Goal: Task Accomplishment & Management: Use online tool/utility

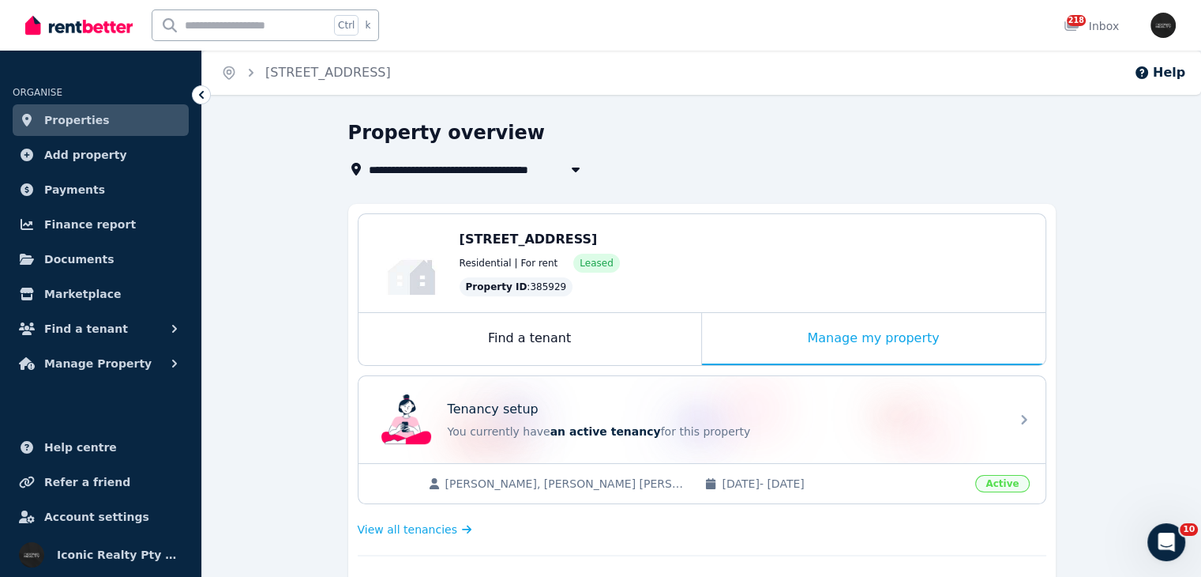
click at [316, 14] on input "text" at bounding box center [240, 25] width 177 height 30
type input "*"
type input "***"
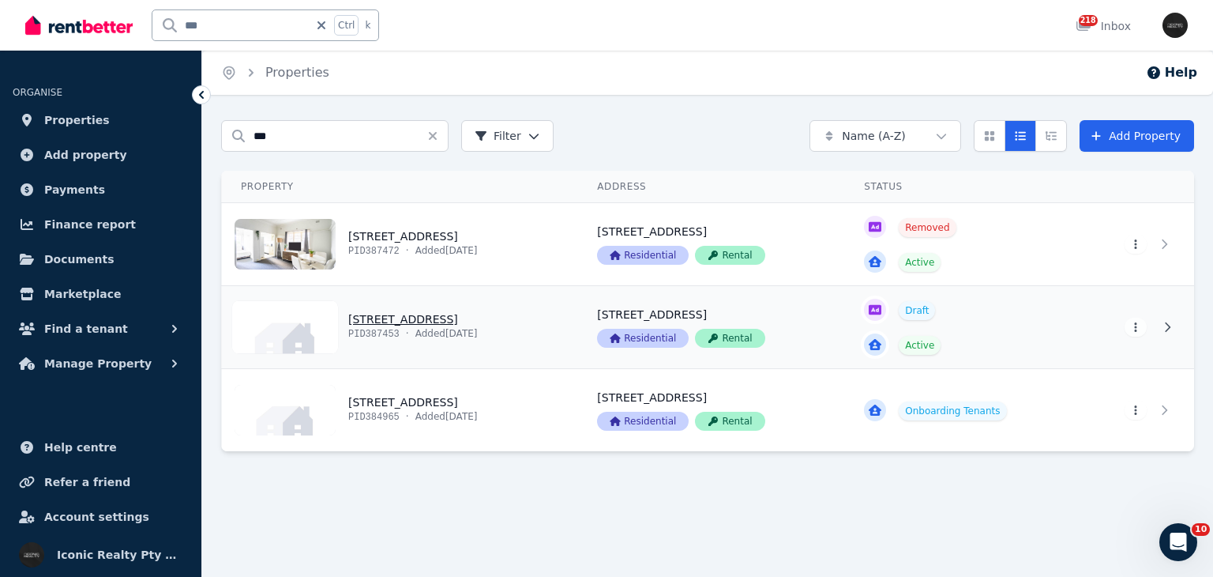
click at [520, 332] on link "View property details" at bounding box center [400, 327] width 356 height 82
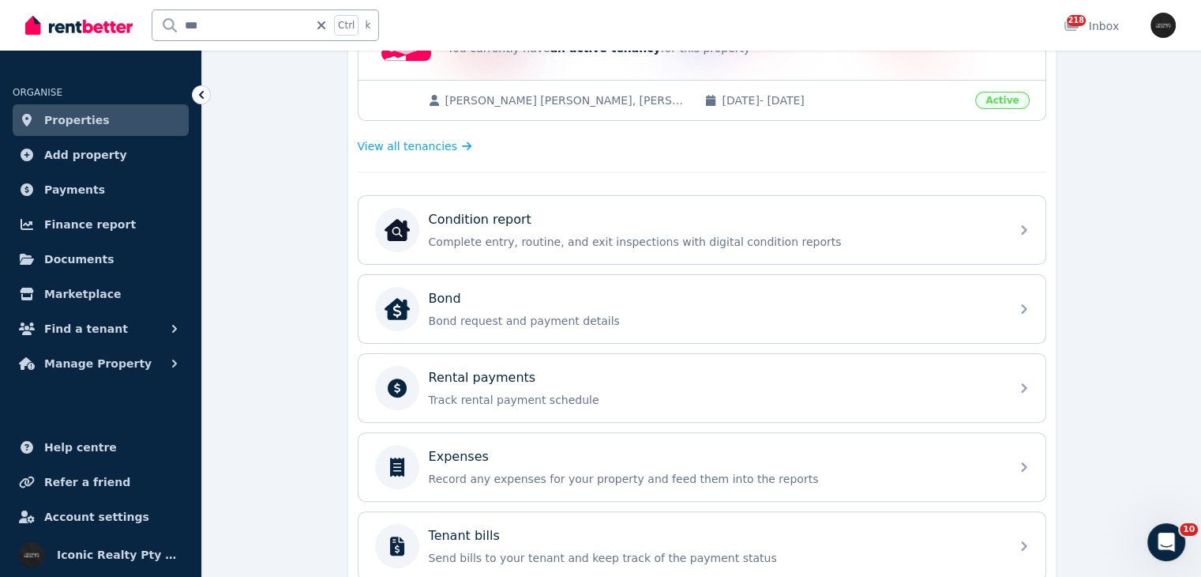
scroll to position [397, 0]
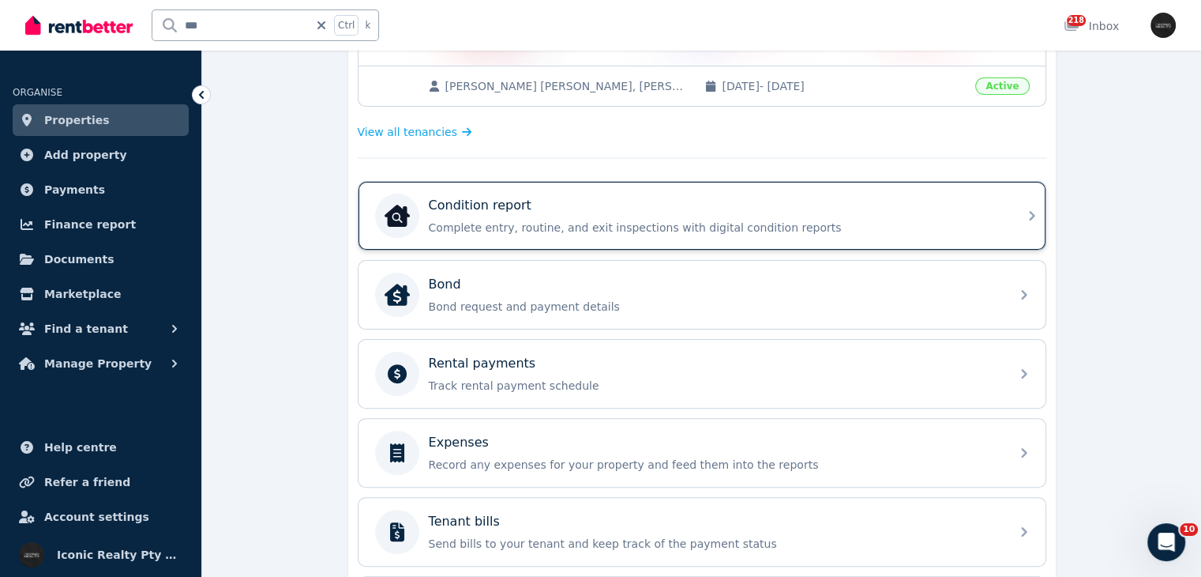
click at [707, 220] on p "Complete entry, routine, and exit inspections with digital condition reports" at bounding box center [715, 228] width 572 height 16
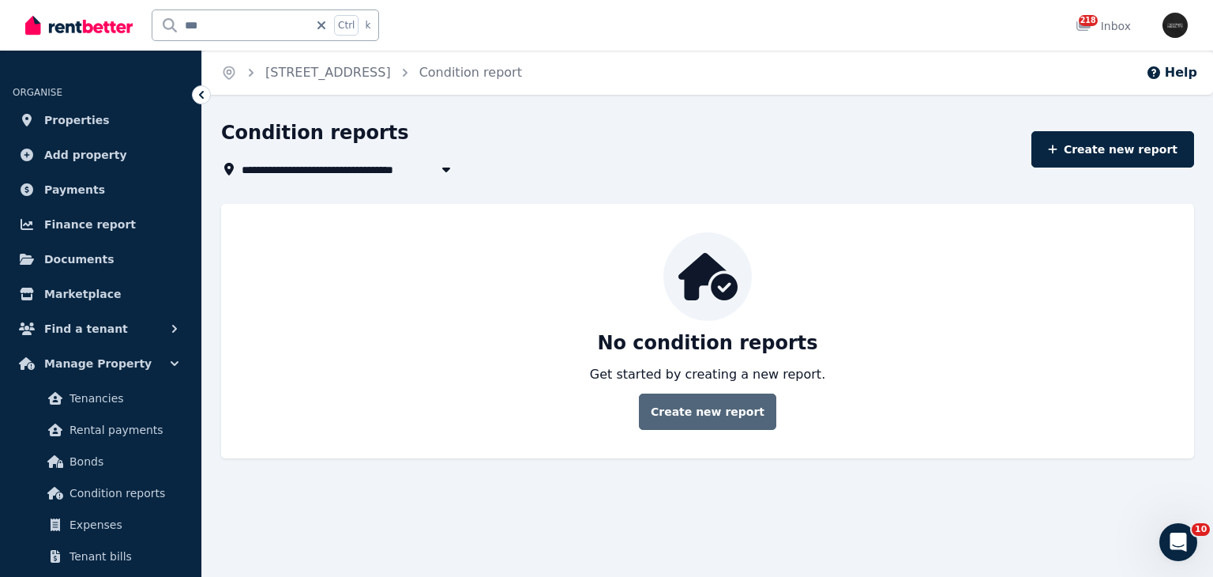
click at [723, 416] on link "Create new report" at bounding box center [707, 411] width 137 height 36
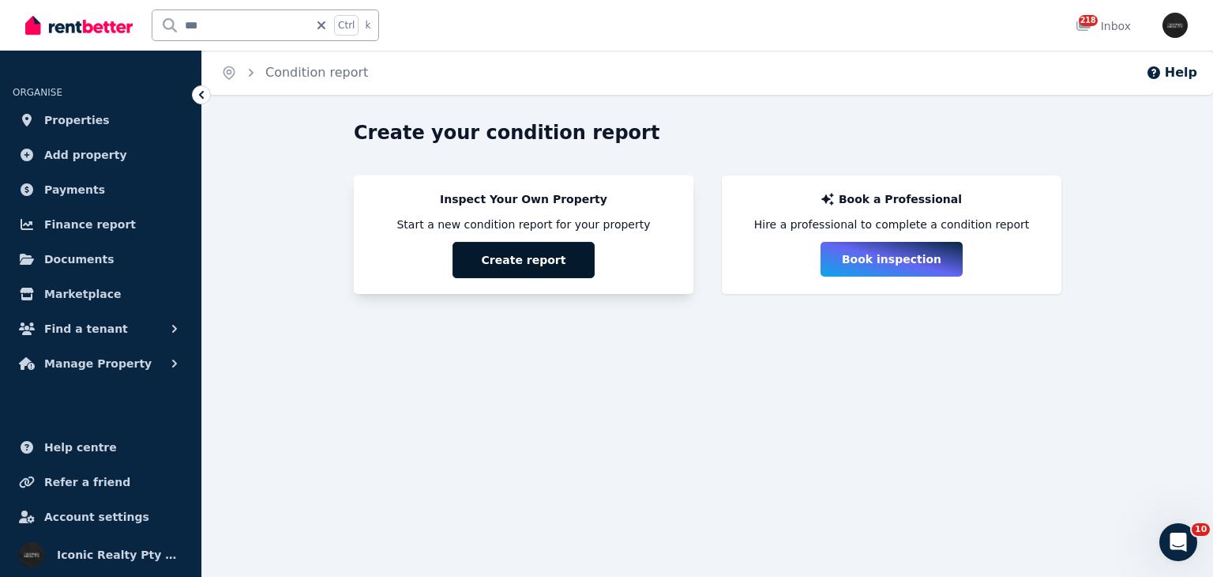
click at [561, 271] on button "Create report" at bounding box center [524, 260] width 142 height 36
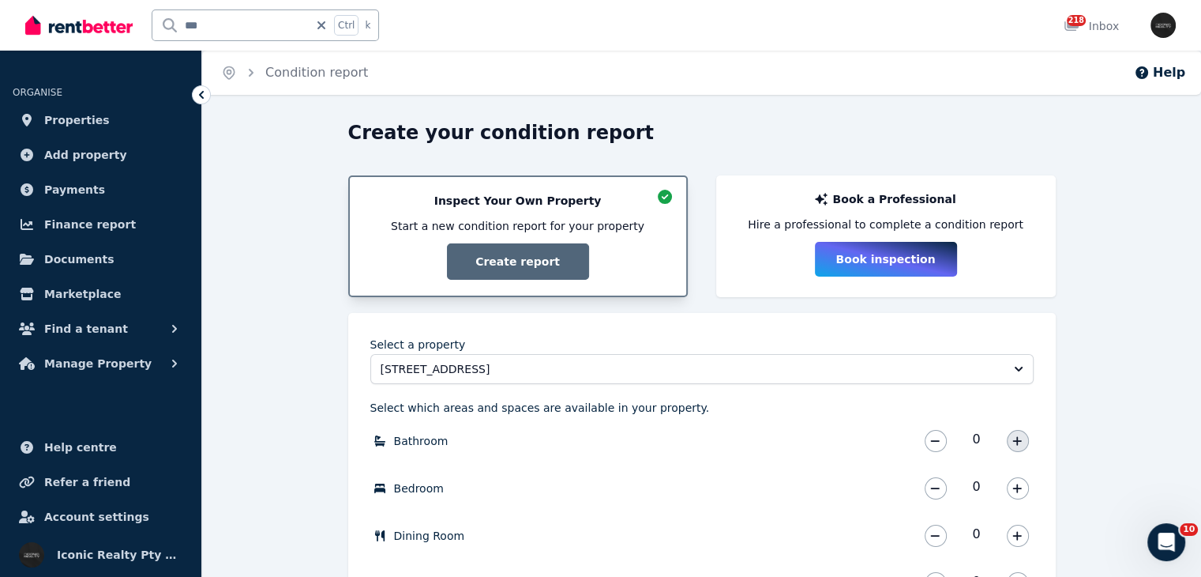
click at [1015, 437] on icon "button" at bounding box center [1016, 440] width 9 height 11
click at [1020, 486] on icon "button" at bounding box center [1017, 487] width 9 height 9
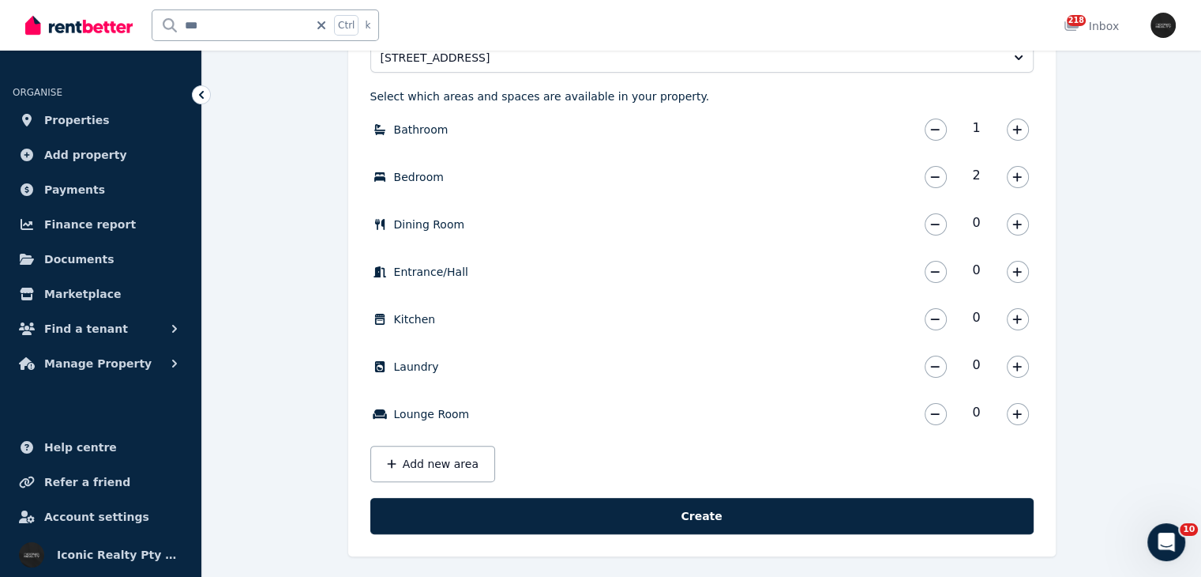
scroll to position [317, 0]
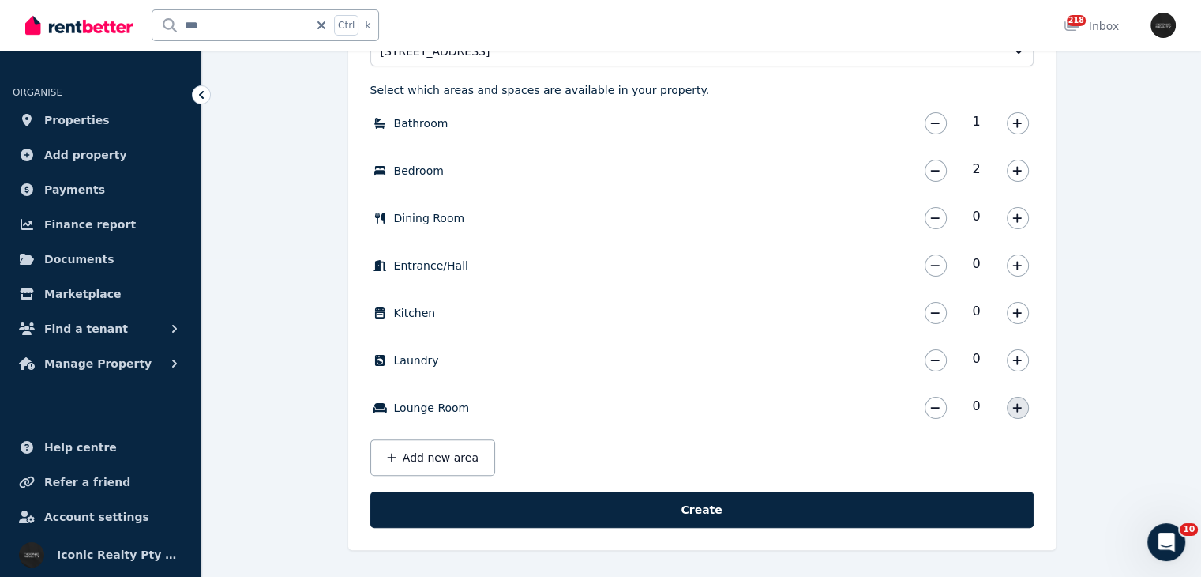
click at [1018, 409] on icon "button" at bounding box center [1016, 407] width 9 height 11
click at [1024, 261] on button "button" at bounding box center [1018, 265] width 22 height 22
click at [1020, 316] on icon "button" at bounding box center [1016, 312] width 9 height 11
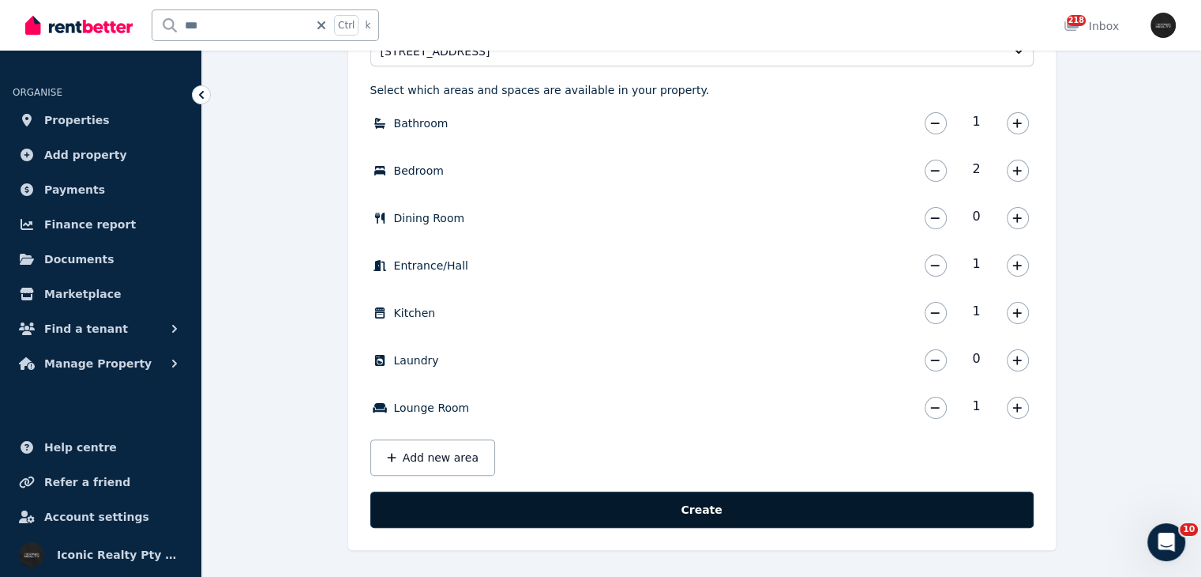
click at [657, 501] on button "Create" at bounding box center [701, 509] width 663 height 36
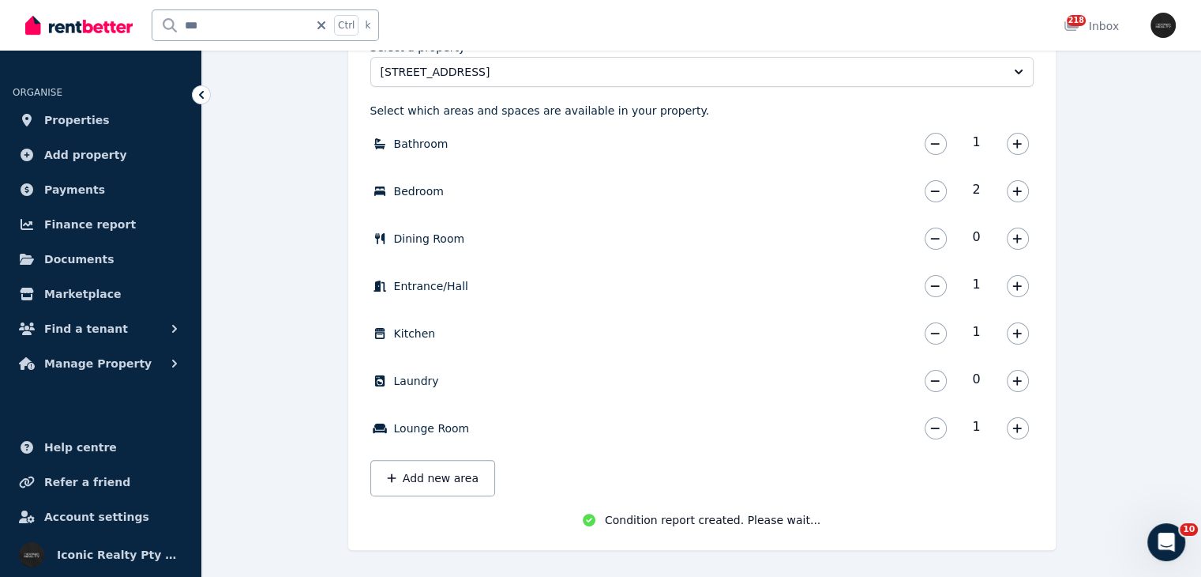
scroll to position [300, 0]
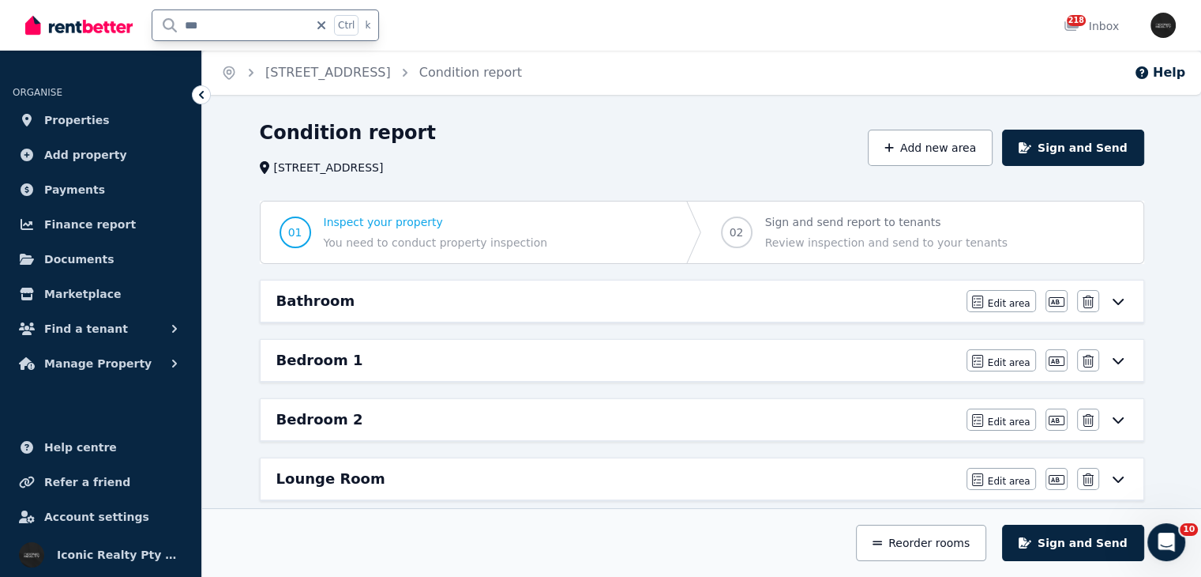
click at [213, 13] on input "***" at bounding box center [230, 25] width 156 height 30
click at [214, 13] on input "***" at bounding box center [230, 25] width 156 height 30
type input "*****"
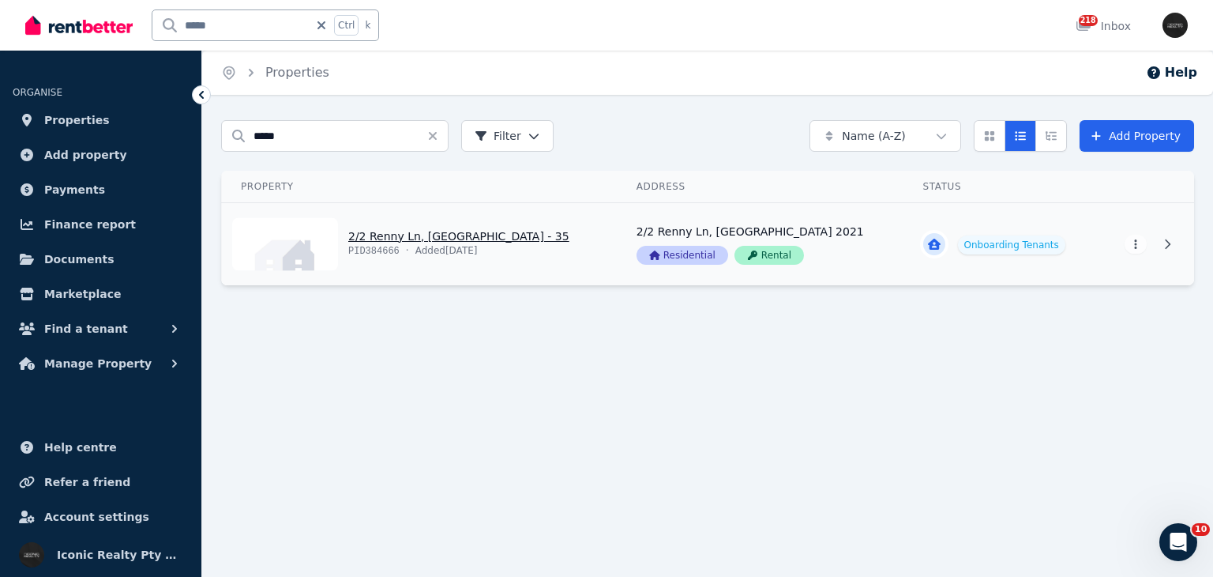
click at [452, 228] on link "View property details" at bounding box center [420, 244] width 396 height 82
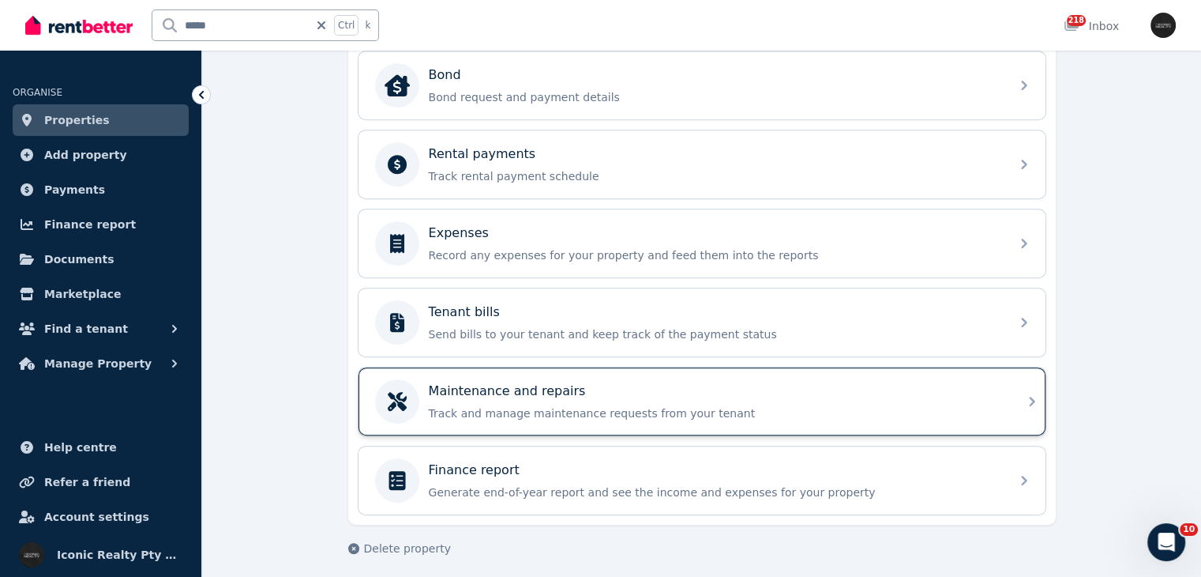
scroll to position [382, 0]
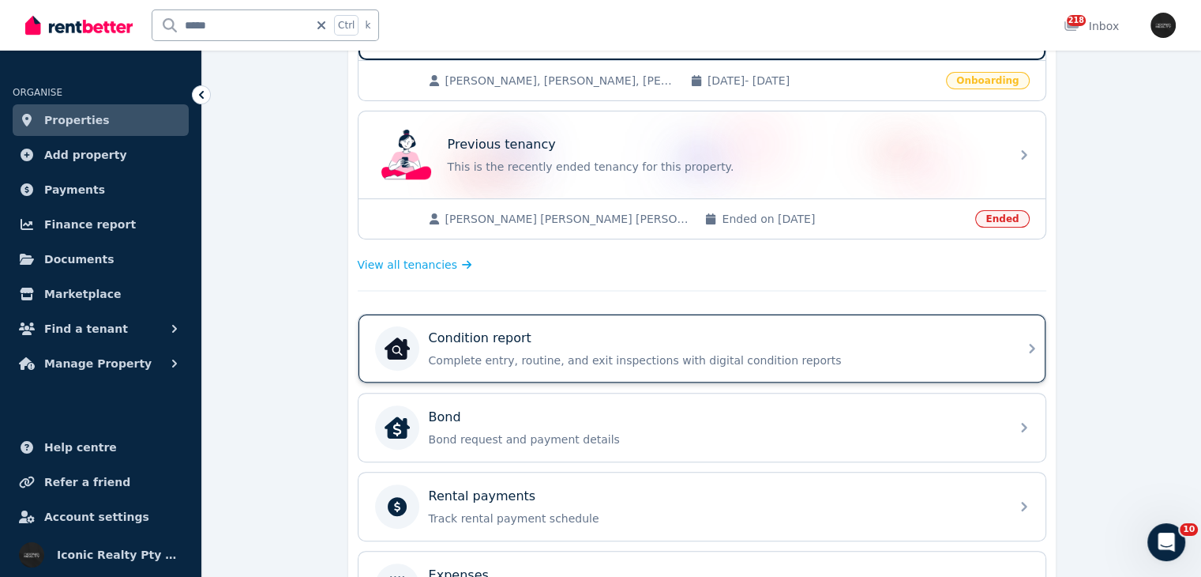
click at [517, 337] on p "Condition report" at bounding box center [480, 338] width 103 height 19
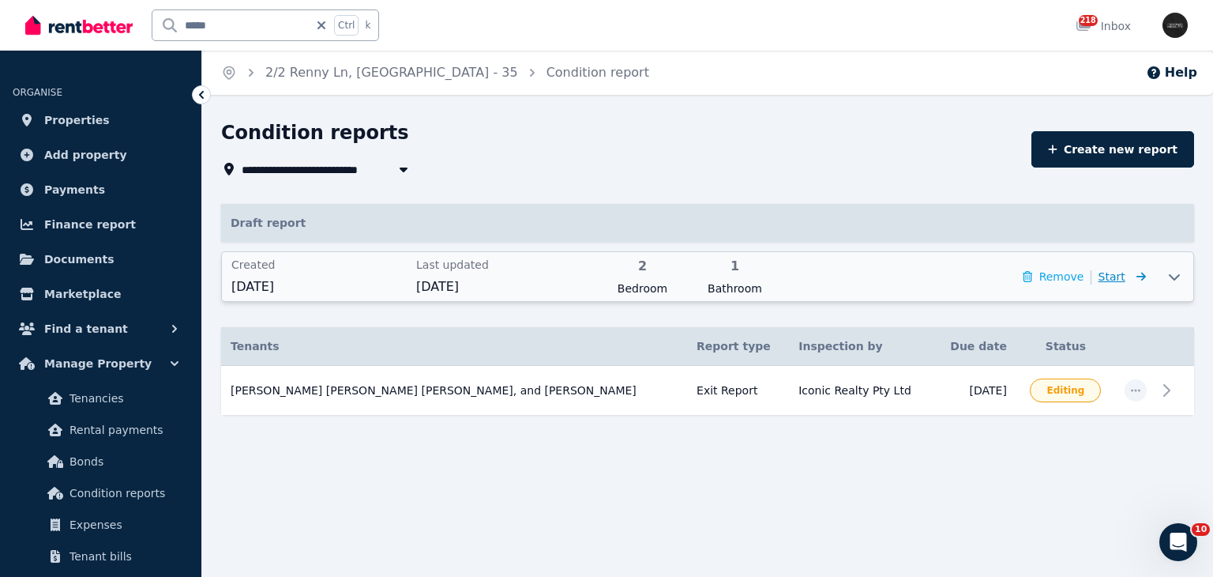
click at [1140, 275] on icon at bounding box center [1138, 276] width 16 height 11
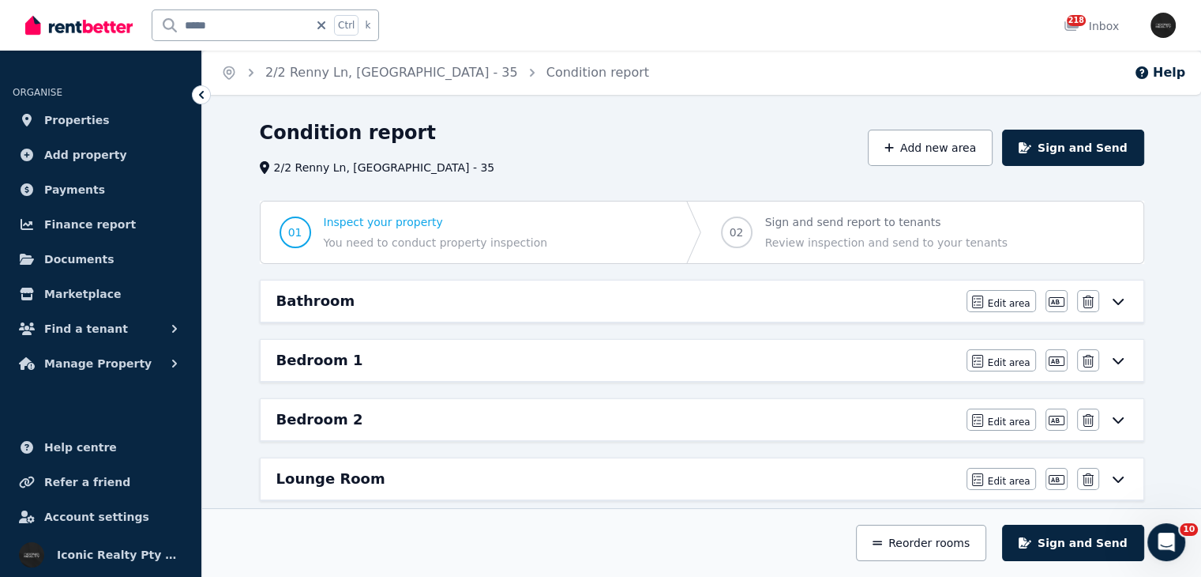
click at [486, 301] on div "Bathroom" at bounding box center [616, 301] width 681 height 22
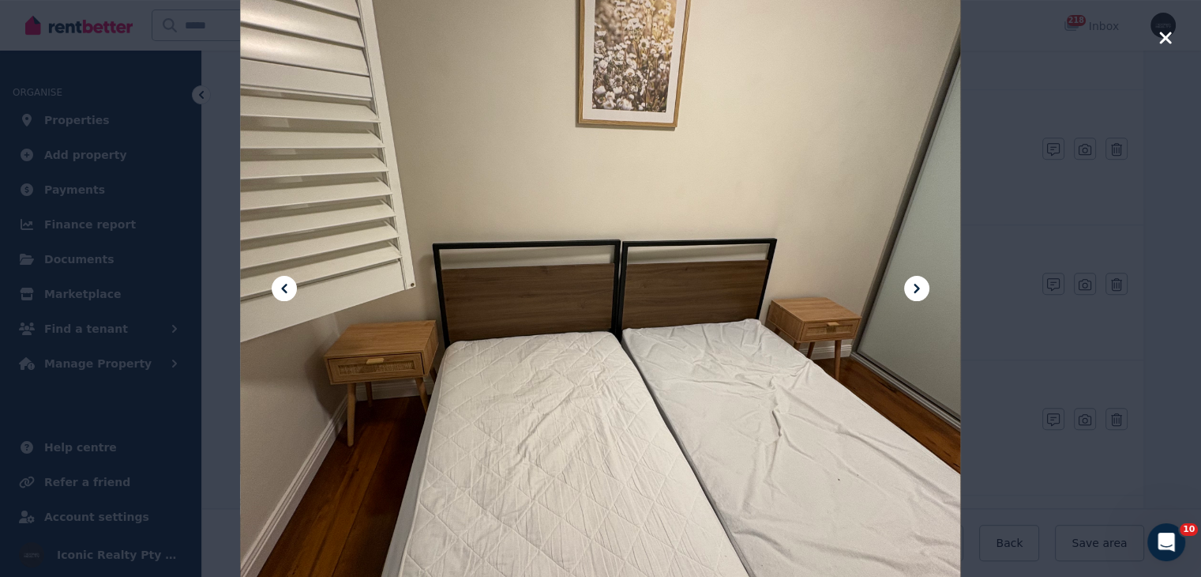
scroll to position [1999, 0]
click at [1162, 39] on icon "button" at bounding box center [1165, 38] width 12 height 12
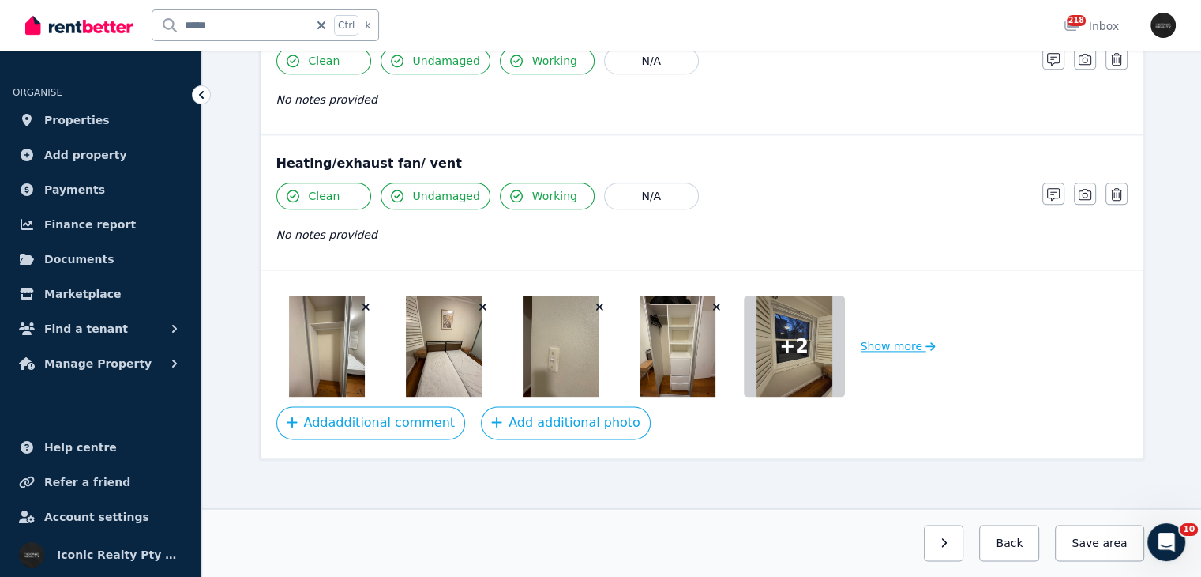
click at [887, 342] on button "Show more" at bounding box center [898, 345] width 75 height 101
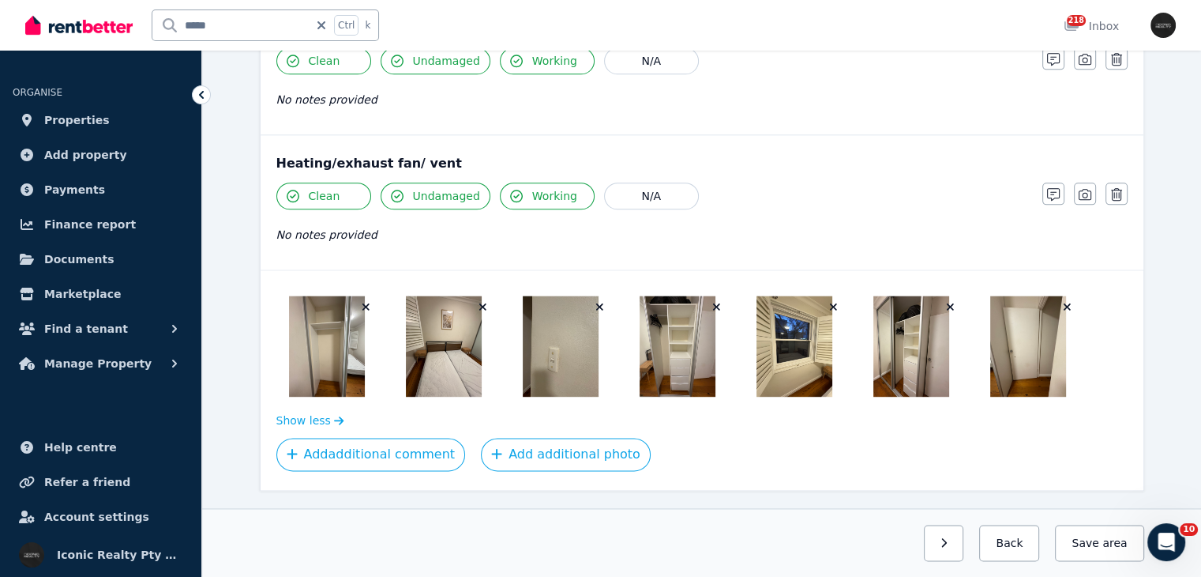
click at [486, 299] on button "button" at bounding box center [483, 307] width 16 height 16
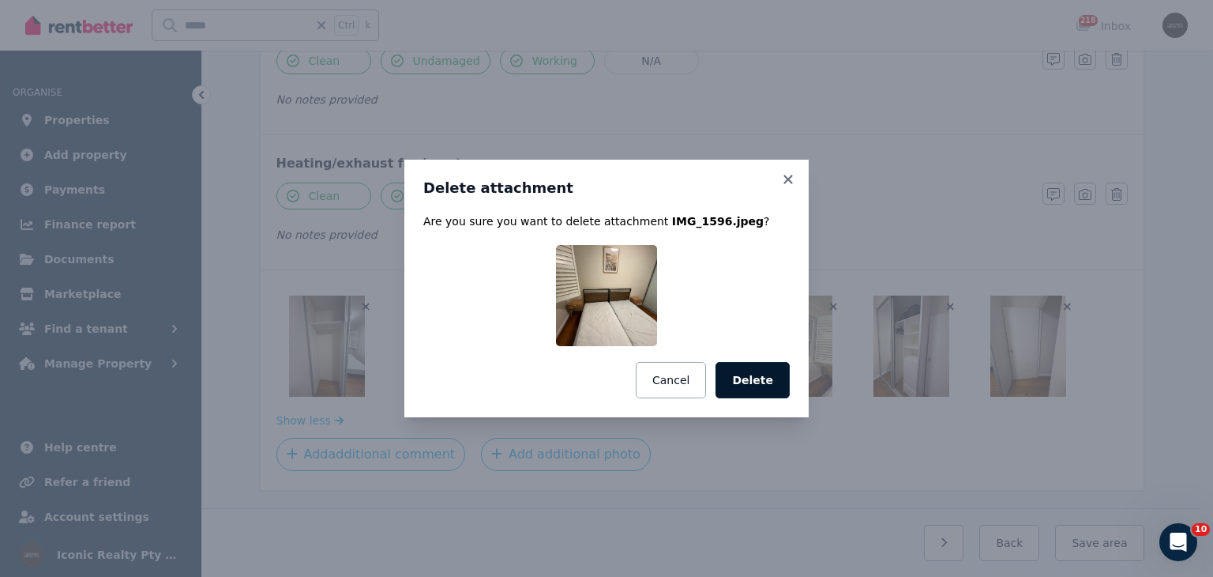
click at [752, 387] on button "Delete" at bounding box center [753, 380] width 74 height 36
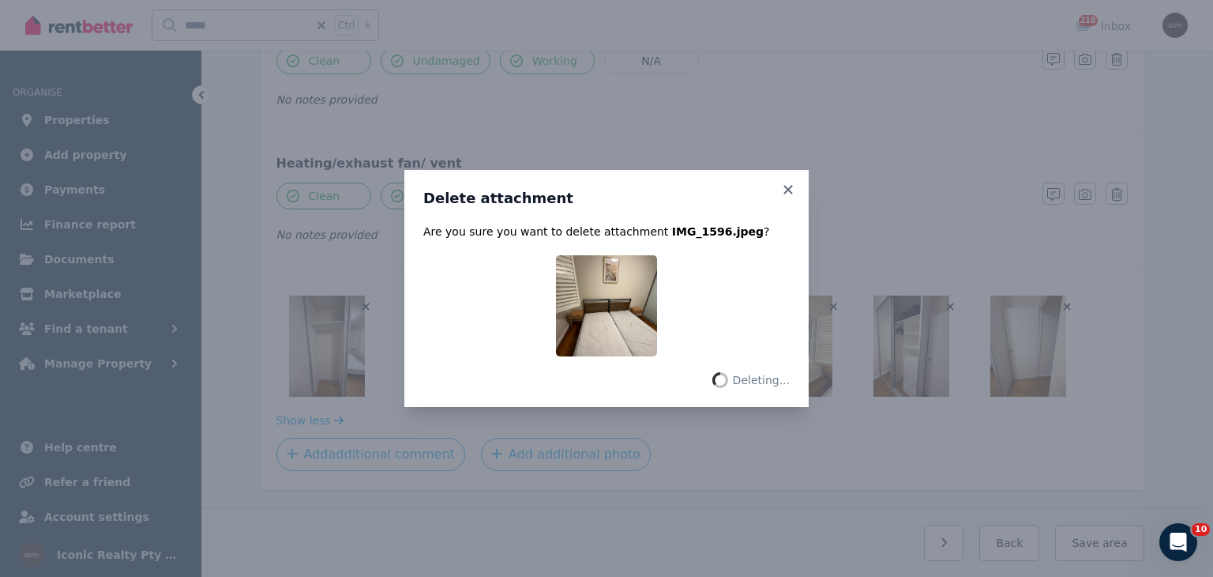
click at [369, 291] on div "Delete attachment Are you sure you want to delete attachment IMG_1596.jpeg ? De…" at bounding box center [606, 288] width 1213 height 577
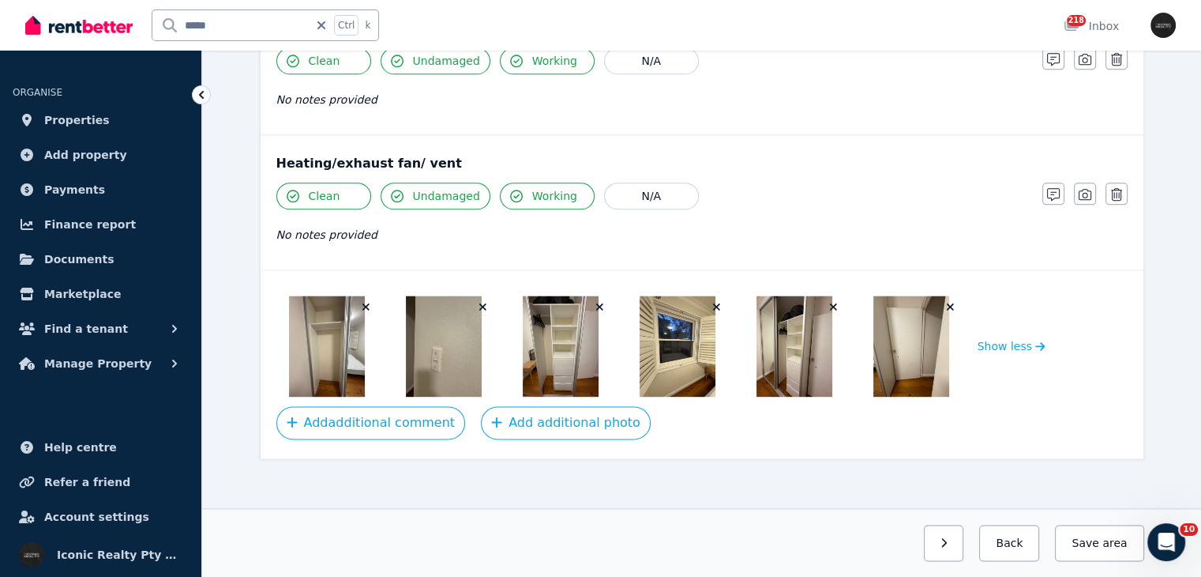
click at [366, 299] on button "button" at bounding box center [367, 307] width 16 height 16
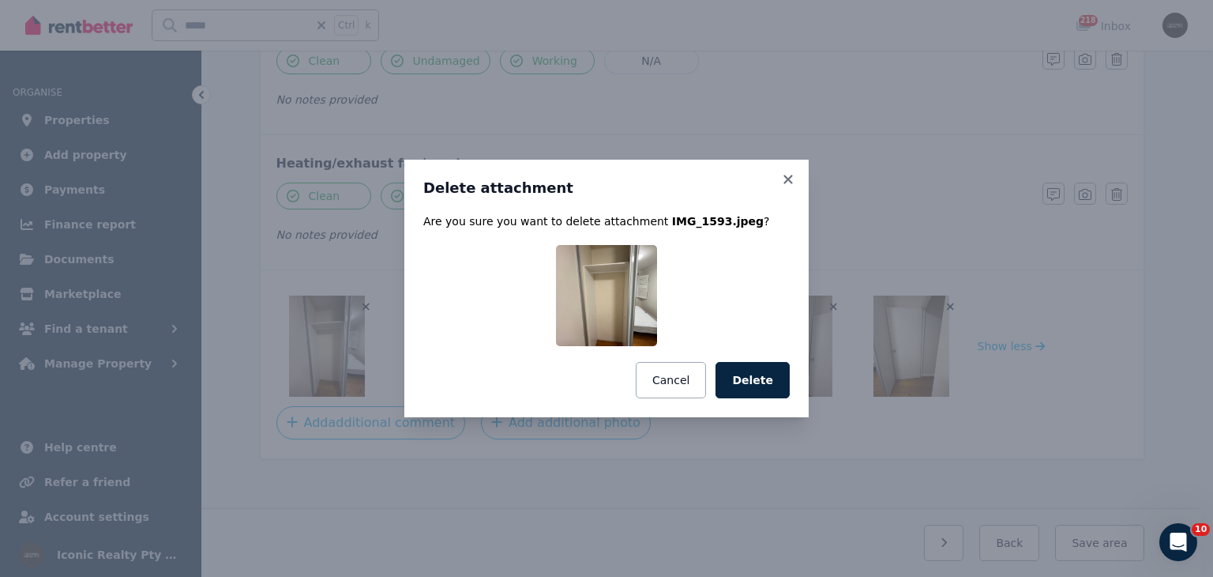
drag, startPoint x: 752, startPoint y: 377, endPoint x: 736, endPoint y: 373, distance: 16.3
click at [752, 377] on button "Delete" at bounding box center [753, 380] width 74 height 36
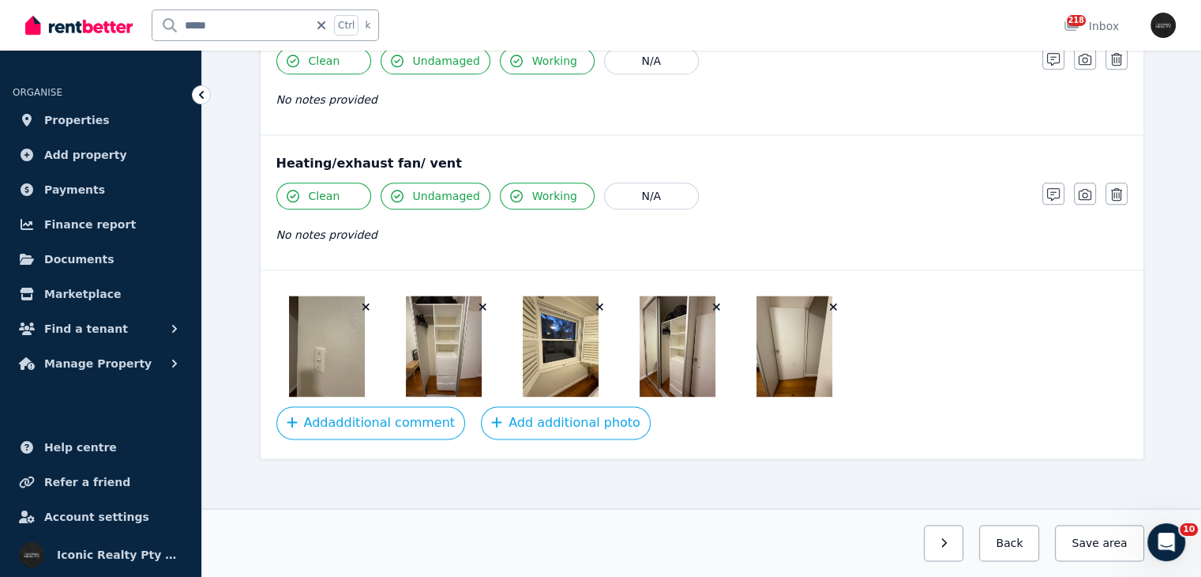
click at [363, 301] on icon "button" at bounding box center [366, 306] width 9 height 11
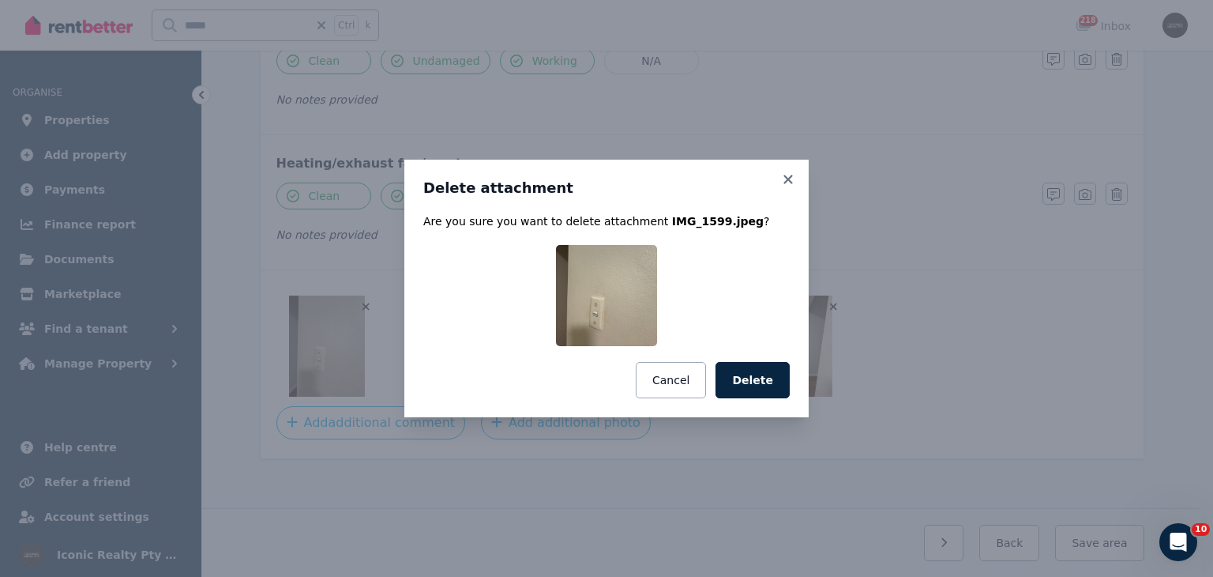
click at [742, 392] on button "Delete" at bounding box center [753, 380] width 74 height 36
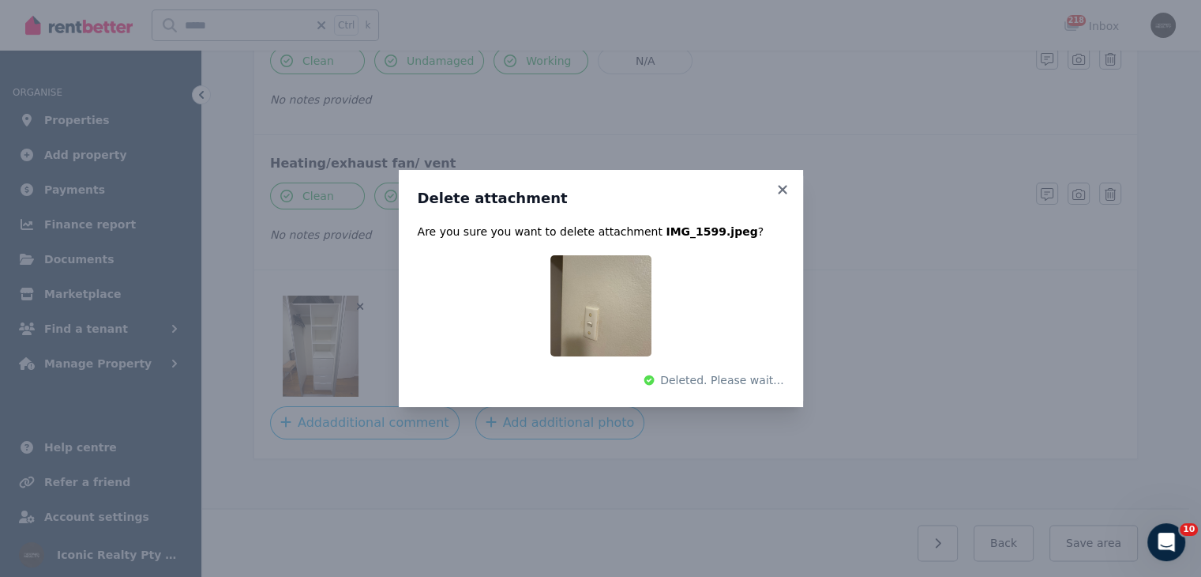
click at [781, 190] on div "Delete attachment Are you sure you want to delete attachment IMG_1599.jpeg ? De…" at bounding box center [600, 288] width 1201 height 577
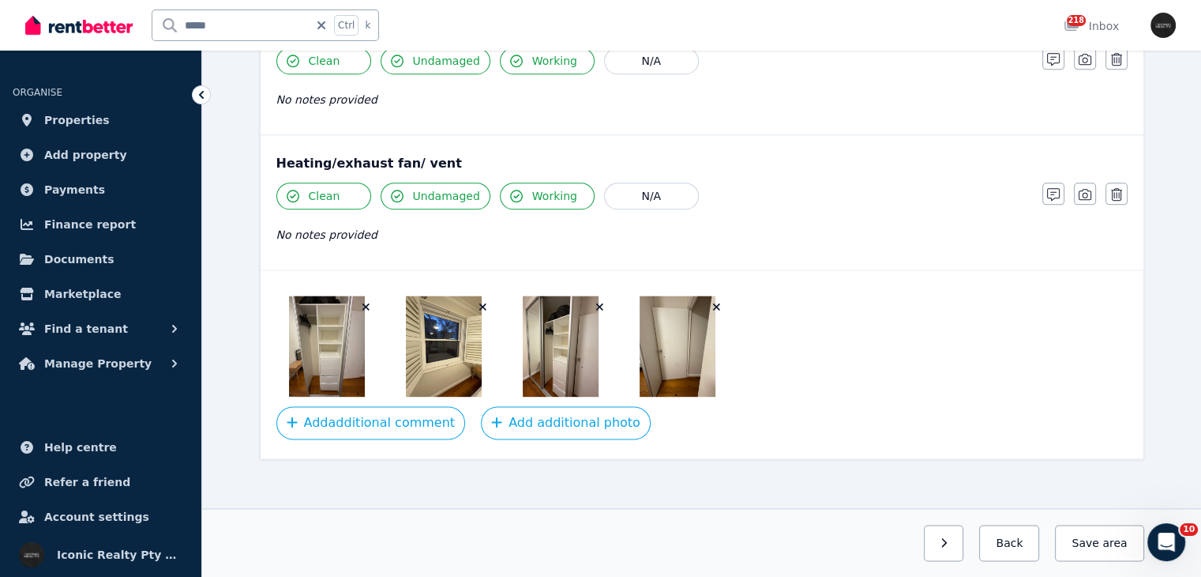
click at [364, 299] on button "button" at bounding box center [367, 307] width 16 height 16
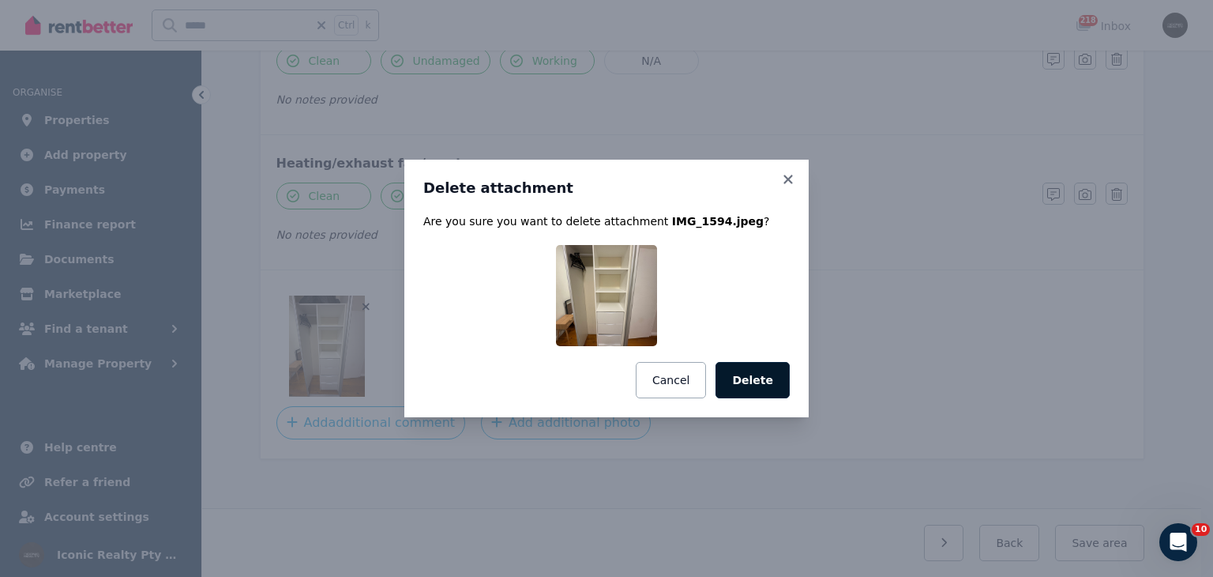
drag, startPoint x: 731, startPoint y: 383, endPoint x: 713, endPoint y: 377, distance: 18.5
click at [730, 383] on button "Delete" at bounding box center [753, 380] width 74 height 36
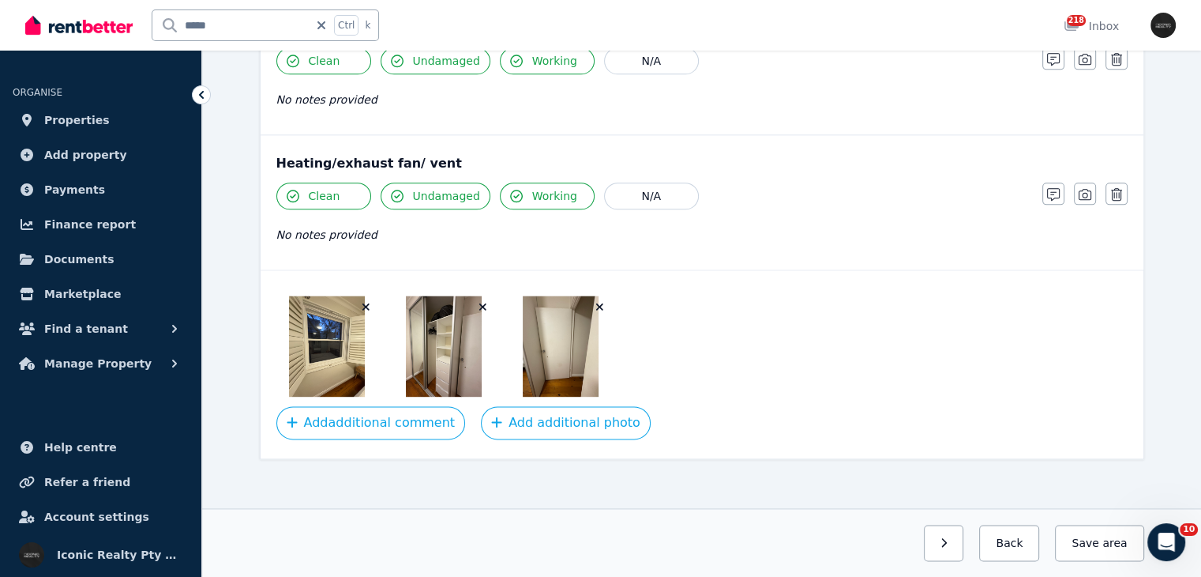
click at [487, 299] on button "button" at bounding box center [483, 307] width 16 height 16
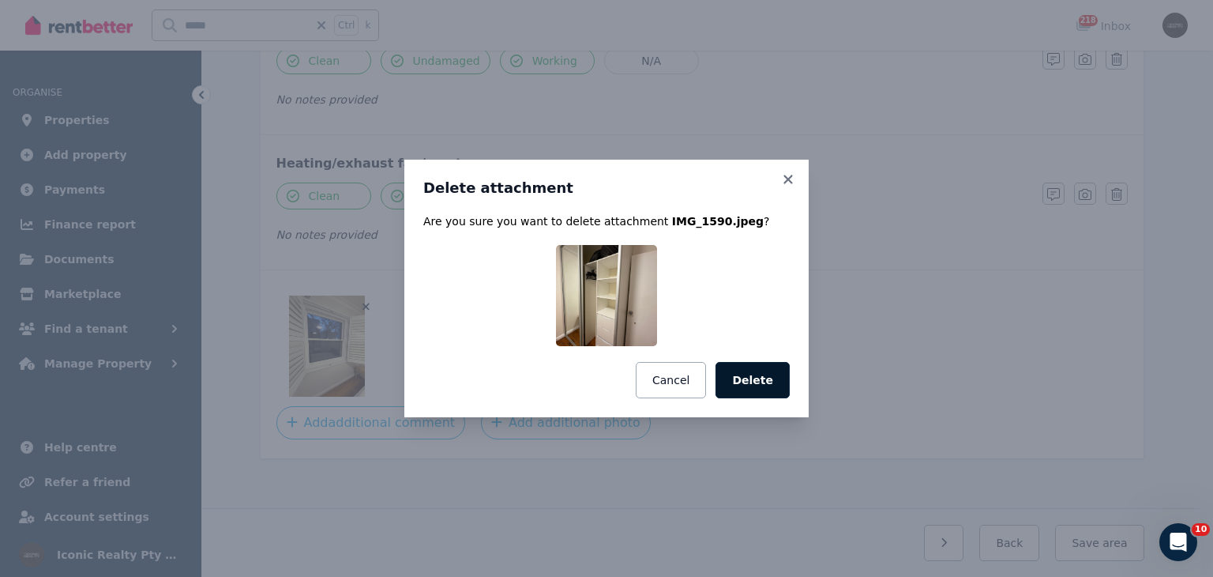
click at [743, 372] on button "Delete" at bounding box center [753, 380] width 74 height 36
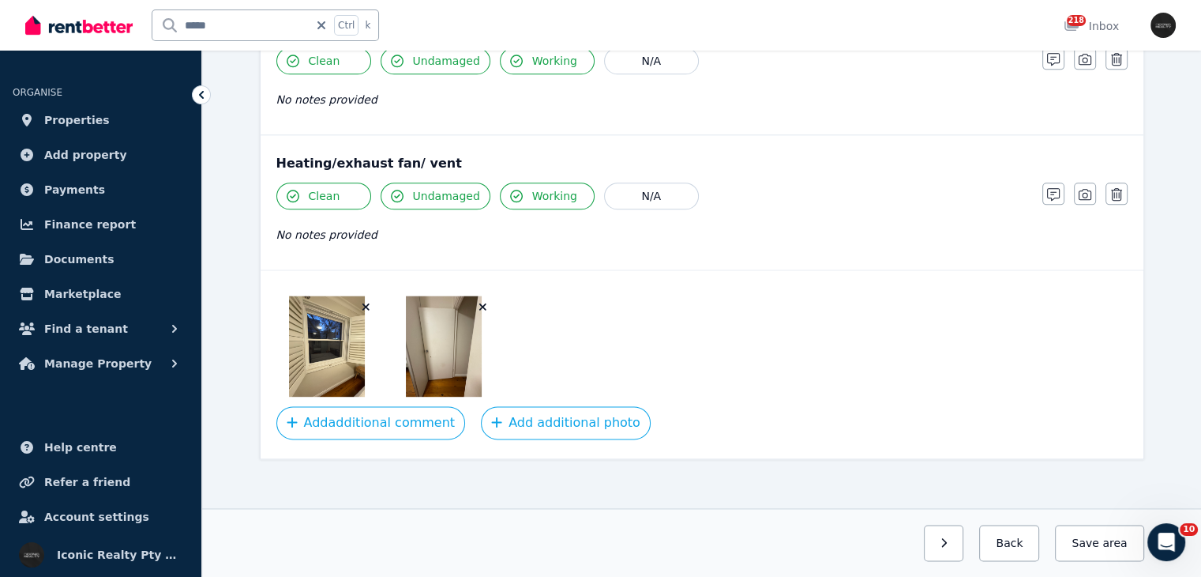
click at [365, 301] on icon "button" at bounding box center [366, 306] width 9 height 11
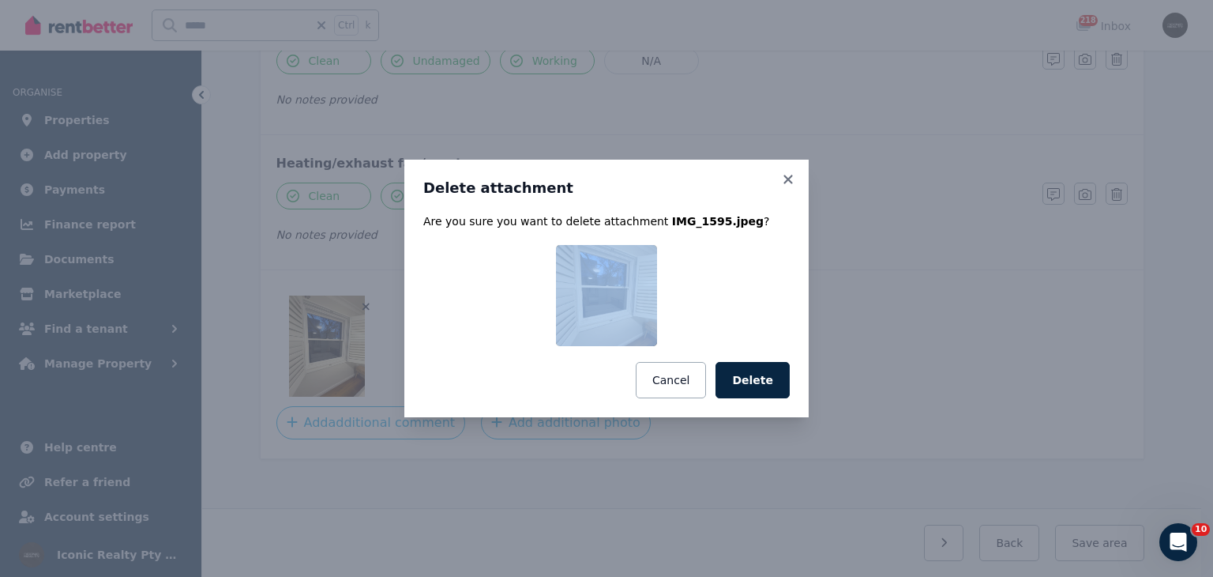
click at [365, 295] on div "Delete attachment Are you sure you want to delete attachment IMG_1595.jpeg ? Ca…" at bounding box center [606, 288] width 1213 height 577
click at [366, 295] on div "Delete attachment Are you sure you want to delete attachment IMG_1595.jpeg ? Ca…" at bounding box center [606, 288] width 1213 height 577
click at [735, 377] on button "Delete" at bounding box center [753, 380] width 74 height 36
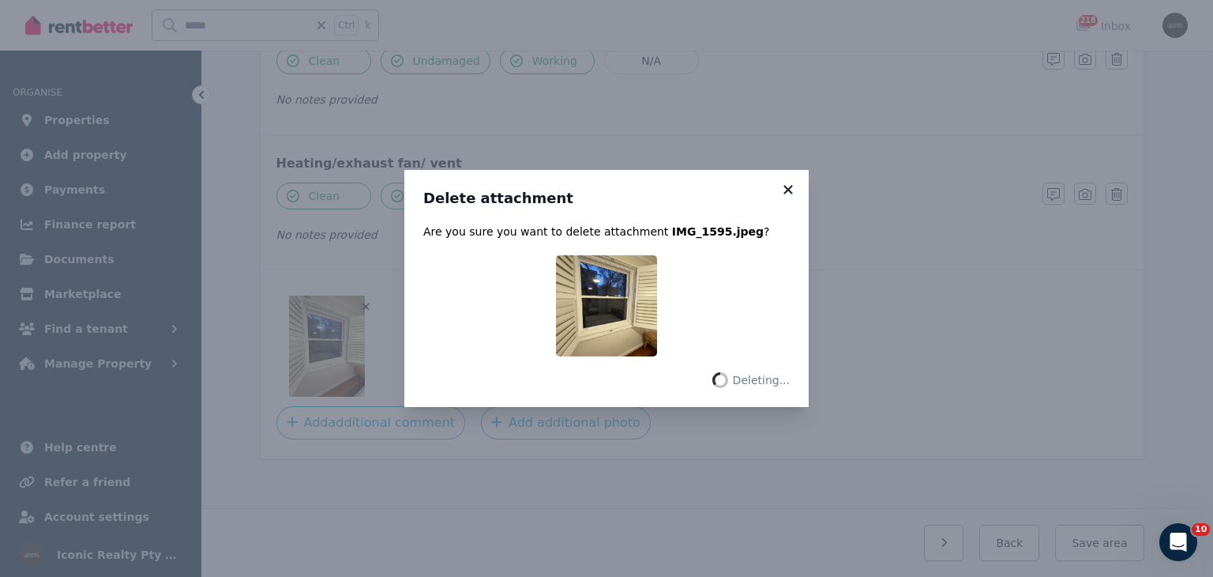
click at [787, 189] on icon at bounding box center [788, 189] width 16 height 14
click at [787, 192] on icon at bounding box center [788, 189] width 16 height 14
click at [785, 186] on icon at bounding box center [787, 189] width 9 height 9
click at [787, 187] on icon at bounding box center [788, 189] width 16 height 14
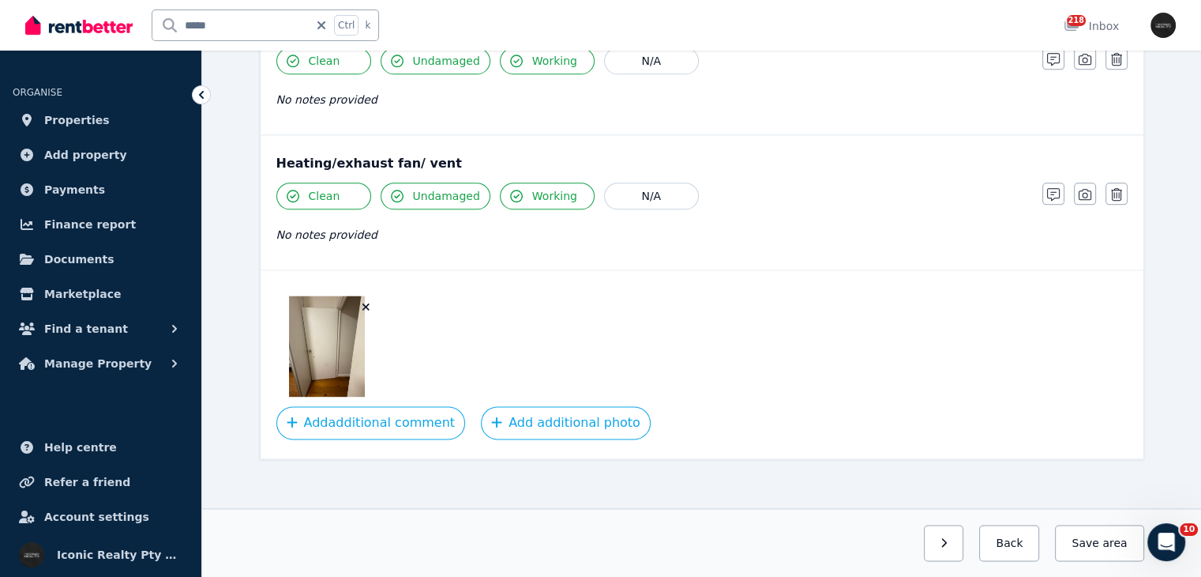
click at [363, 301] on icon "button" at bounding box center [366, 306] width 9 height 11
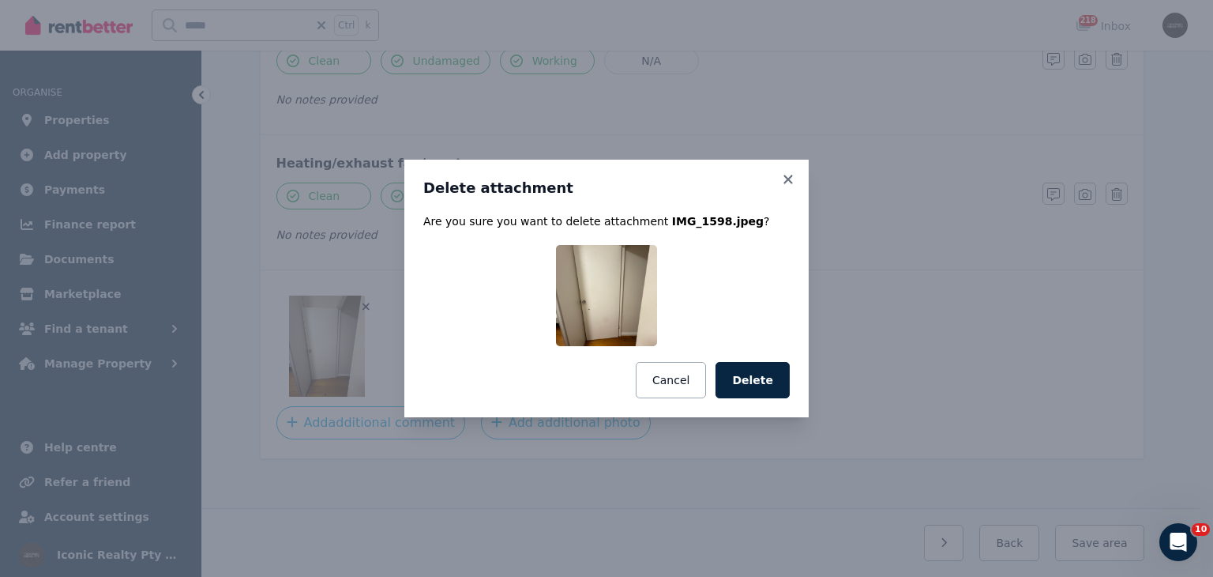
click at [363, 295] on div "Delete attachment Are you sure you want to delete attachment IMG_1598.jpeg ? Ca…" at bounding box center [606, 288] width 1213 height 577
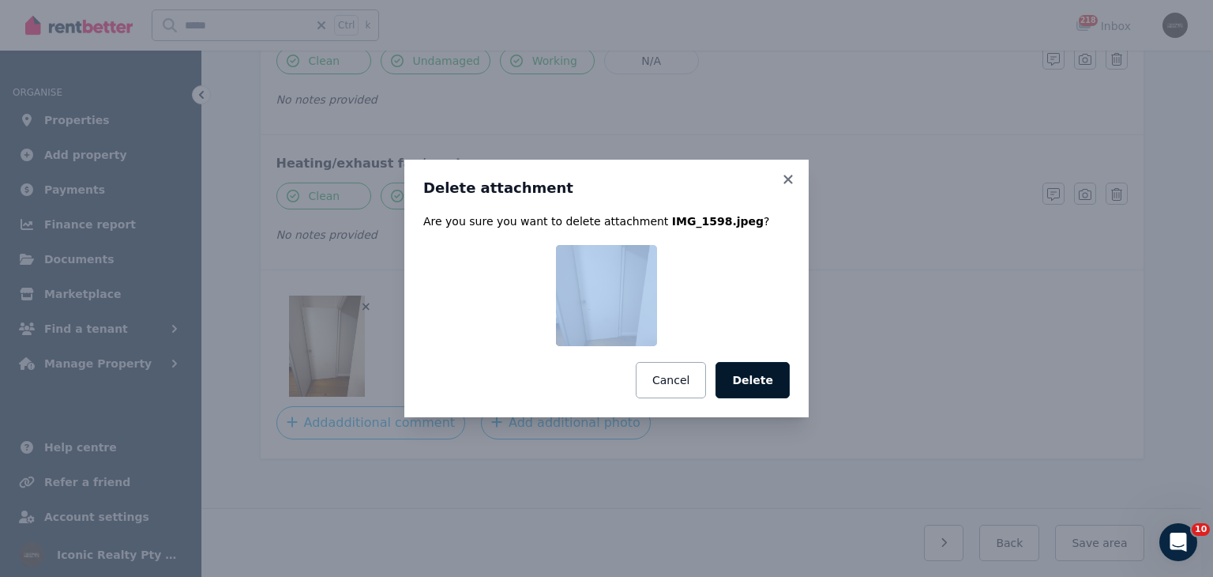
click at [745, 377] on button "Delete" at bounding box center [753, 380] width 74 height 36
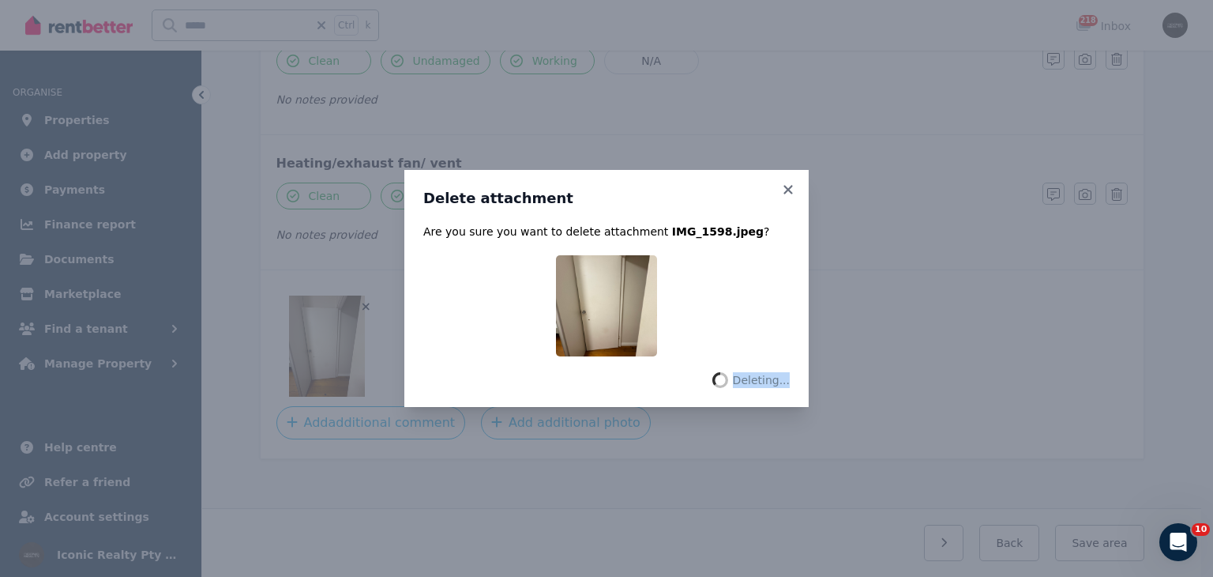
click at [746, 374] on span "Deleting..." at bounding box center [761, 380] width 57 height 16
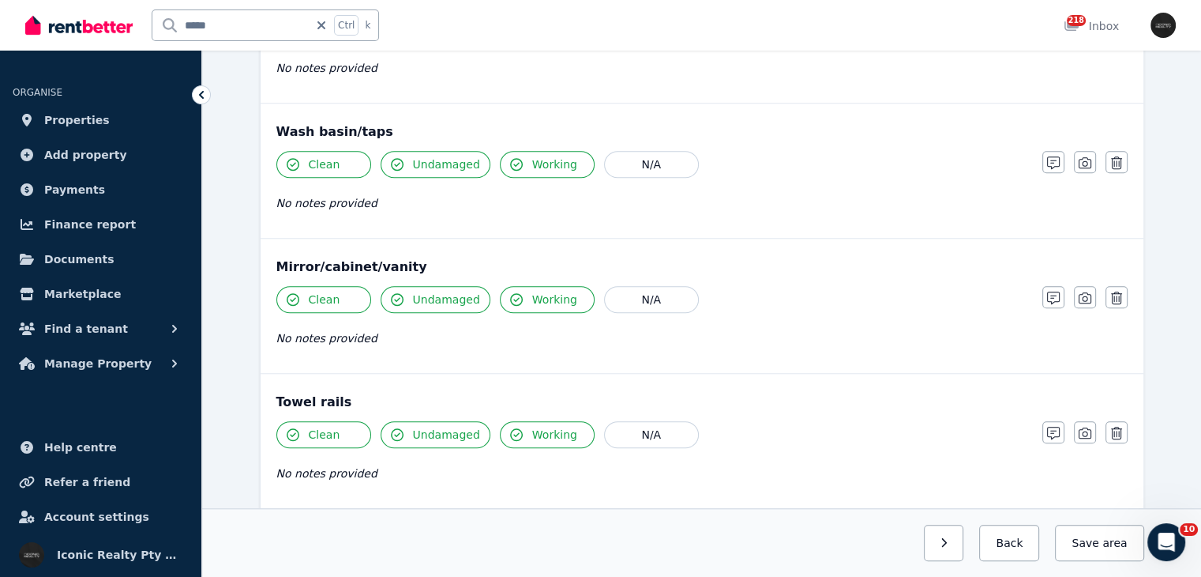
scroll to position [1846, 0]
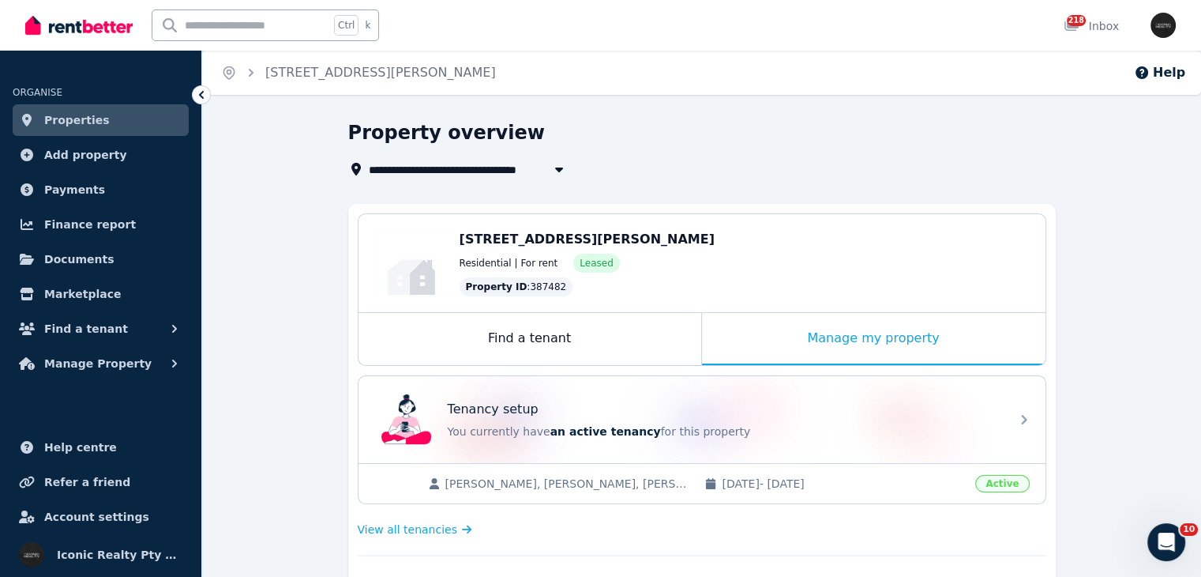
click at [220, 21] on input "text" at bounding box center [240, 25] width 177 height 30
type input "***"
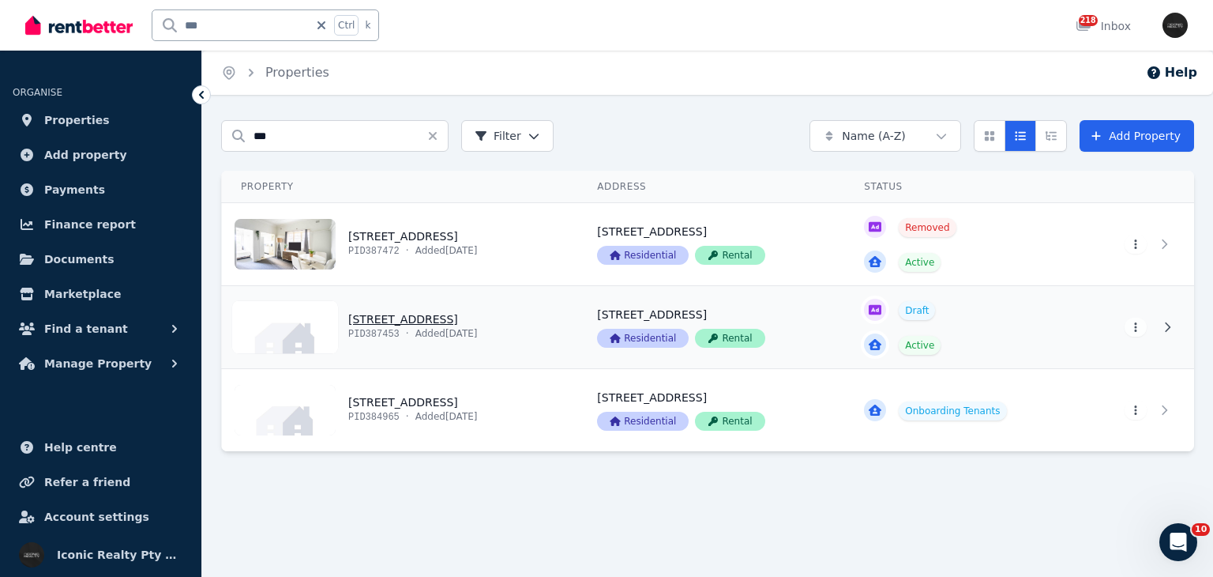
click at [441, 332] on link "View property details" at bounding box center [400, 327] width 356 height 82
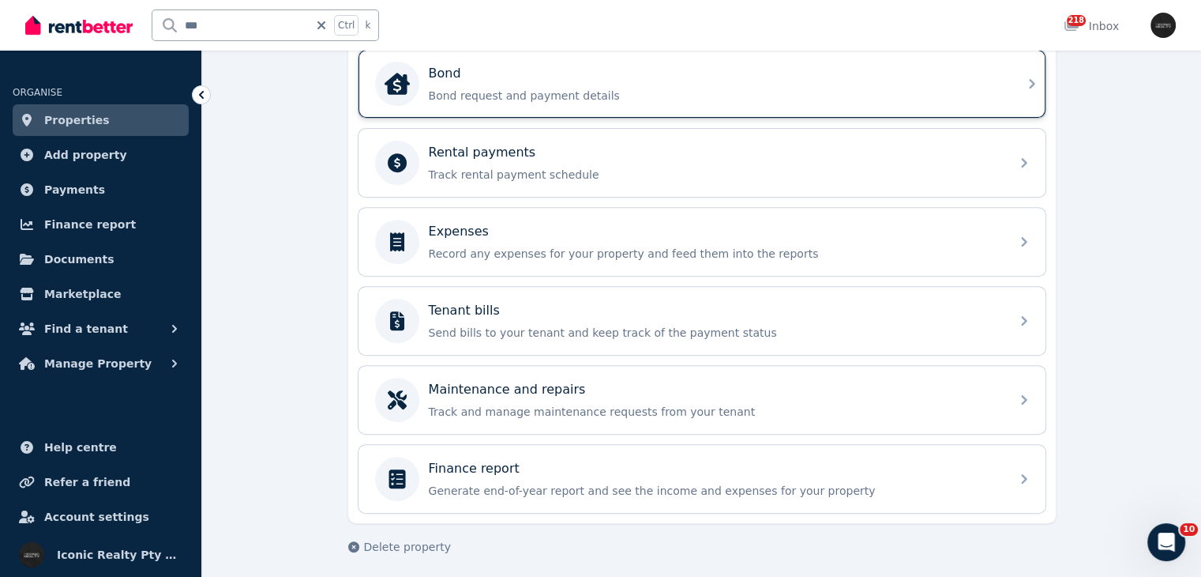
scroll to position [265, 0]
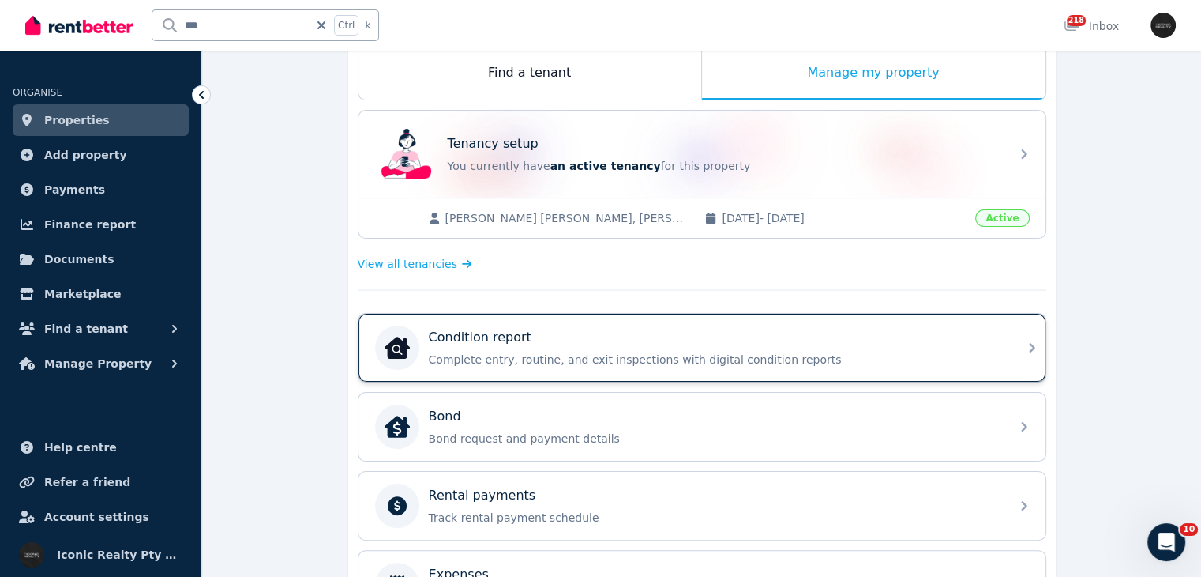
click at [607, 355] on p "Complete entry, routine, and exit inspections with digital condition reports" at bounding box center [715, 359] width 572 height 16
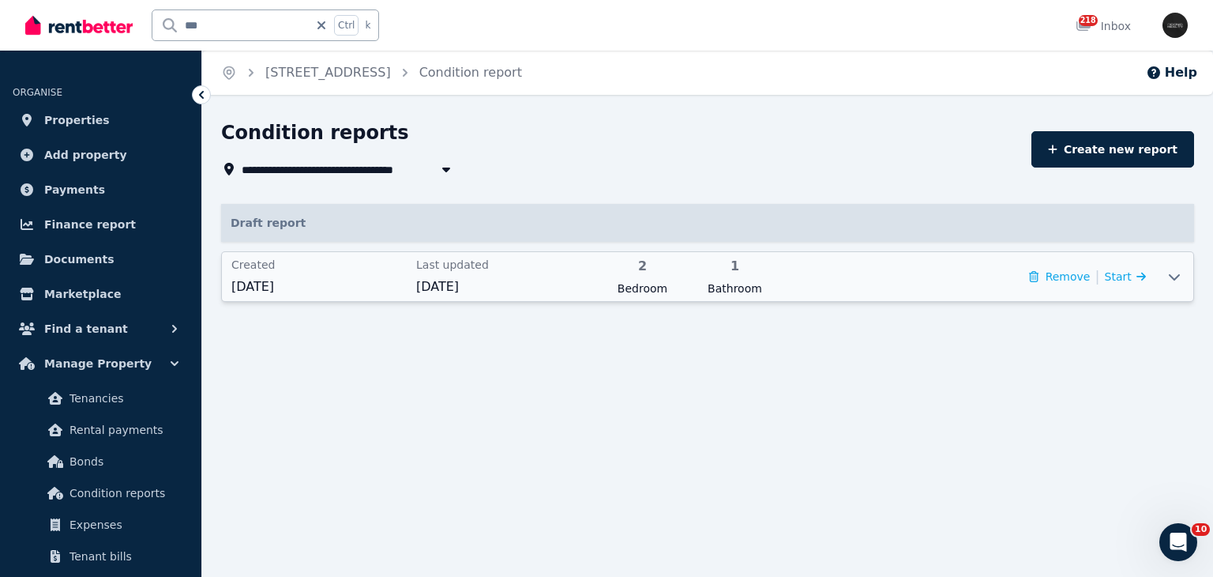
click at [954, 276] on div "Remove | Start" at bounding box center [966, 276] width 360 height 39
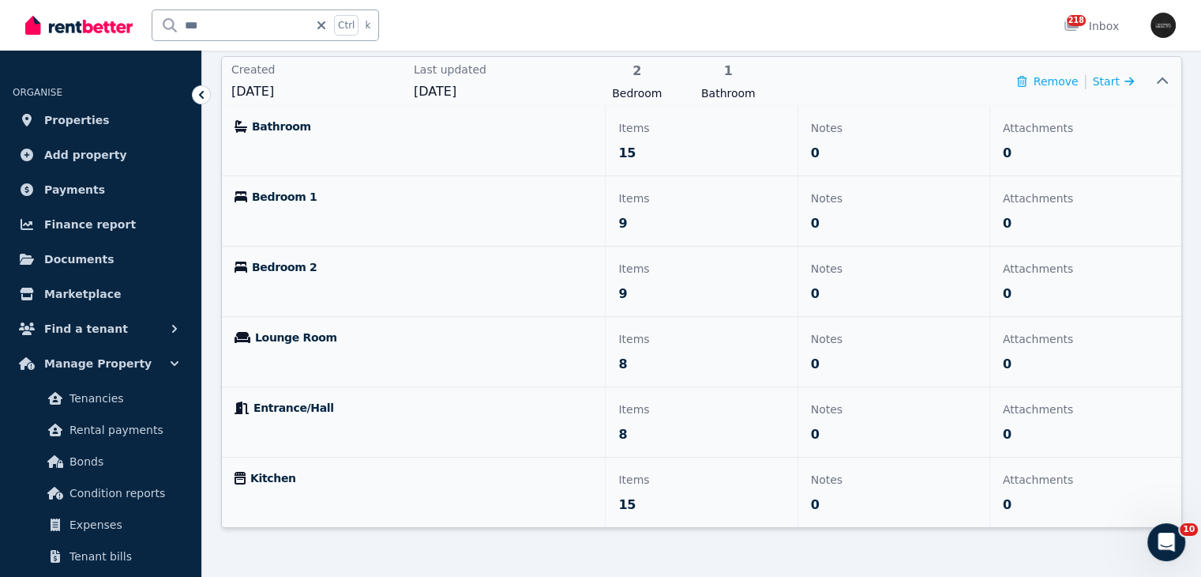
scroll to position [202, 0]
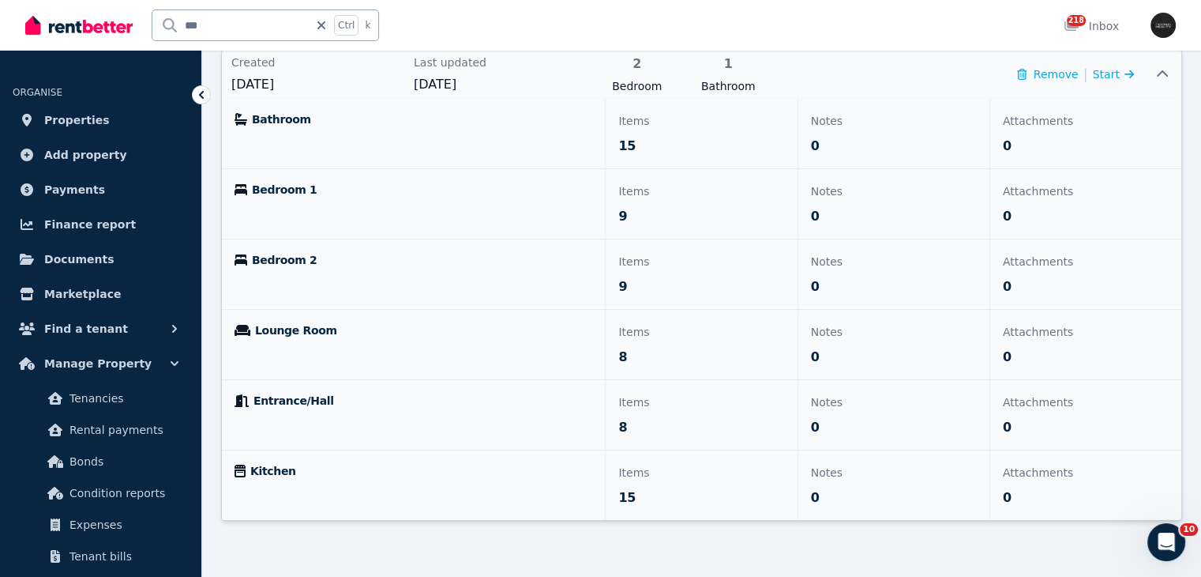
click at [456, 124] on p "Bathroom" at bounding box center [414, 119] width 358 height 16
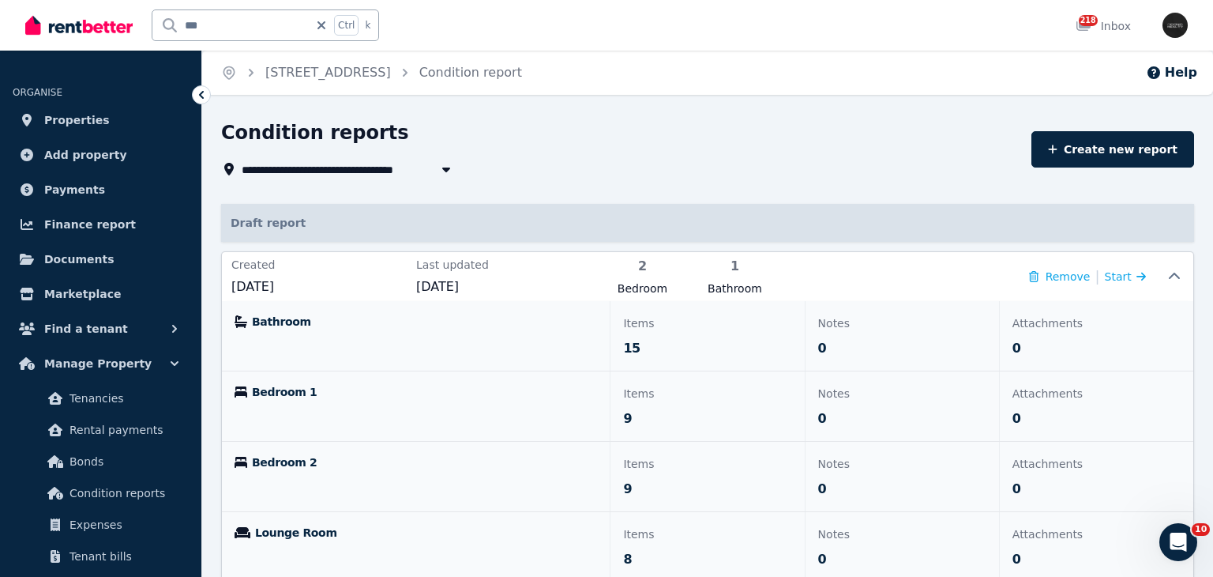
click at [456, 124] on div "Condition reports" at bounding box center [621, 135] width 801 height 30
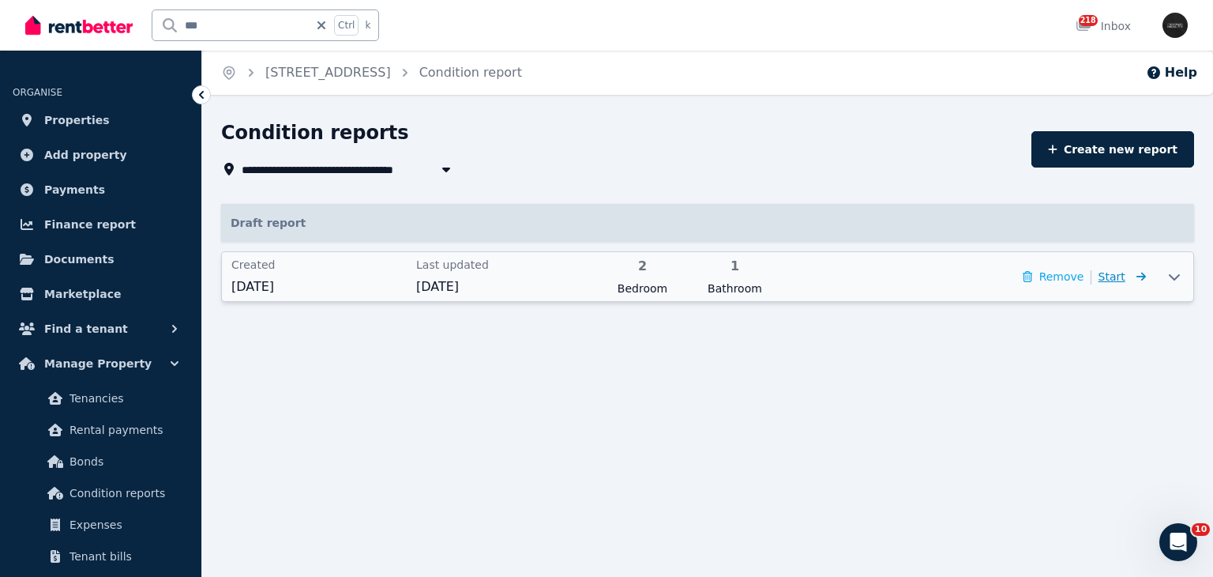
click at [1143, 276] on icon at bounding box center [1140, 276] width 9 height 9
click at [1143, 279] on icon at bounding box center [1140, 276] width 9 height 9
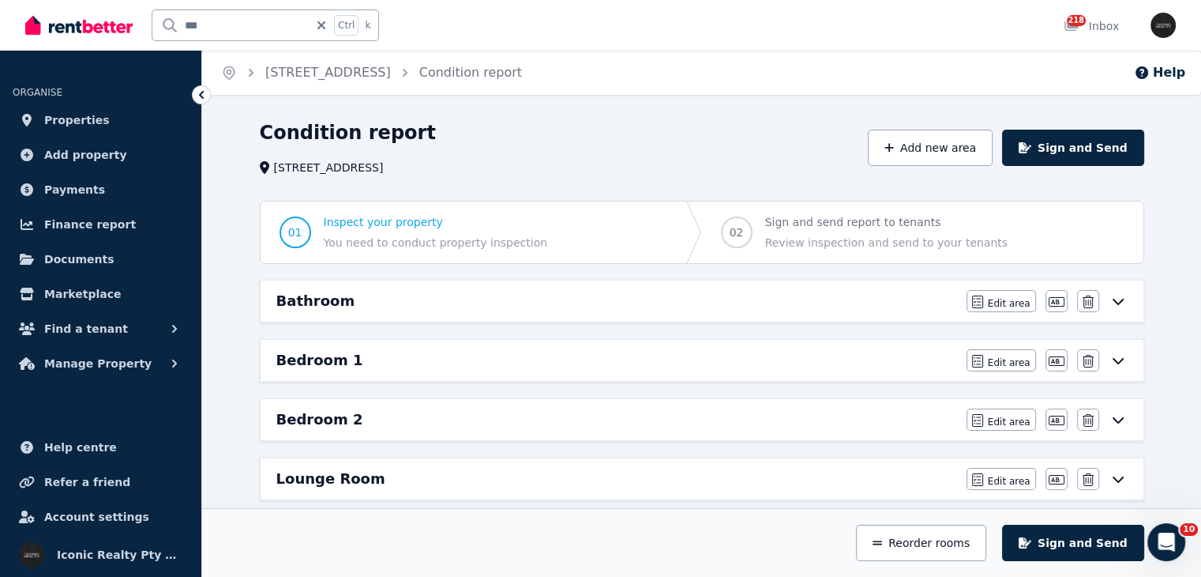
click at [1116, 299] on icon at bounding box center [1118, 301] width 19 height 13
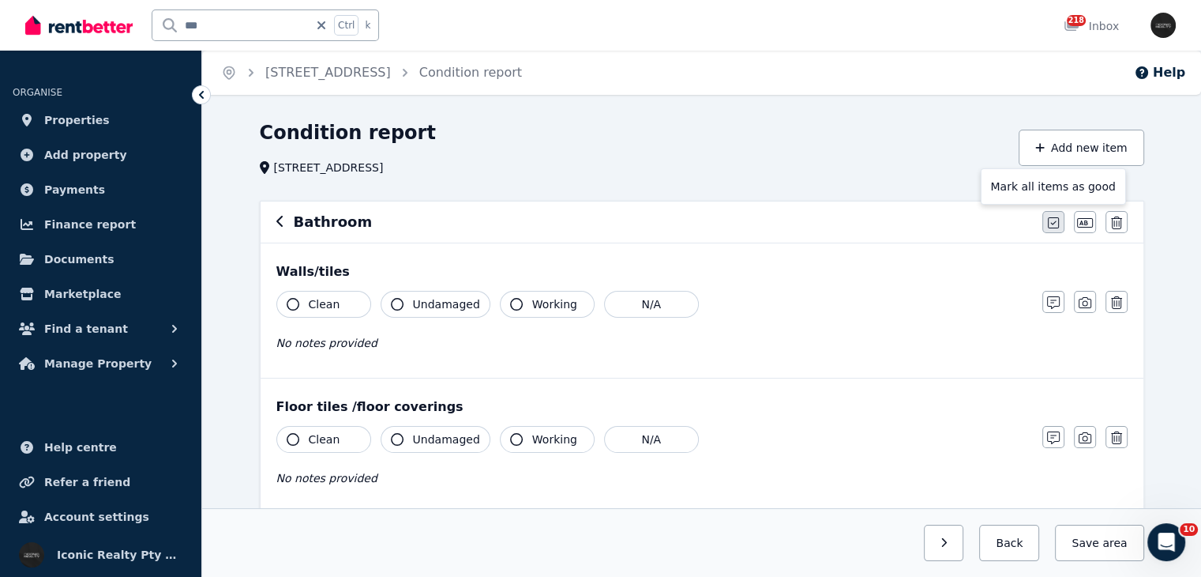
click at [1051, 224] on icon "button" at bounding box center [1053, 222] width 11 height 13
click at [1051, 224] on body "Open main menu *** Ctrl k 218 Inbox Open user menu ORGANISE Properties Add prop…" at bounding box center [600, 288] width 1201 height 577
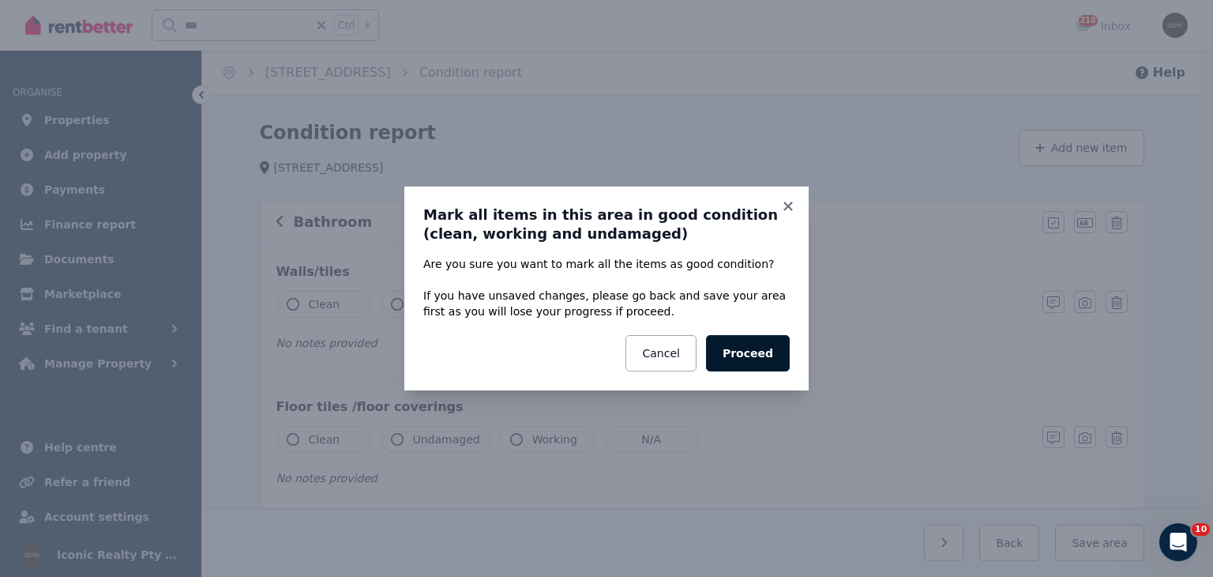
click at [746, 358] on button "Proceed" at bounding box center [748, 353] width 84 height 36
click at [745, 354] on div "Cancel Proceed" at bounding box center [606, 353] width 366 height 36
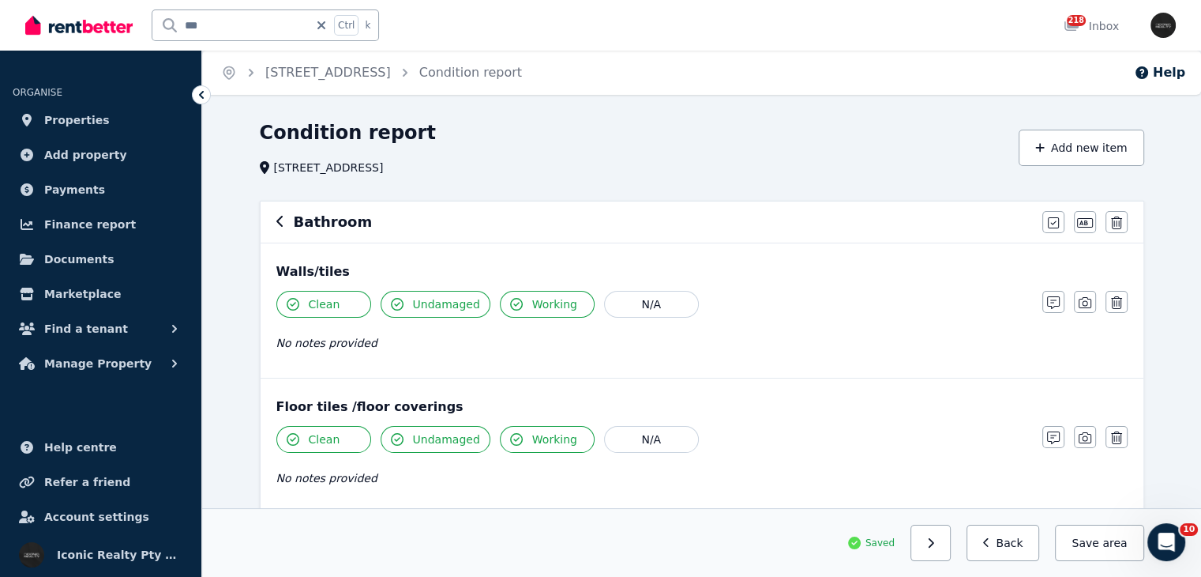
click at [277, 216] on icon "button" at bounding box center [280, 221] width 8 height 13
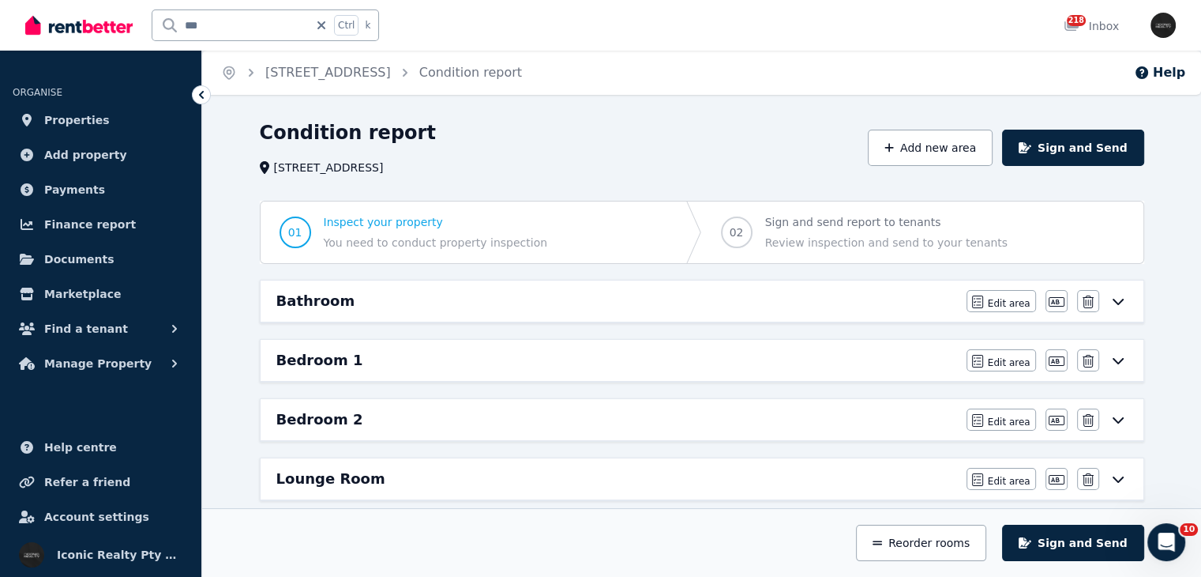
click at [480, 354] on div "Bedroom 1" at bounding box center [616, 360] width 681 height 22
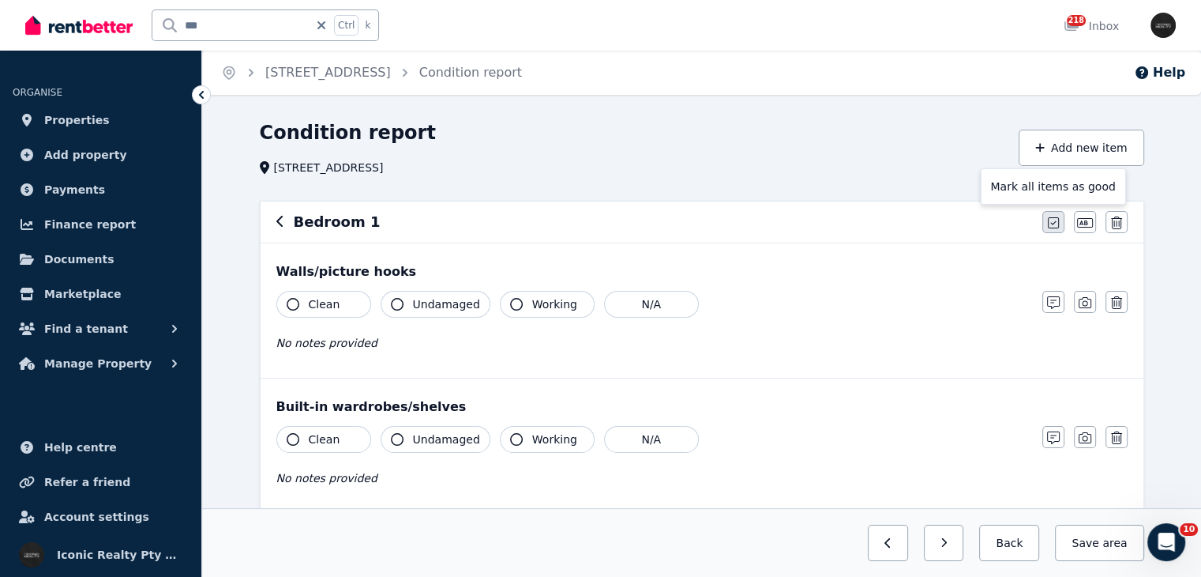
click at [1055, 225] on icon "button" at bounding box center [1053, 222] width 11 height 13
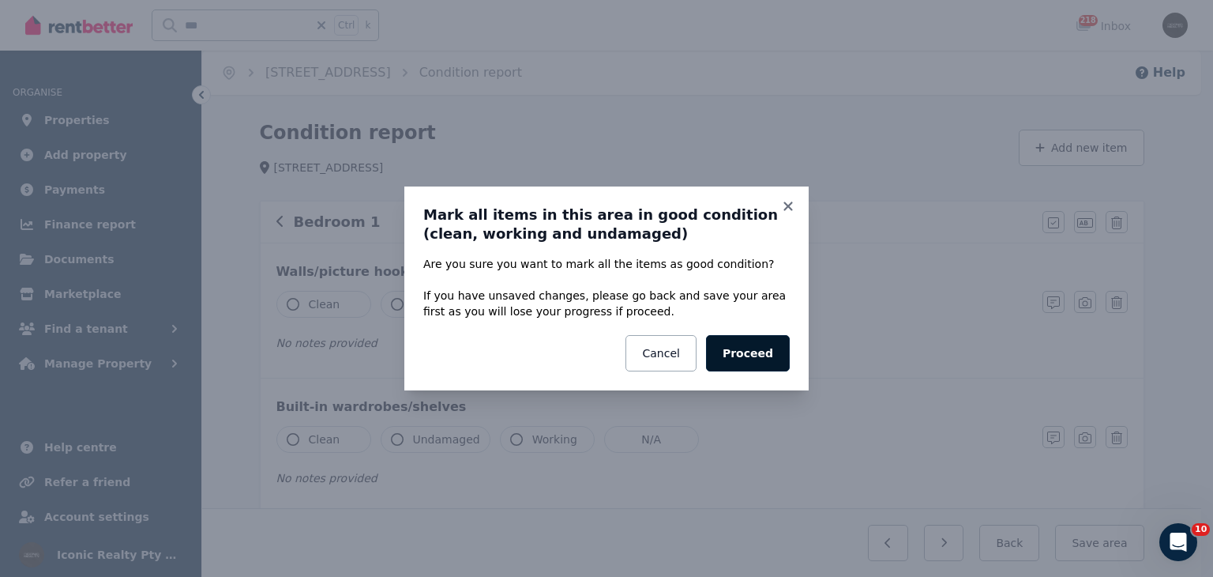
click at [763, 346] on button "Proceed" at bounding box center [748, 353] width 84 height 36
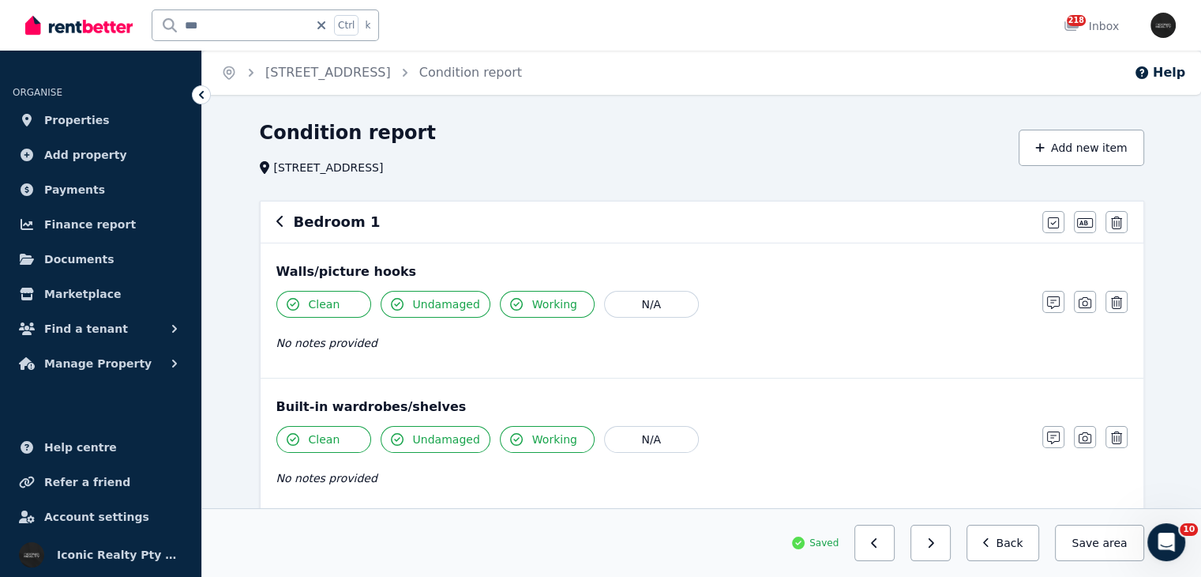
click at [284, 223] on div "Bedroom 1" at bounding box center [654, 222] width 757 height 22
click at [279, 222] on icon "button" at bounding box center [280, 221] width 8 height 13
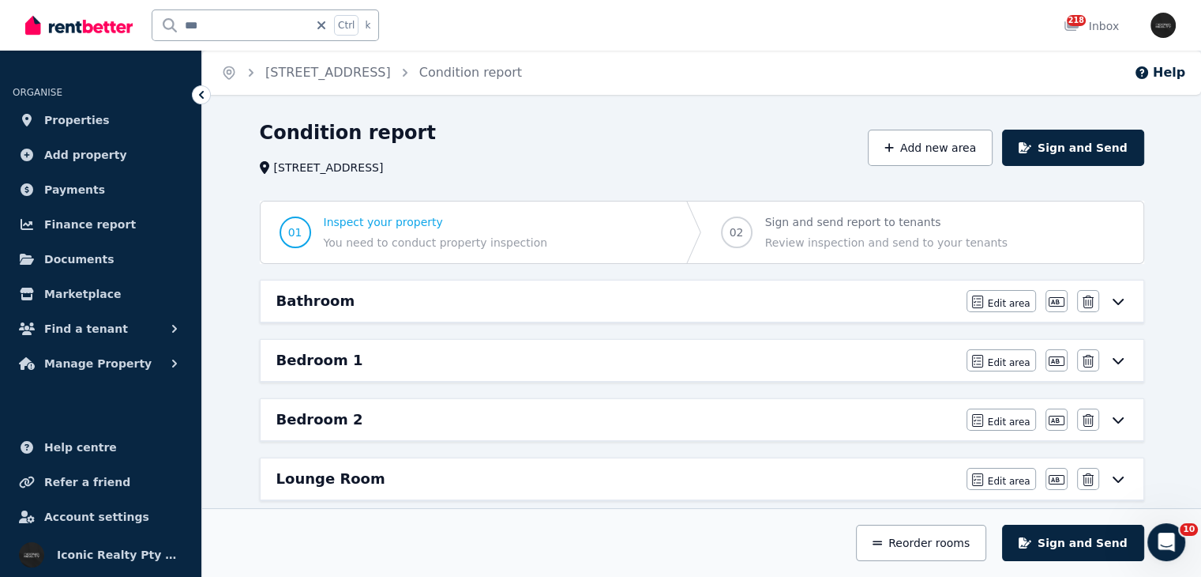
click at [279, 222] on span "01 Inspect your property You need to conduct property inspection" at bounding box center [414, 232] width 306 height 62
click at [423, 413] on div "Bedroom 2" at bounding box center [616, 419] width 681 height 22
click at [423, 413] on div "Home [STREET_ADDRESS] Condition report Help Condition report [STREET_ADDRESS] A…" at bounding box center [600, 288] width 1201 height 577
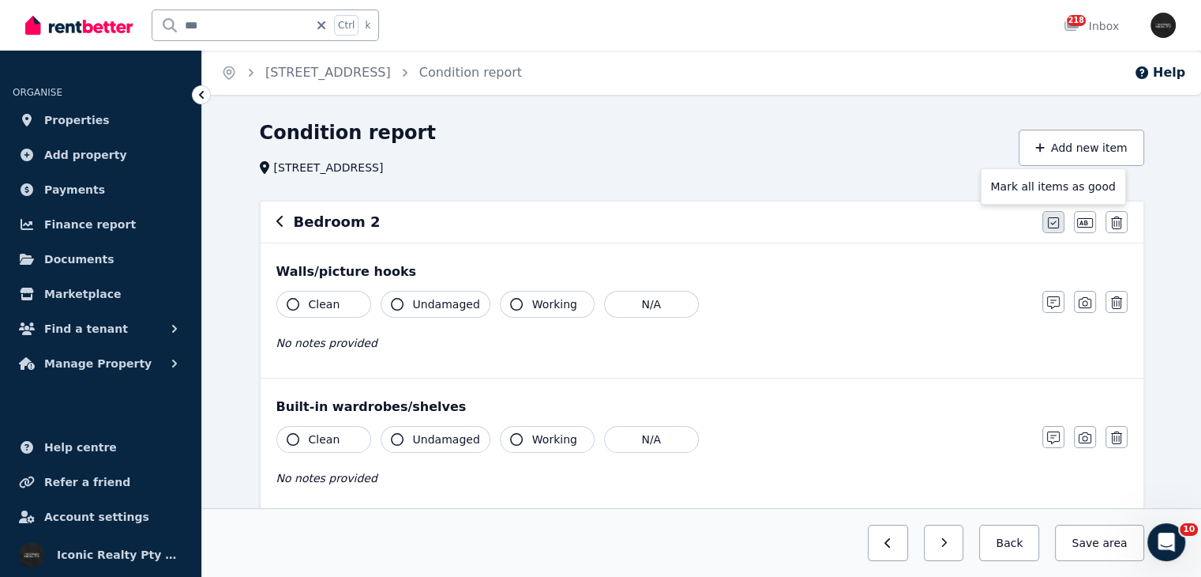
click at [1057, 222] on icon "button" at bounding box center [1053, 222] width 11 height 13
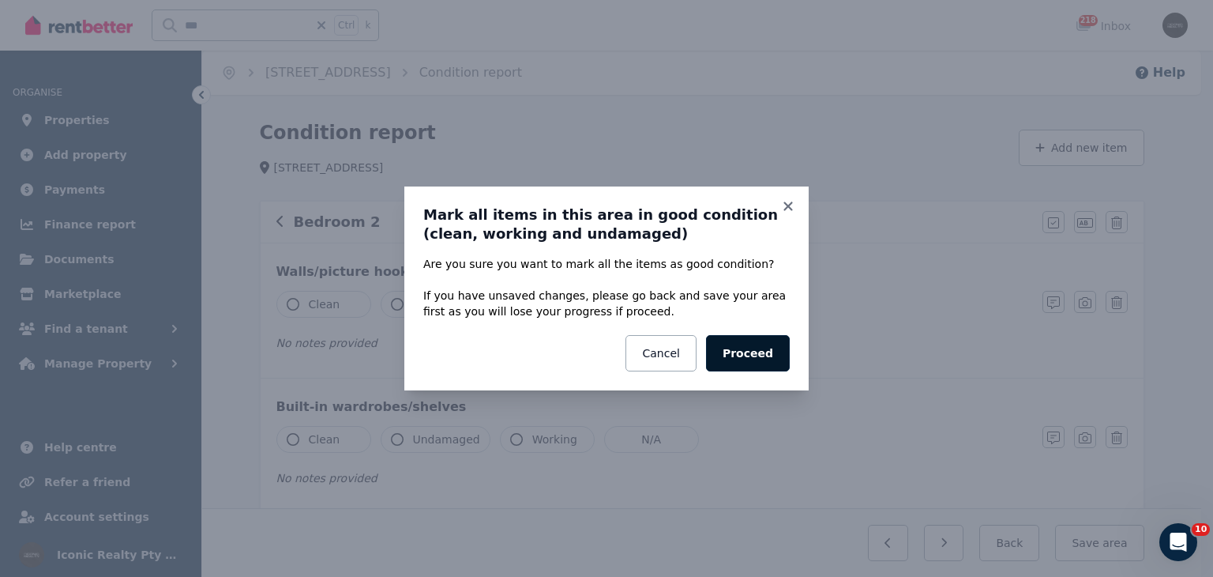
click at [738, 353] on button "Proceed" at bounding box center [748, 353] width 84 height 36
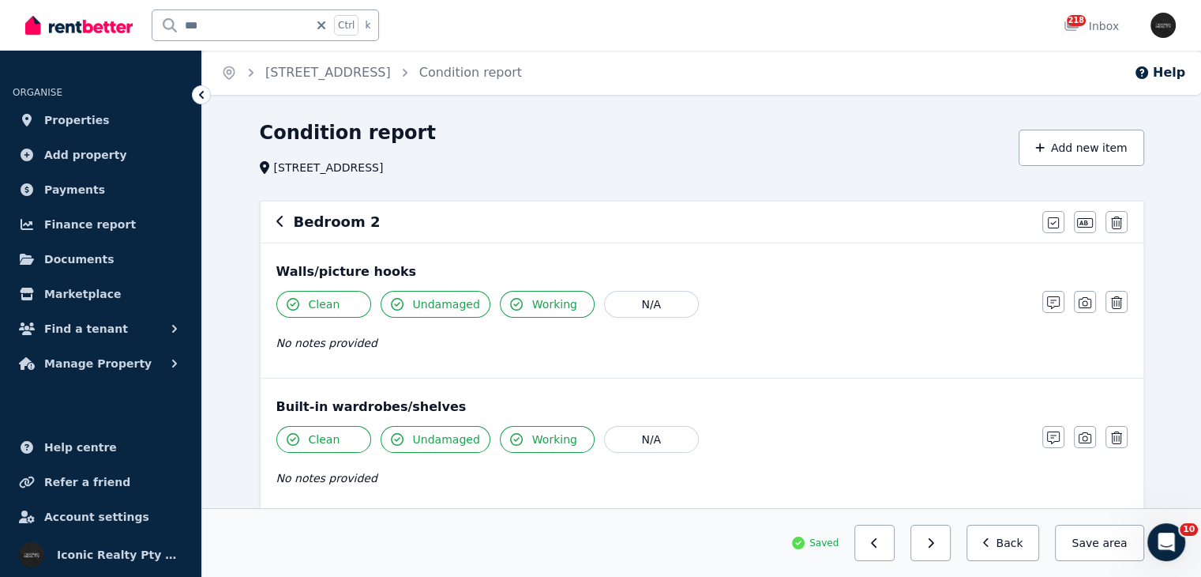
click at [280, 220] on icon "button" at bounding box center [280, 221] width 8 height 13
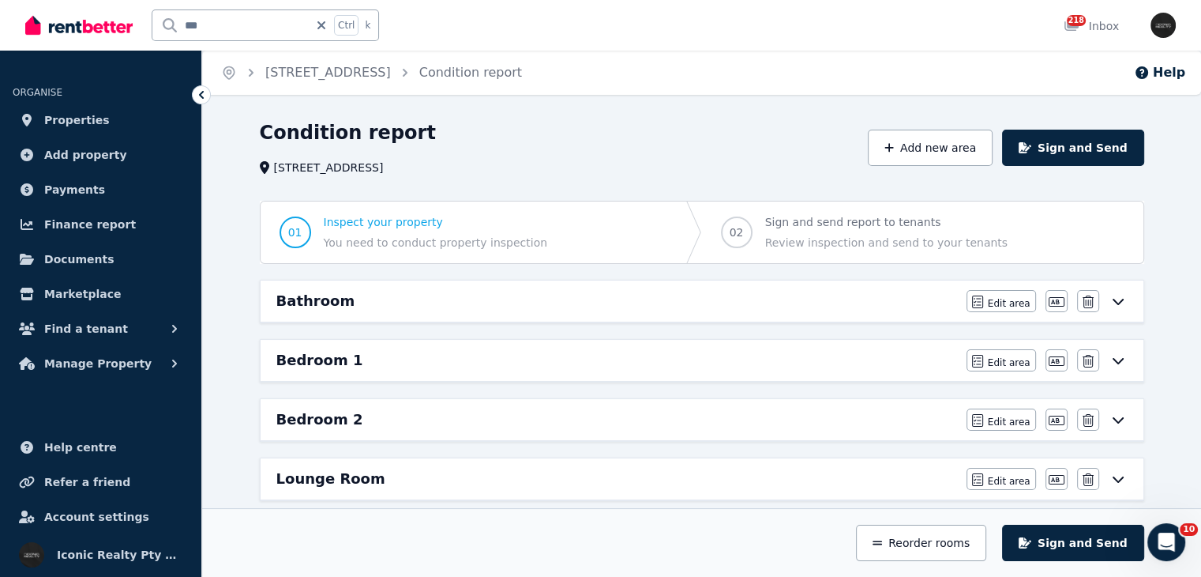
scroll to position [342, 0]
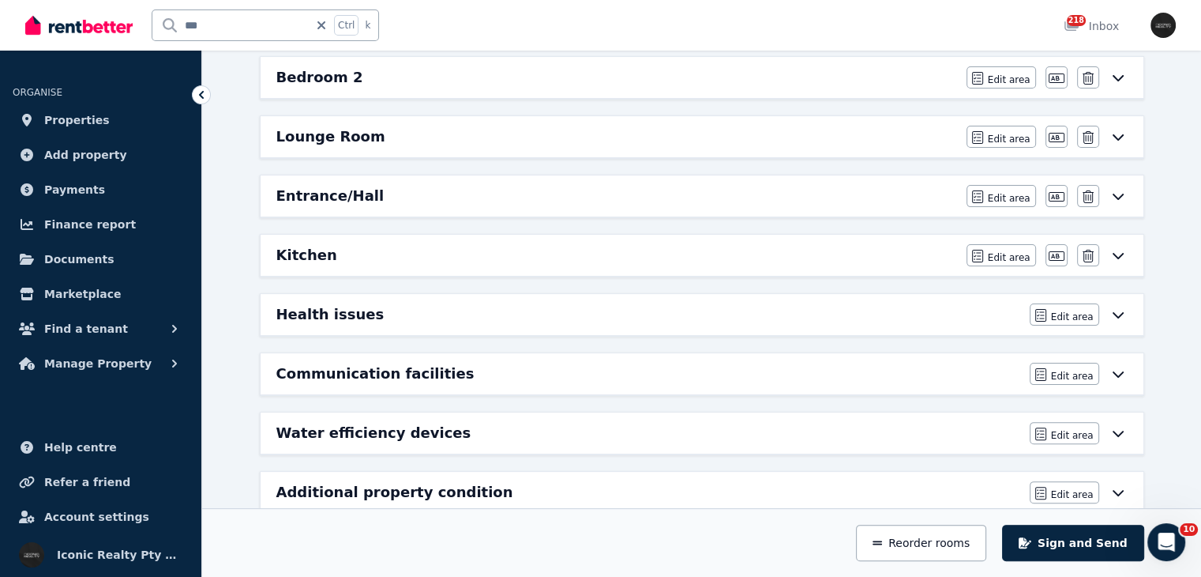
click at [398, 196] on div "Entrance/Hall" at bounding box center [616, 196] width 681 height 22
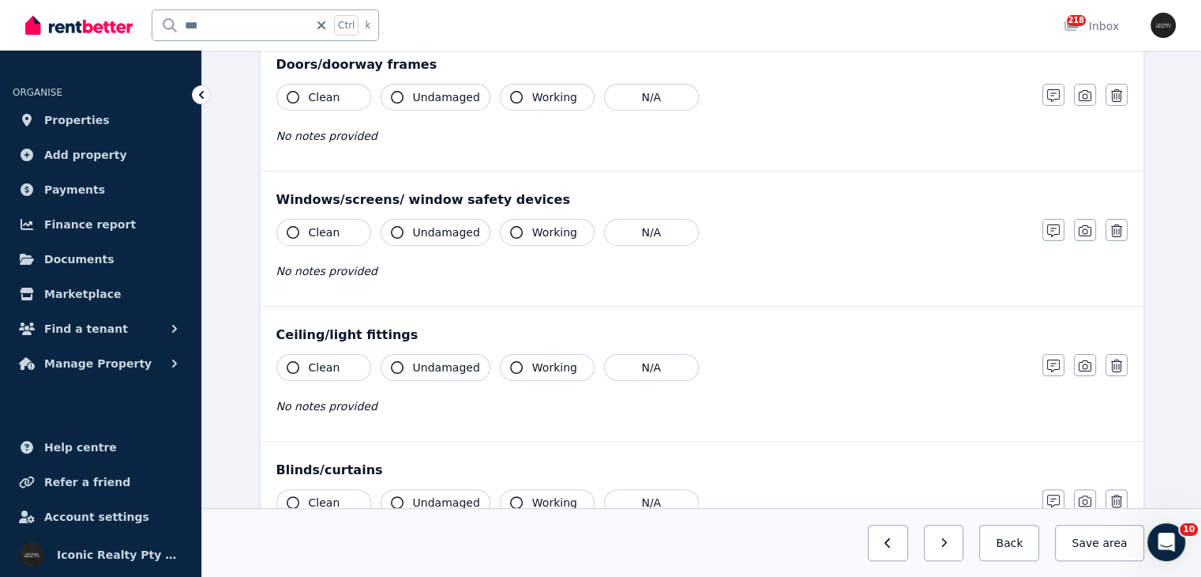
scroll to position [0, 0]
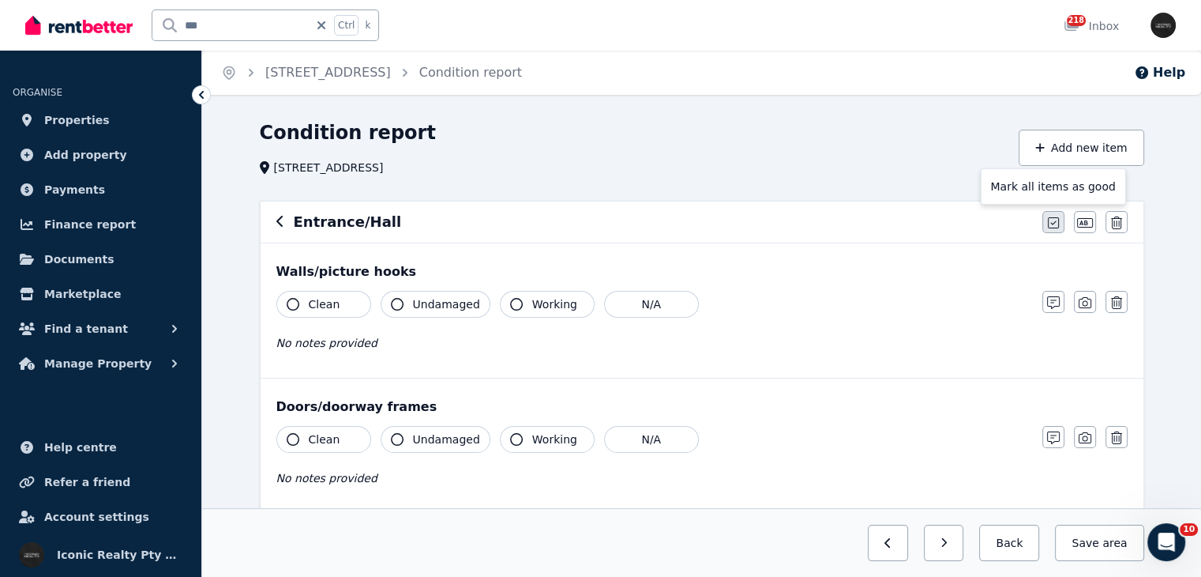
click at [1050, 222] on icon "button" at bounding box center [1053, 222] width 11 height 13
click at [1050, 222] on body "Open main menu *** Ctrl k 218 Inbox Open user menu ORGANISE Properties Add prop…" at bounding box center [600, 288] width 1201 height 577
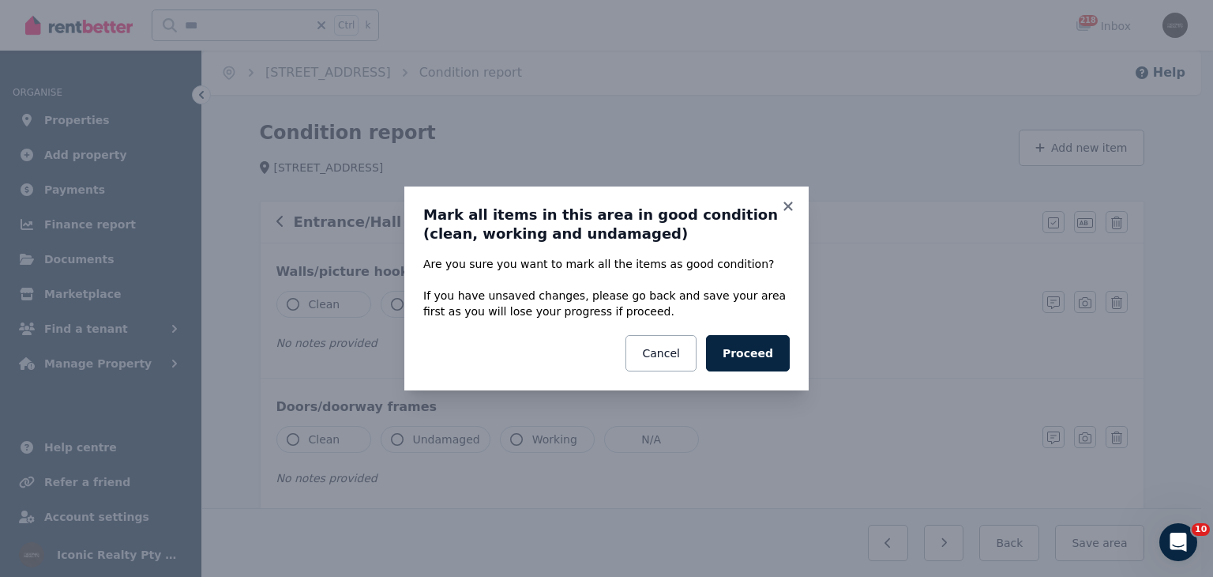
click at [746, 355] on button "Proceed" at bounding box center [748, 353] width 84 height 36
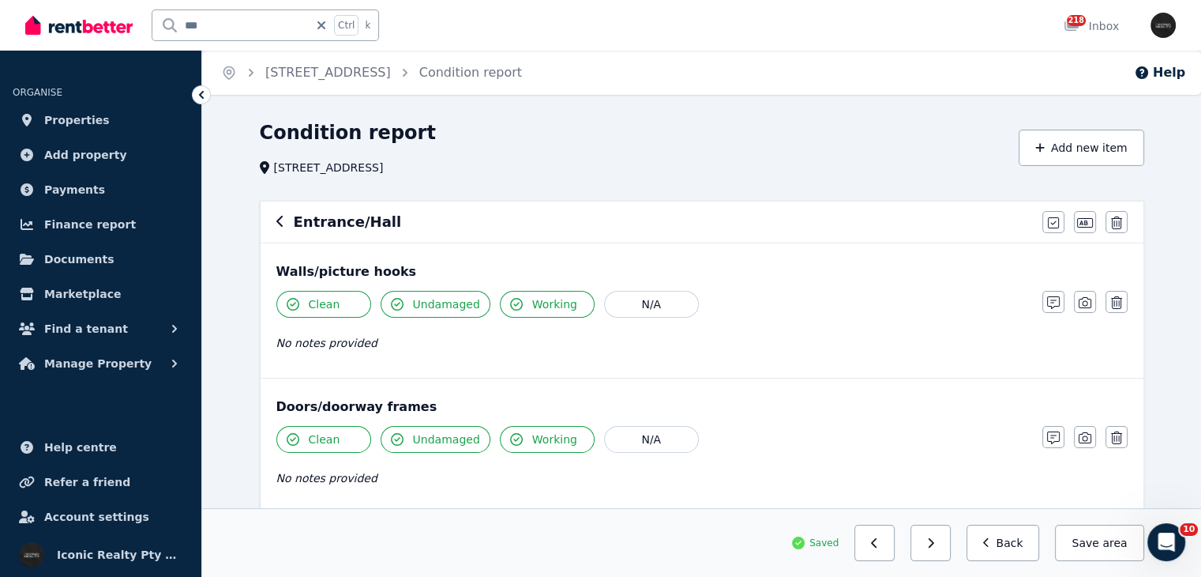
click at [280, 219] on icon "button" at bounding box center [279, 221] width 6 height 11
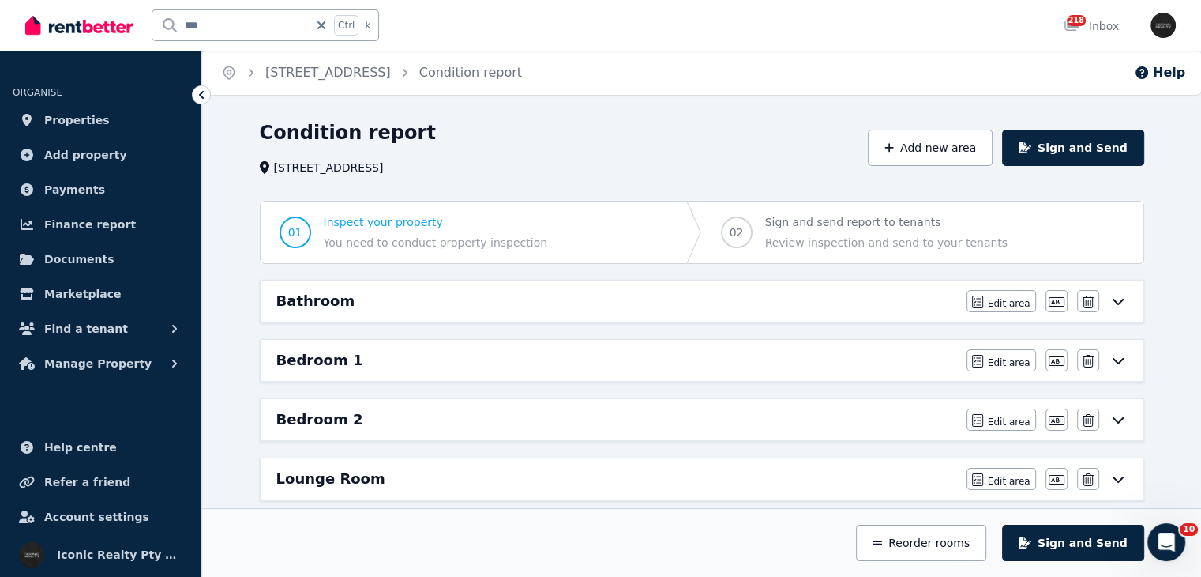
click at [363, 296] on div "Bathroom" at bounding box center [616, 301] width 681 height 22
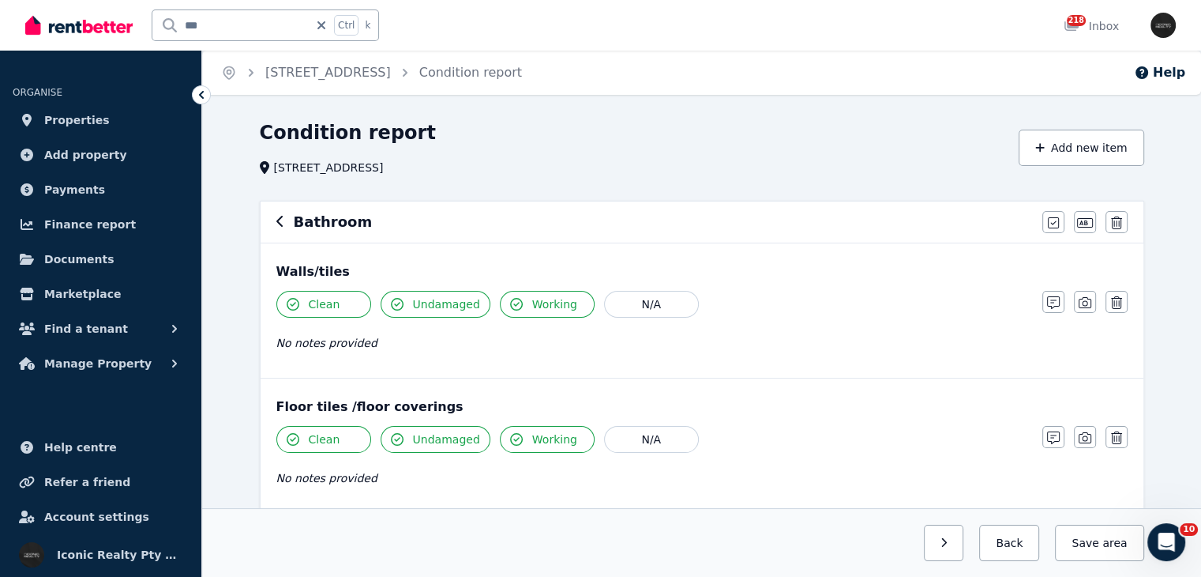
click at [270, 220] on div "Bathroom Mark all items as good Edit name Delete" at bounding box center [702, 221] width 883 height 41
click at [280, 222] on icon "button" at bounding box center [280, 221] width 8 height 13
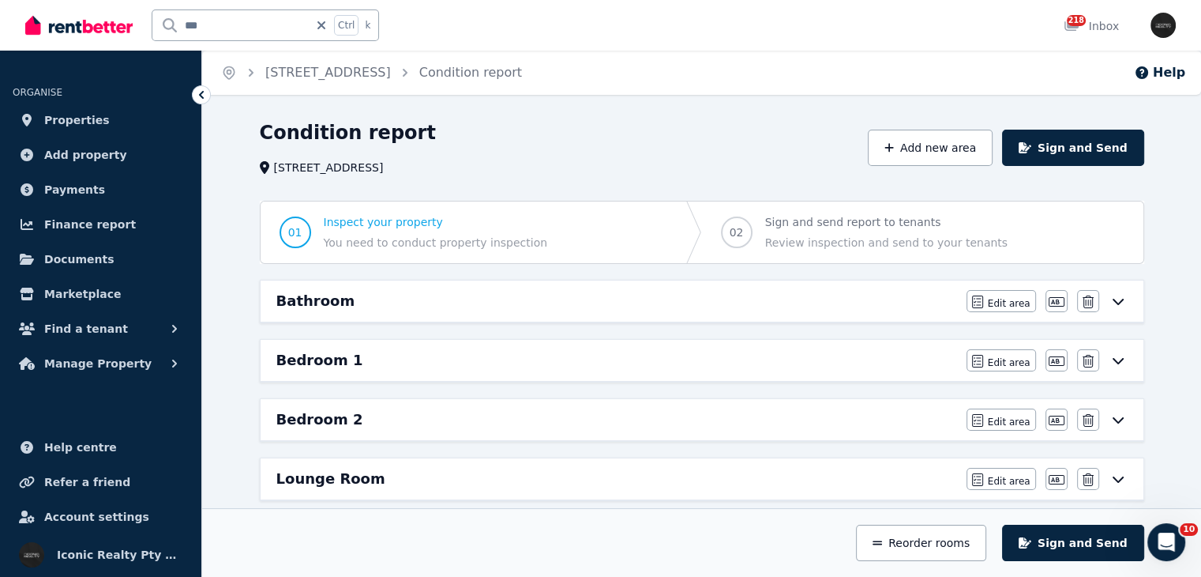
click at [344, 356] on h6 "Bedroom 1" at bounding box center [319, 360] width 87 height 22
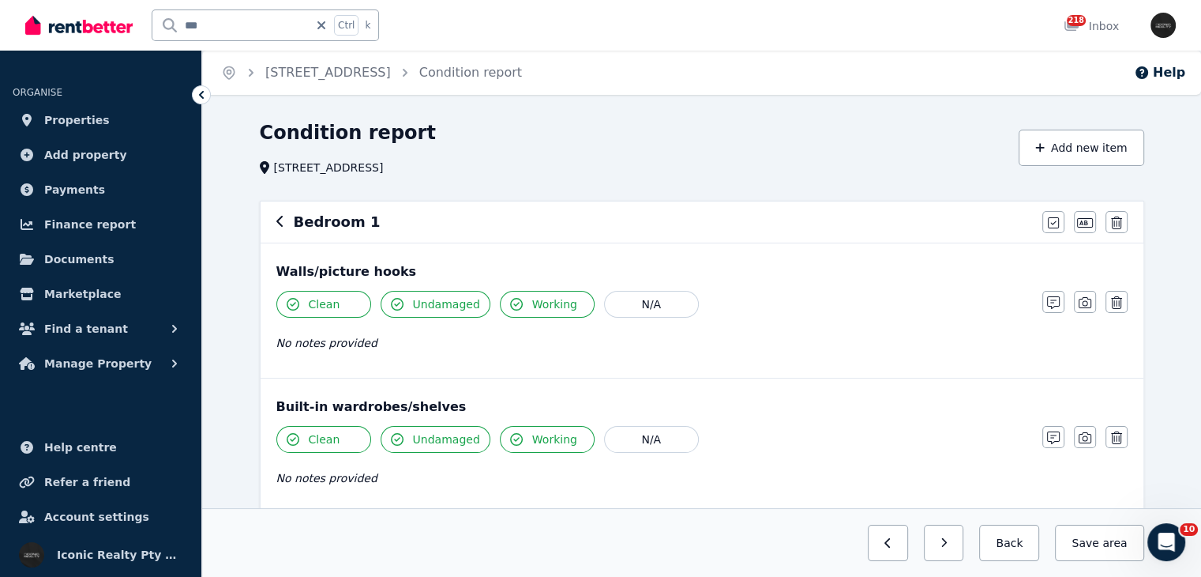
click at [281, 211] on div "Bedroom 1" at bounding box center [654, 222] width 757 height 22
click at [280, 223] on icon "button" at bounding box center [280, 221] width 8 height 13
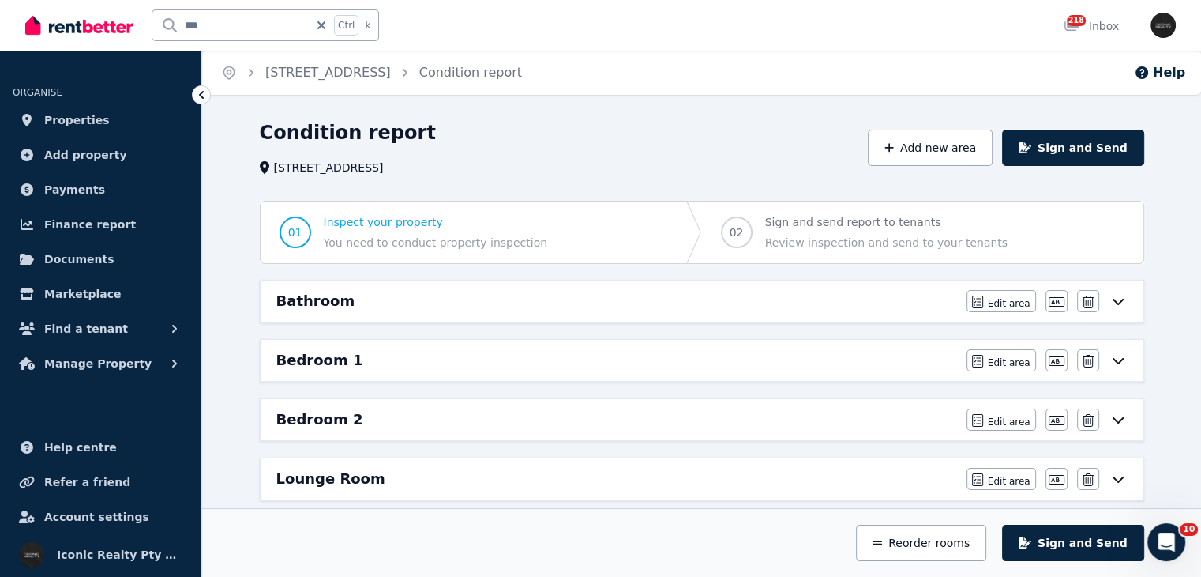
click at [356, 409] on div "Bedroom 2" at bounding box center [616, 419] width 681 height 22
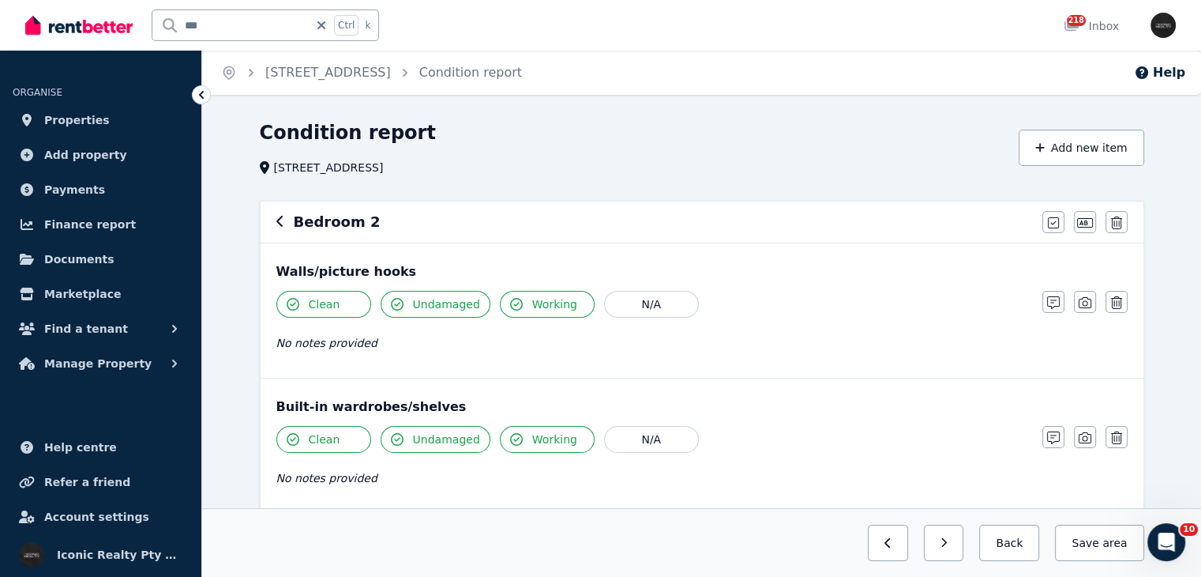
click at [280, 216] on icon "button" at bounding box center [280, 221] width 8 height 13
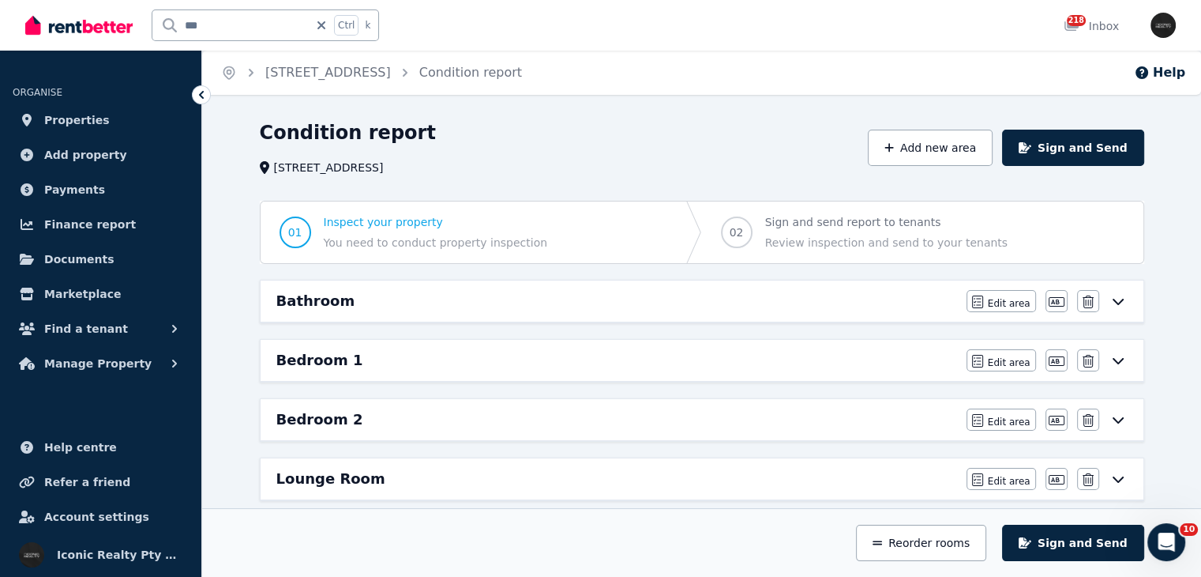
scroll to position [371, 0]
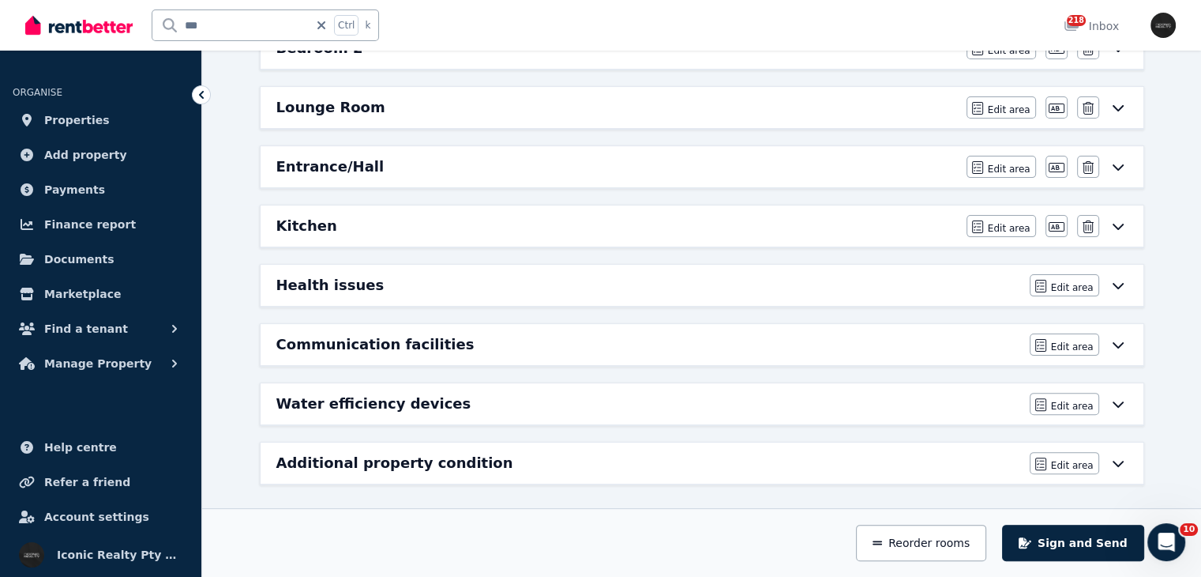
click at [354, 111] on h6 "Lounge Room" at bounding box center [330, 107] width 109 height 22
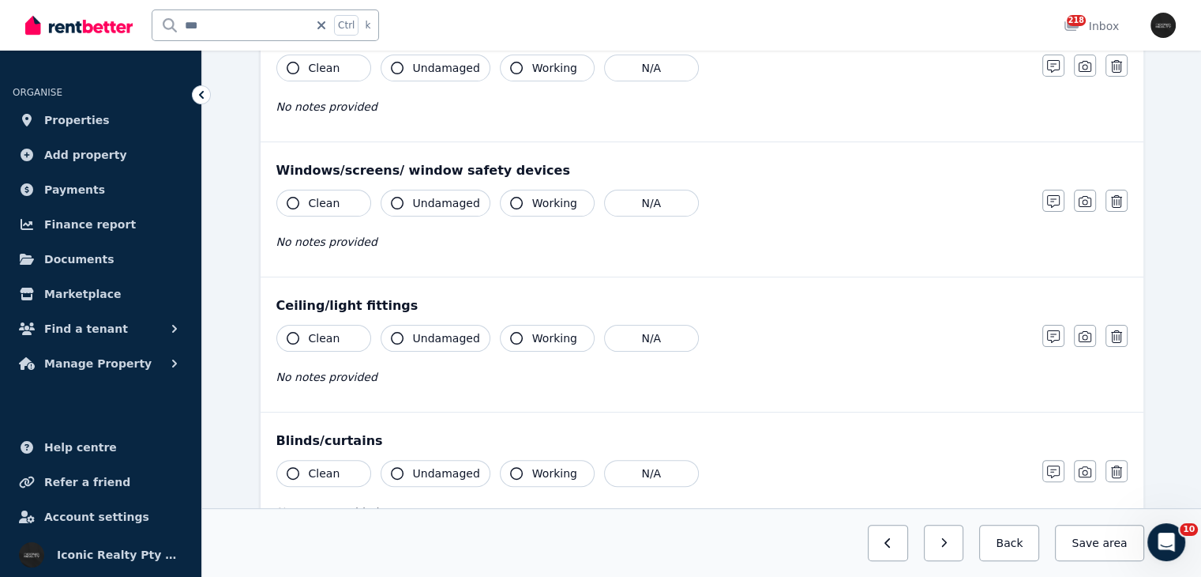
scroll to position [0, 0]
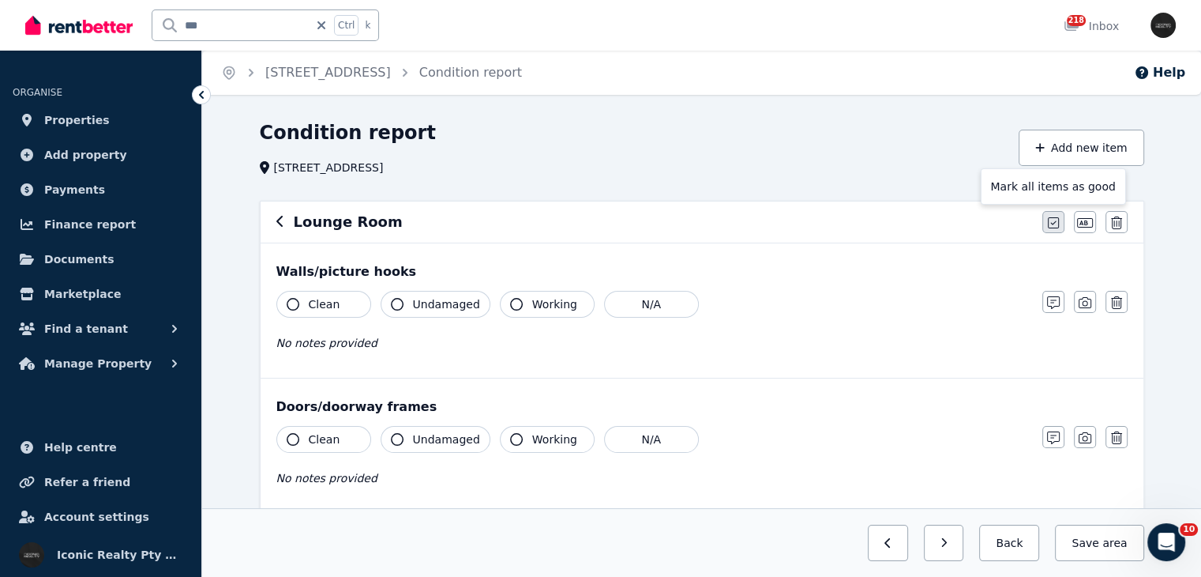
click at [1046, 228] on button "button" at bounding box center [1053, 222] width 22 height 22
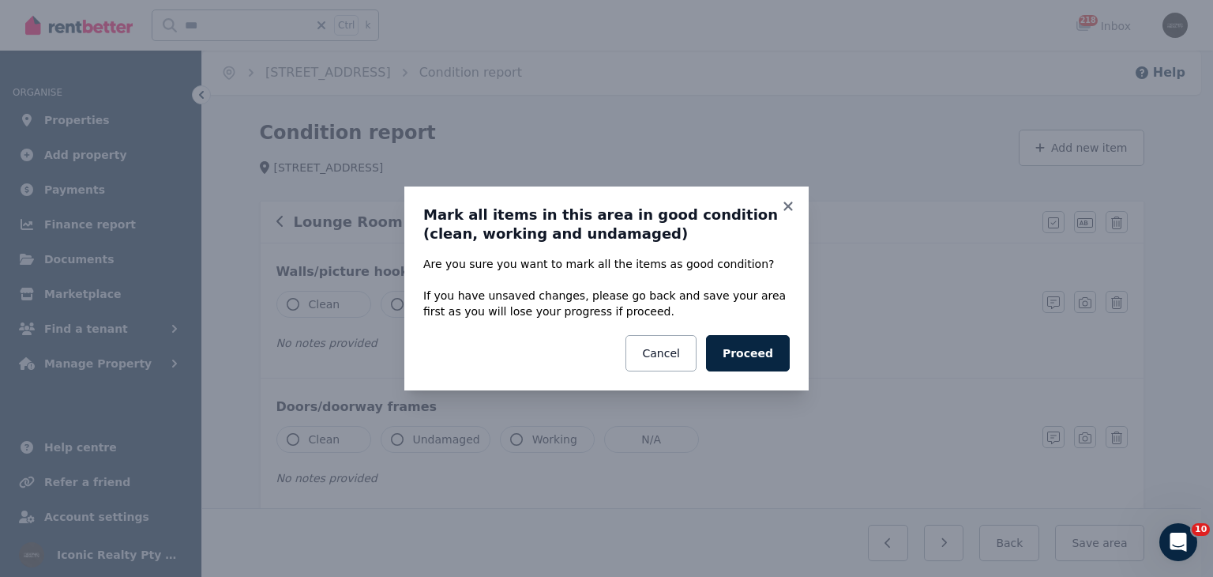
drag, startPoint x: 740, startPoint y: 345, endPoint x: 417, endPoint y: 298, distance: 326.5
click at [739, 344] on button "Proceed" at bounding box center [748, 353] width 84 height 36
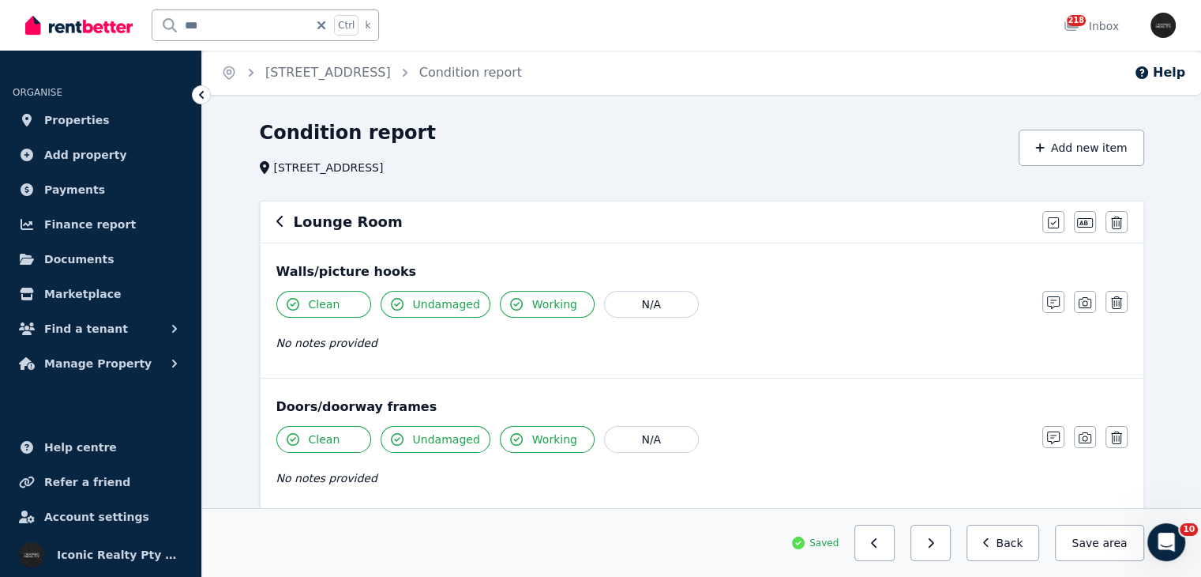
click at [277, 223] on icon "button" at bounding box center [279, 221] width 6 height 11
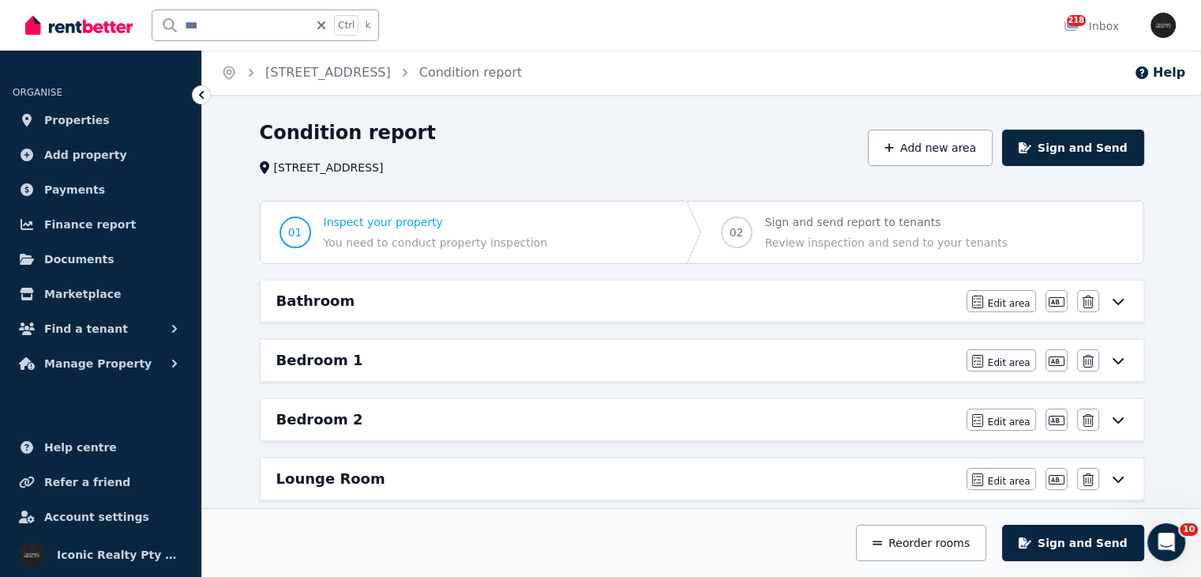
scroll to position [371, 0]
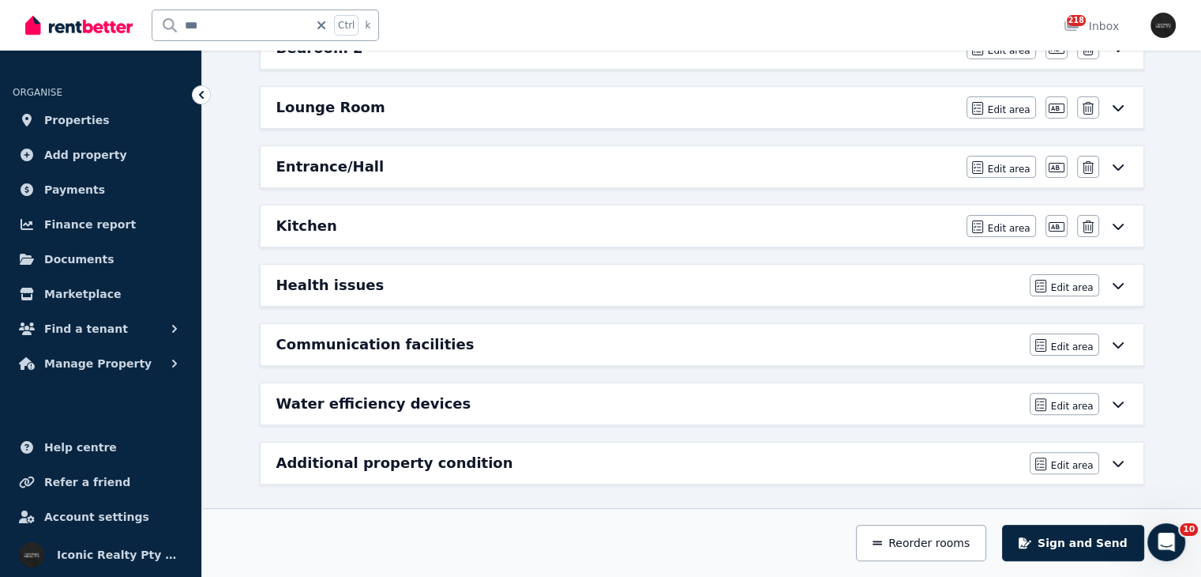
click at [398, 167] on div "Entrance/Hall" at bounding box center [616, 167] width 681 height 22
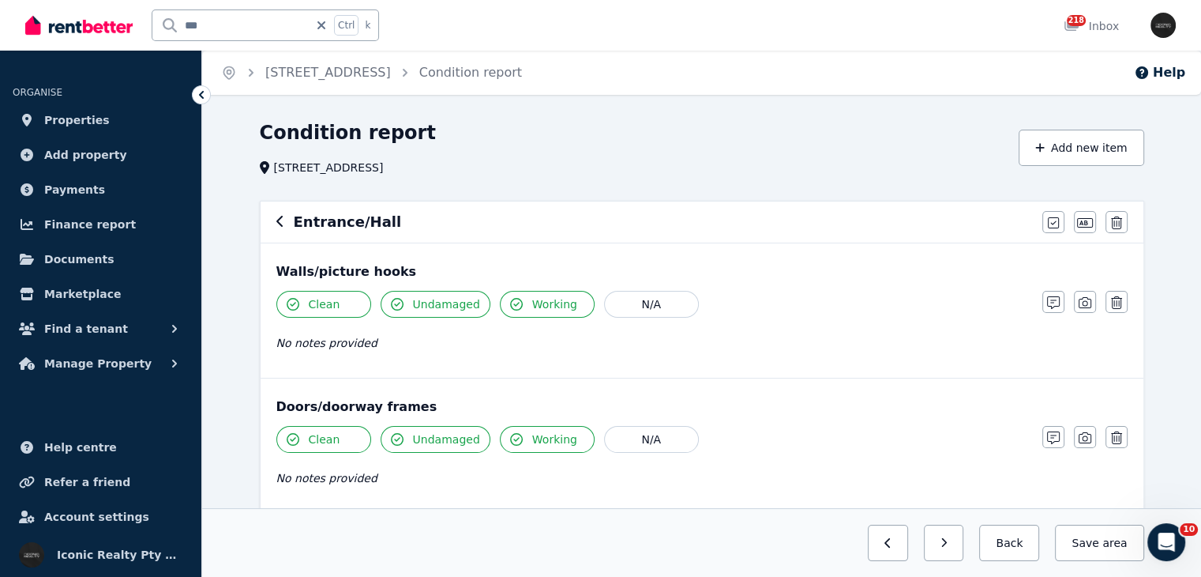
click at [281, 220] on icon "button" at bounding box center [280, 221] width 8 height 13
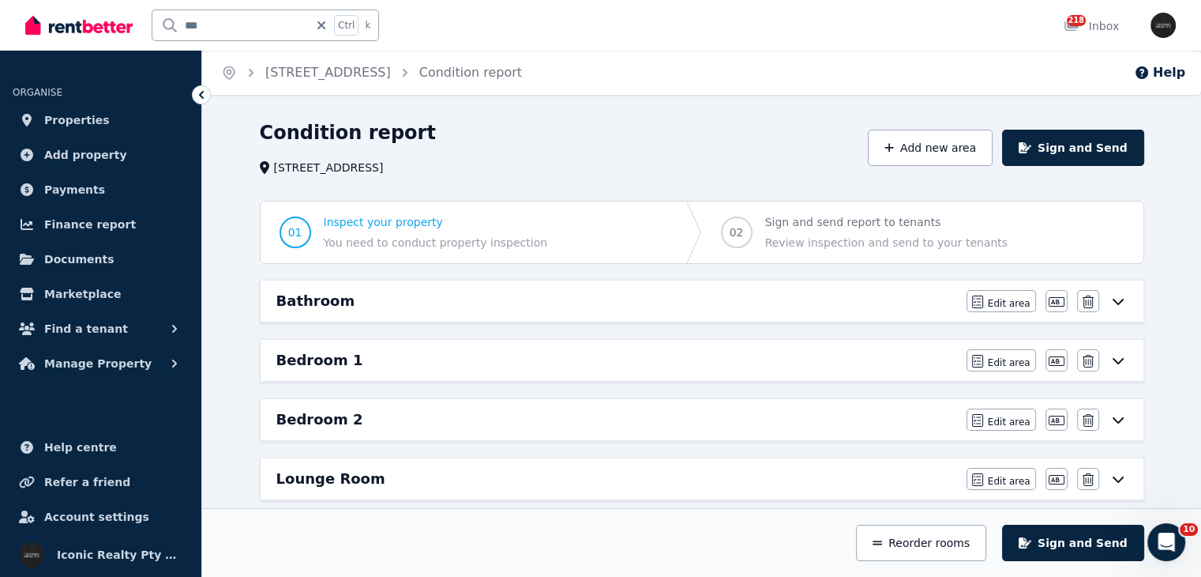
scroll to position [342, 0]
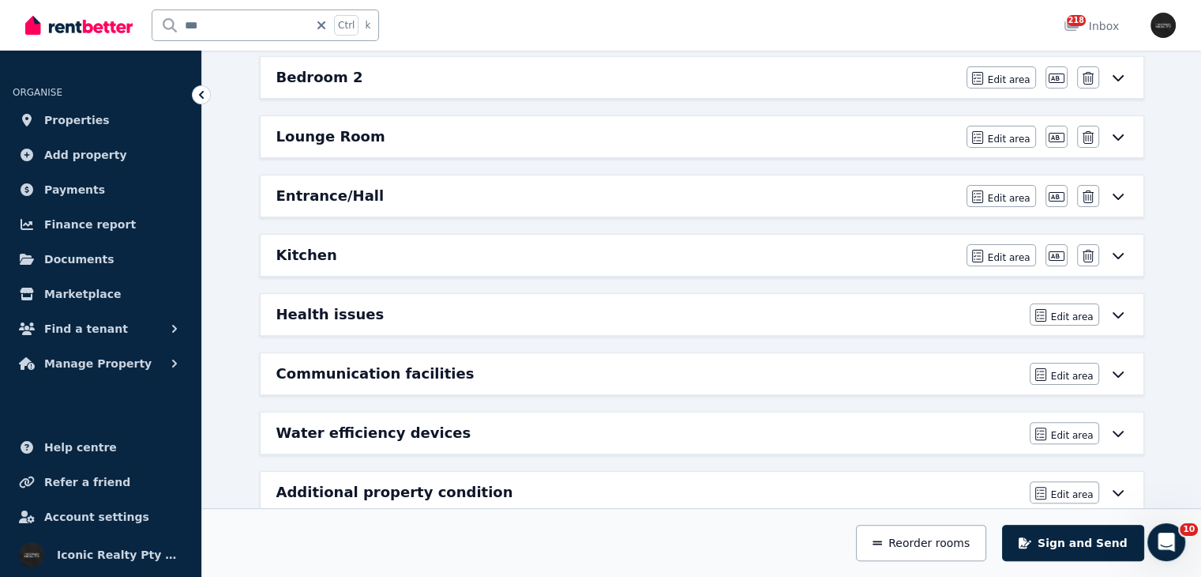
click at [390, 201] on div "Entrance/Hall" at bounding box center [616, 196] width 681 height 22
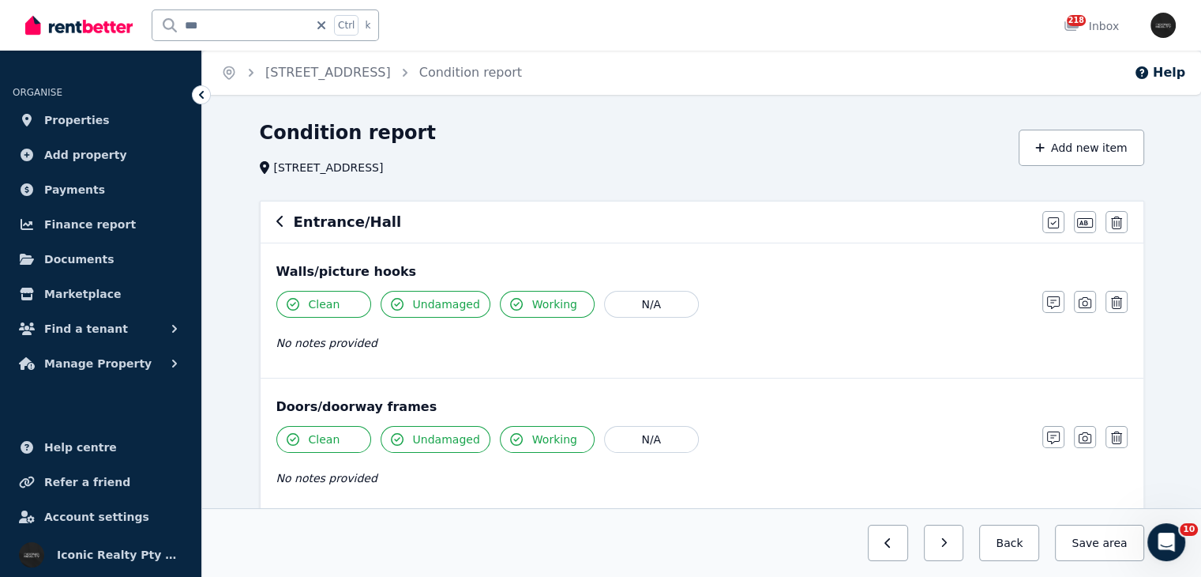
click at [282, 217] on icon "button" at bounding box center [280, 221] width 8 height 13
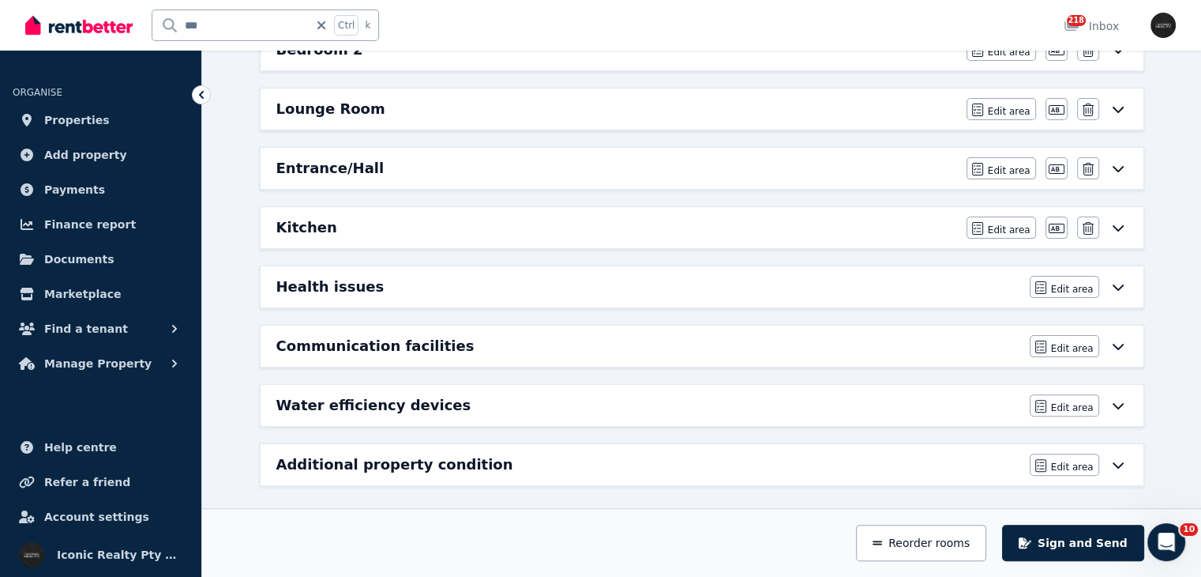
scroll to position [371, 0]
click at [373, 216] on div "Kitchen" at bounding box center [616, 226] width 681 height 22
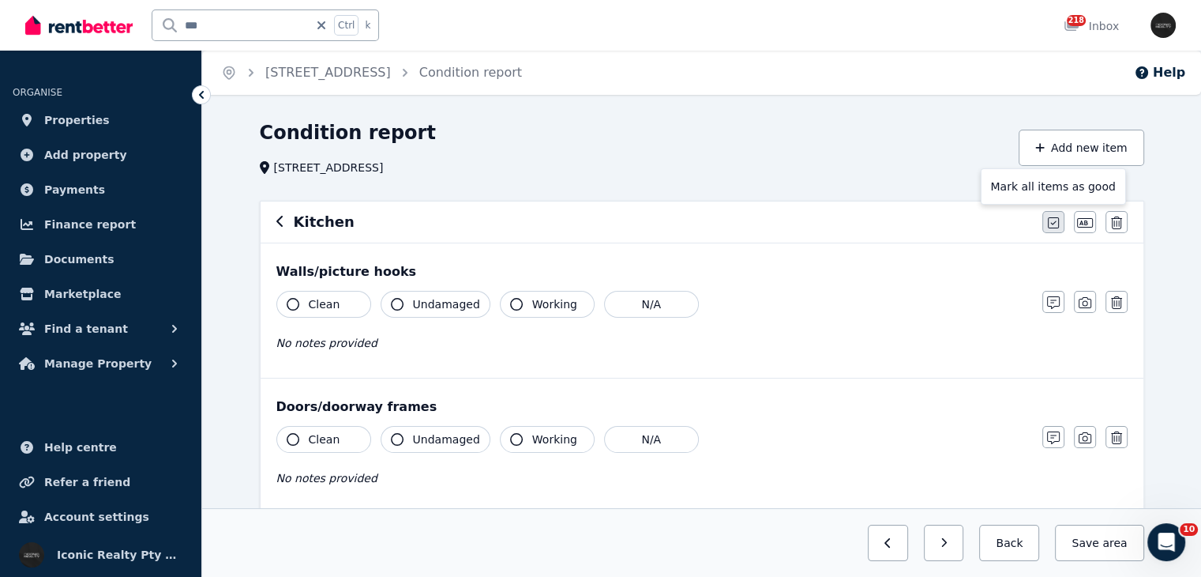
click at [1050, 219] on icon "button" at bounding box center [1053, 222] width 11 height 13
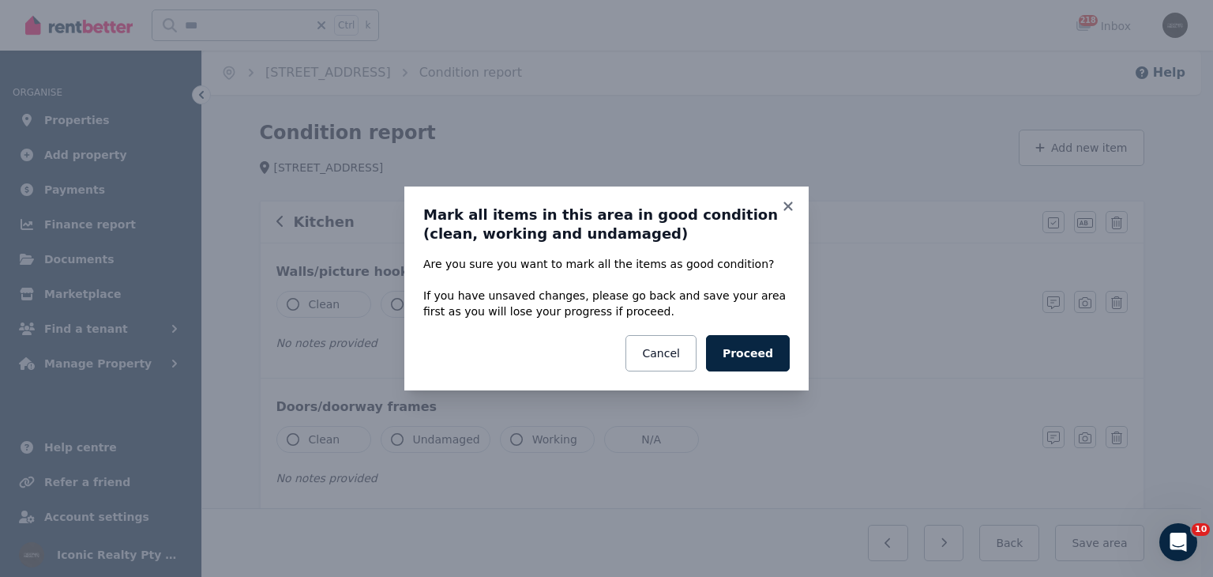
drag, startPoint x: 739, startPoint y: 353, endPoint x: 736, endPoint y: 344, distance: 10.0
click at [738, 347] on button "Proceed" at bounding box center [748, 353] width 84 height 36
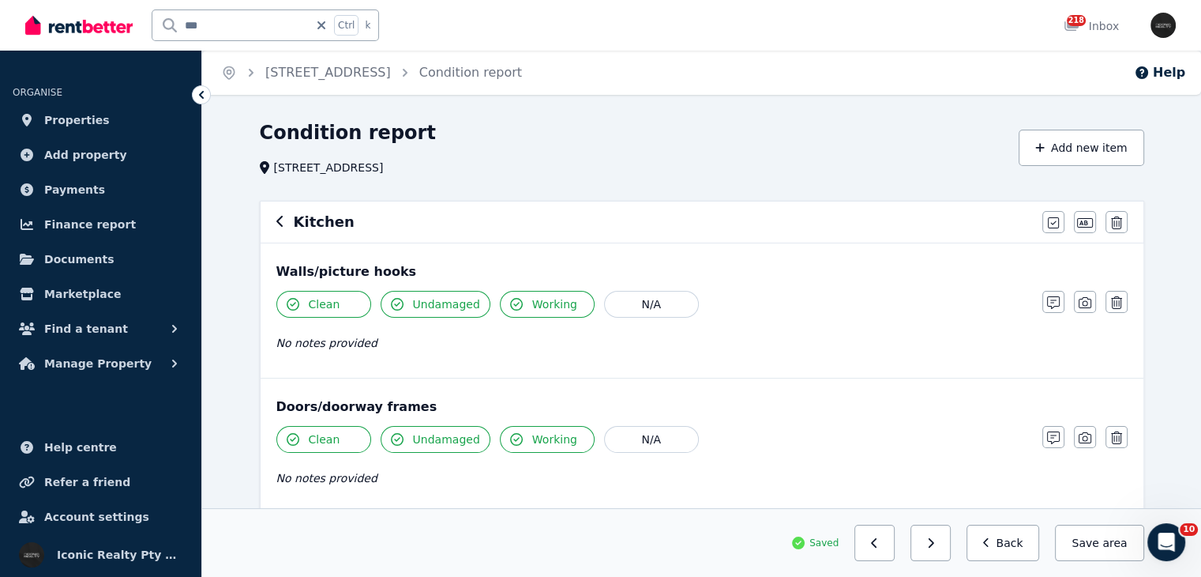
click at [280, 219] on icon "button" at bounding box center [279, 221] width 6 height 11
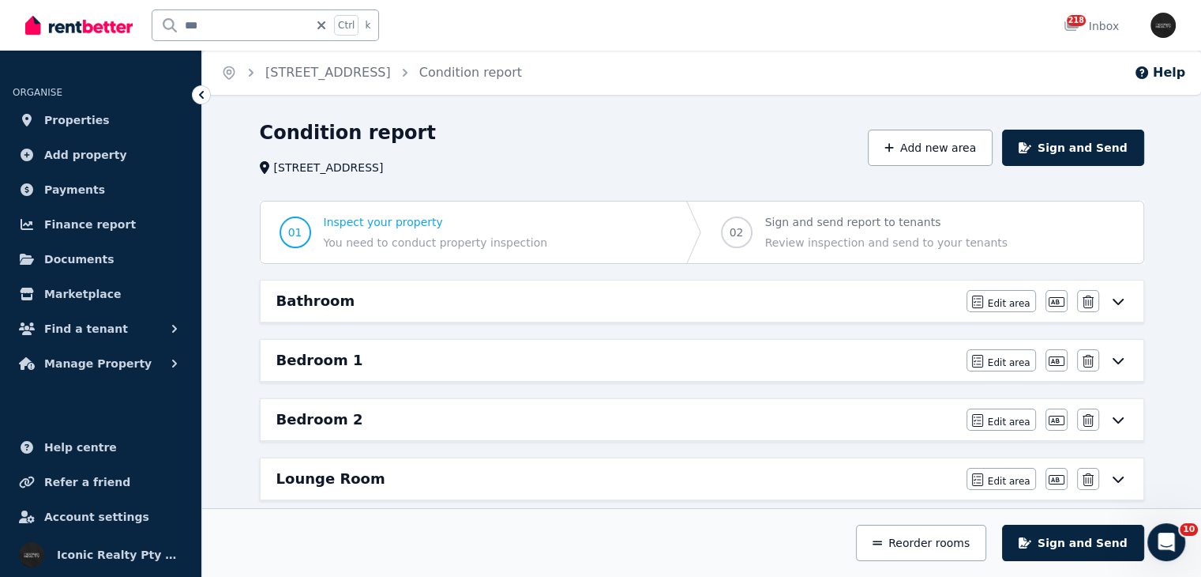
scroll to position [371, 0]
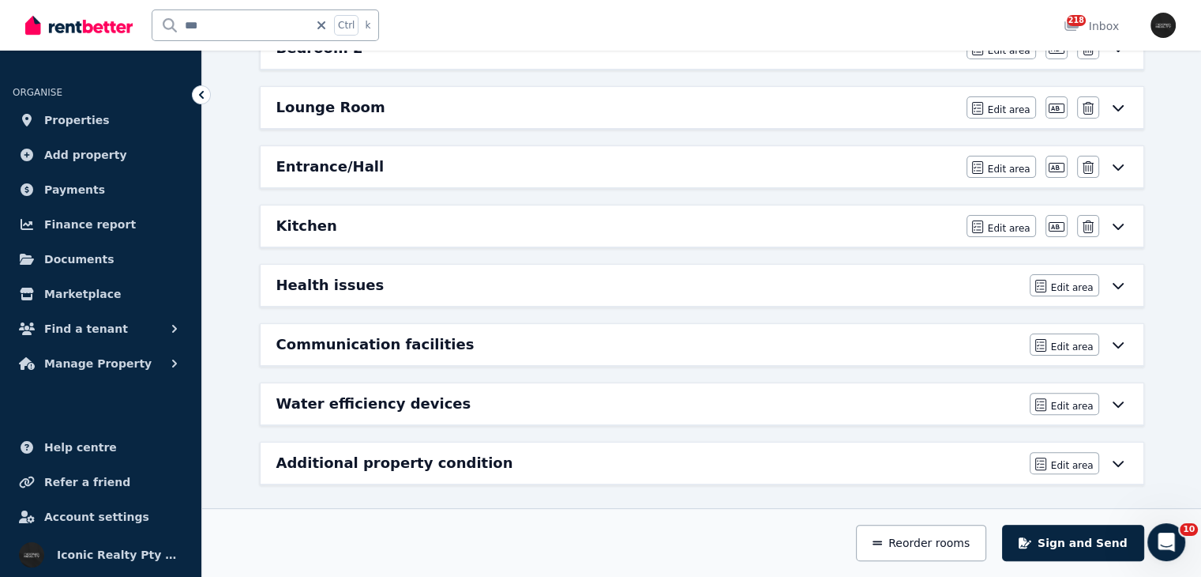
click at [386, 277] on div "Health issues" at bounding box center [648, 285] width 744 height 22
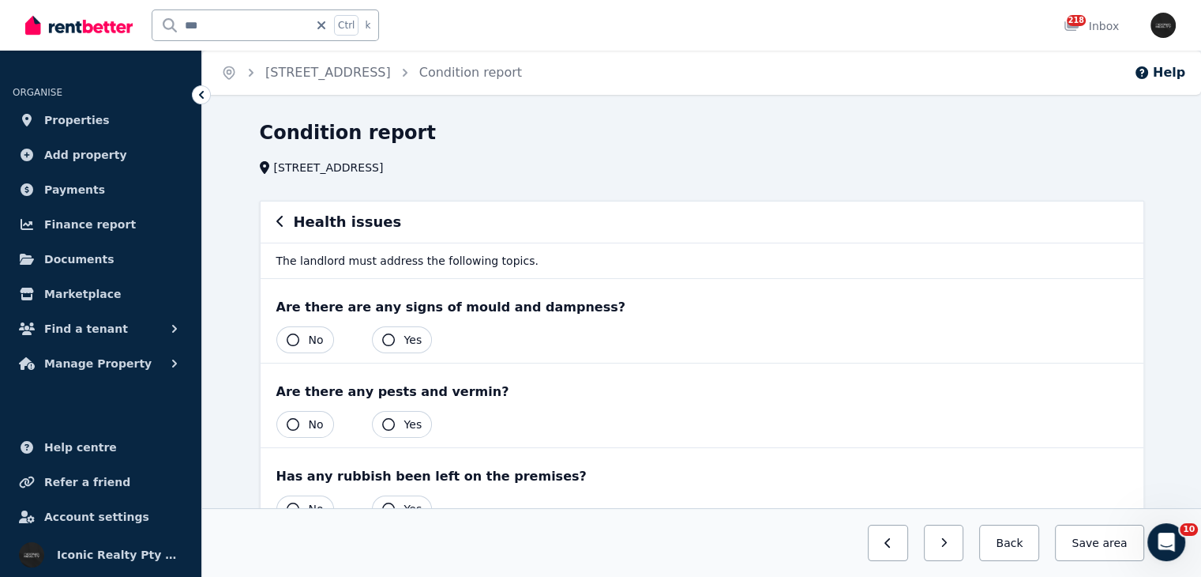
click at [295, 338] on icon "button" at bounding box center [293, 339] width 13 height 13
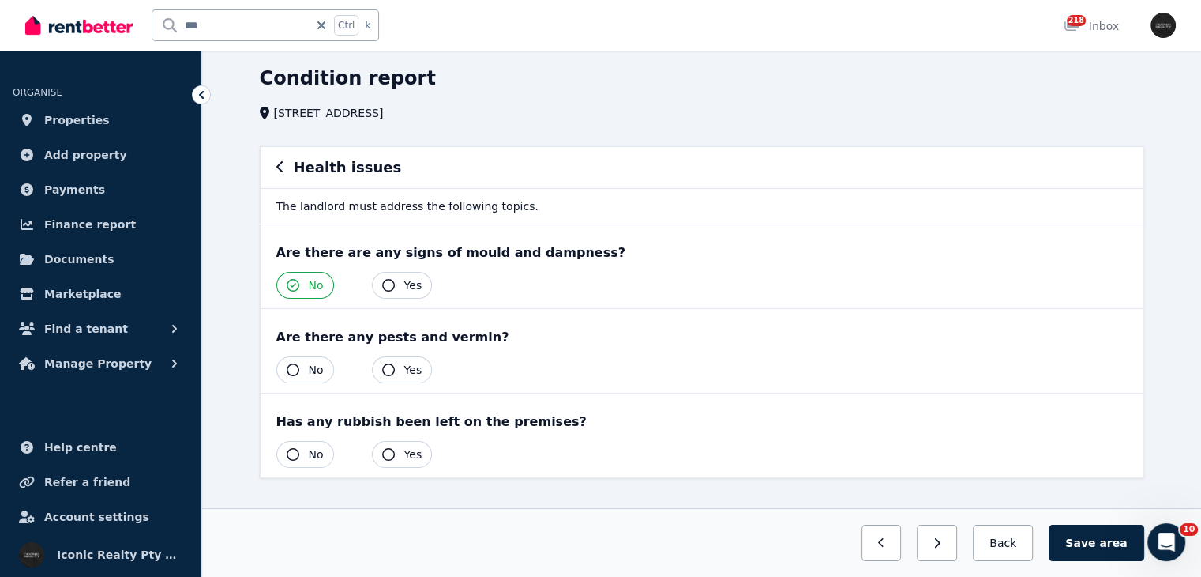
scroll to position [79, 0]
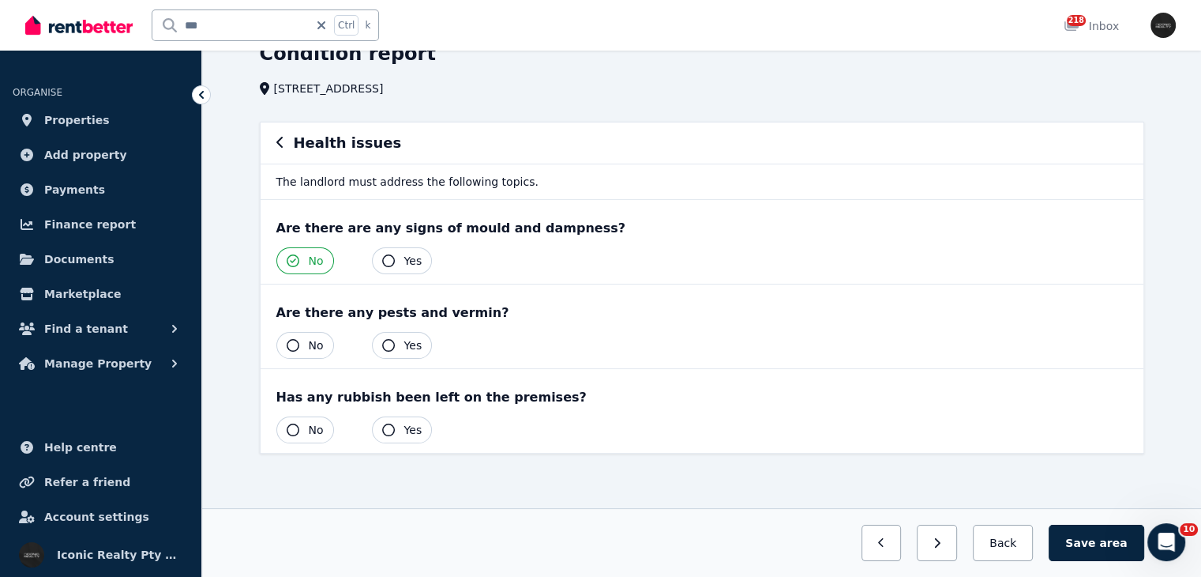
click at [313, 340] on span "No" at bounding box center [316, 345] width 15 height 16
click at [280, 424] on button "No" at bounding box center [305, 429] width 58 height 27
click at [279, 143] on icon "button" at bounding box center [280, 142] width 8 height 13
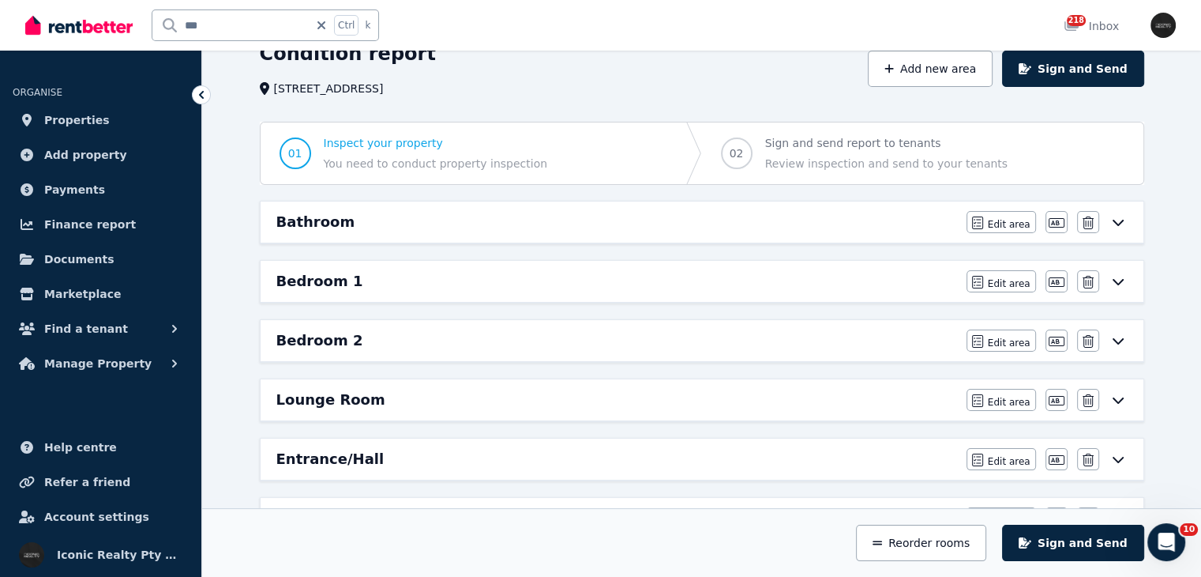
scroll to position [371, 0]
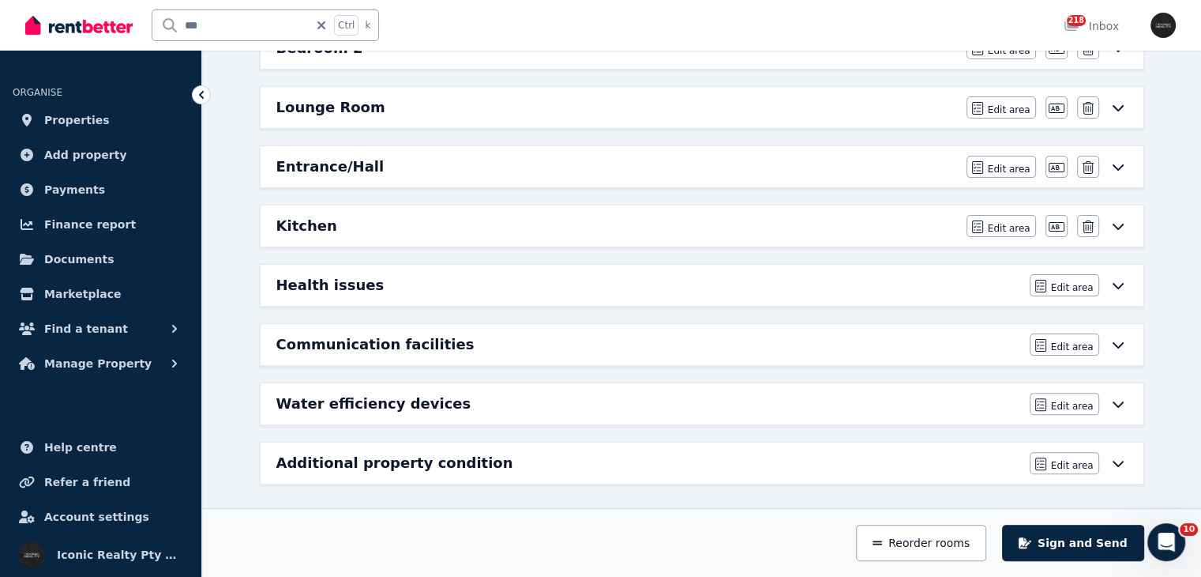
click at [468, 393] on div "Water efficiency devices" at bounding box center [648, 404] width 744 height 22
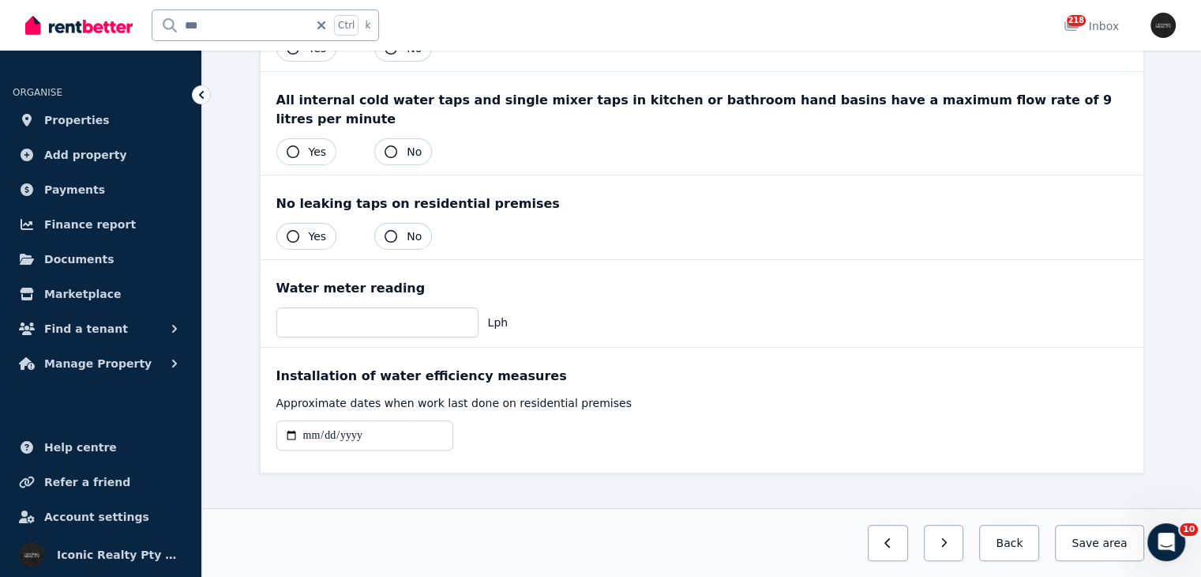
scroll to position [0, 0]
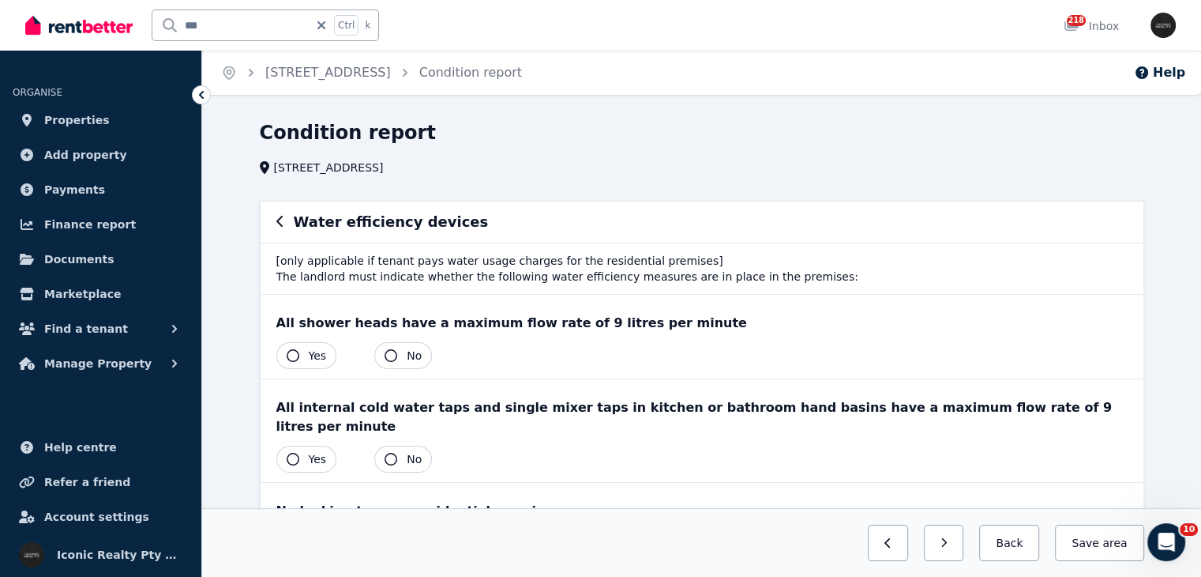
click at [302, 351] on button "Yes" at bounding box center [306, 355] width 61 height 27
click at [300, 445] on button "Yes" at bounding box center [306, 458] width 61 height 27
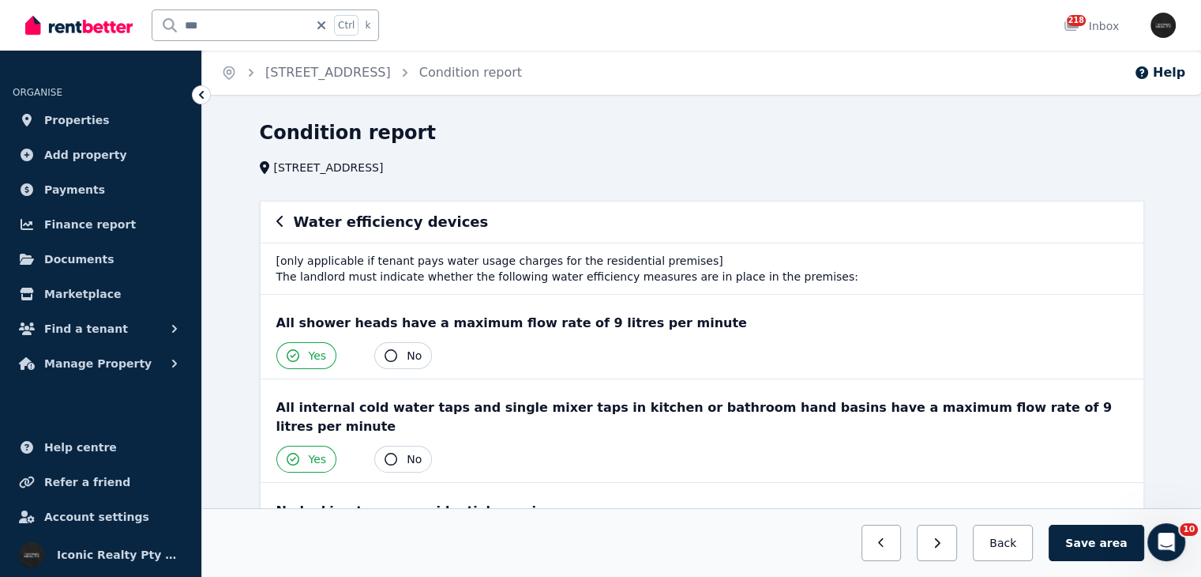
scroll to position [307, 0]
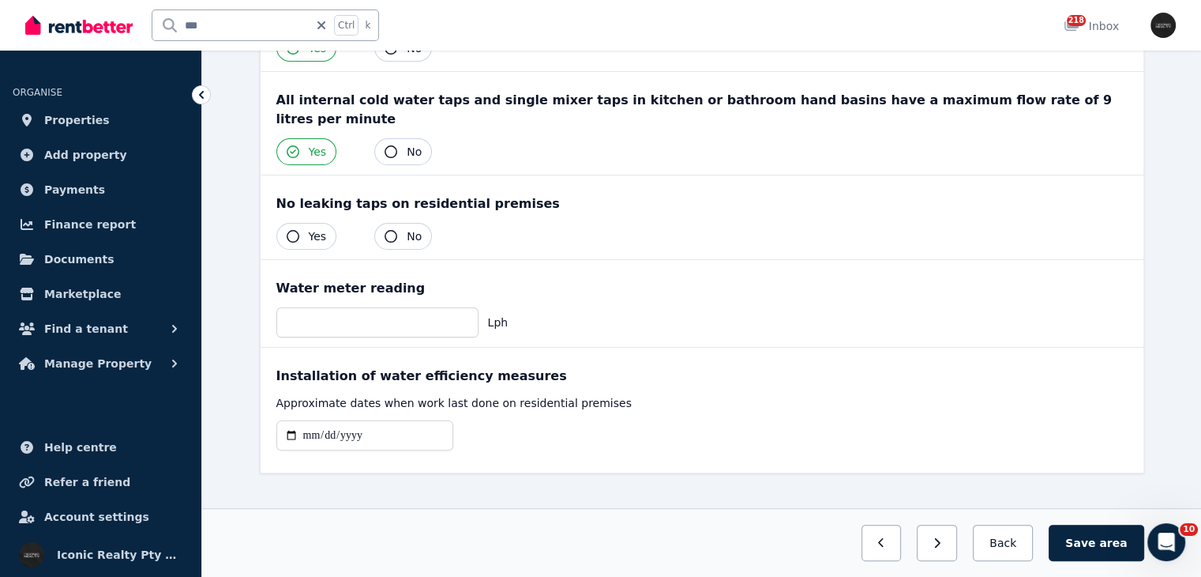
click at [401, 223] on button "No" at bounding box center [403, 236] width 58 height 27
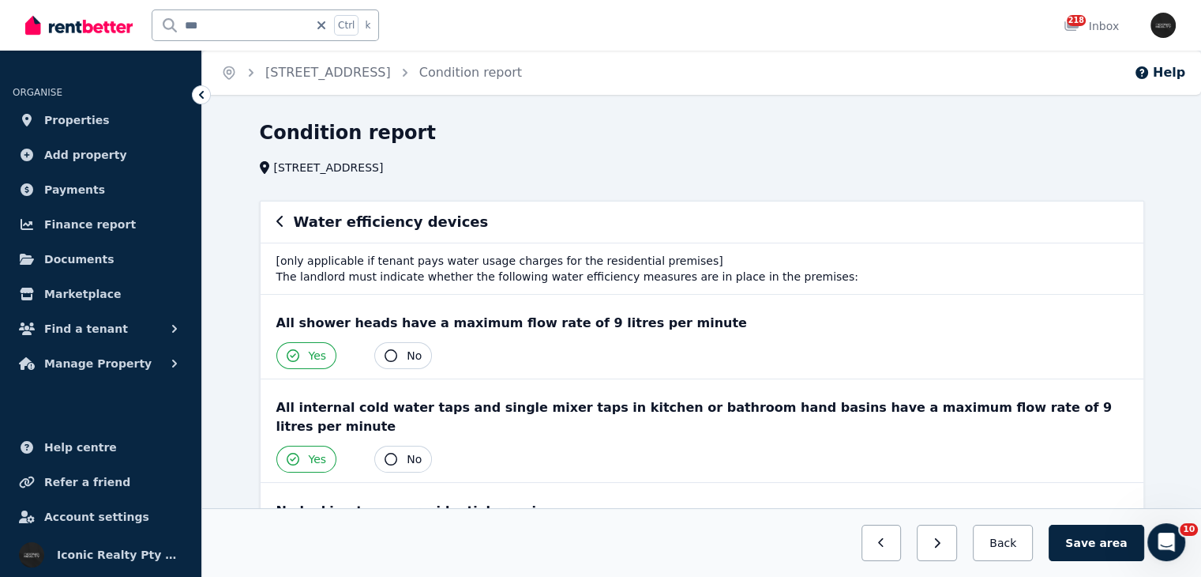
click at [280, 220] on icon "button" at bounding box center [280, 221] width 8 height 13
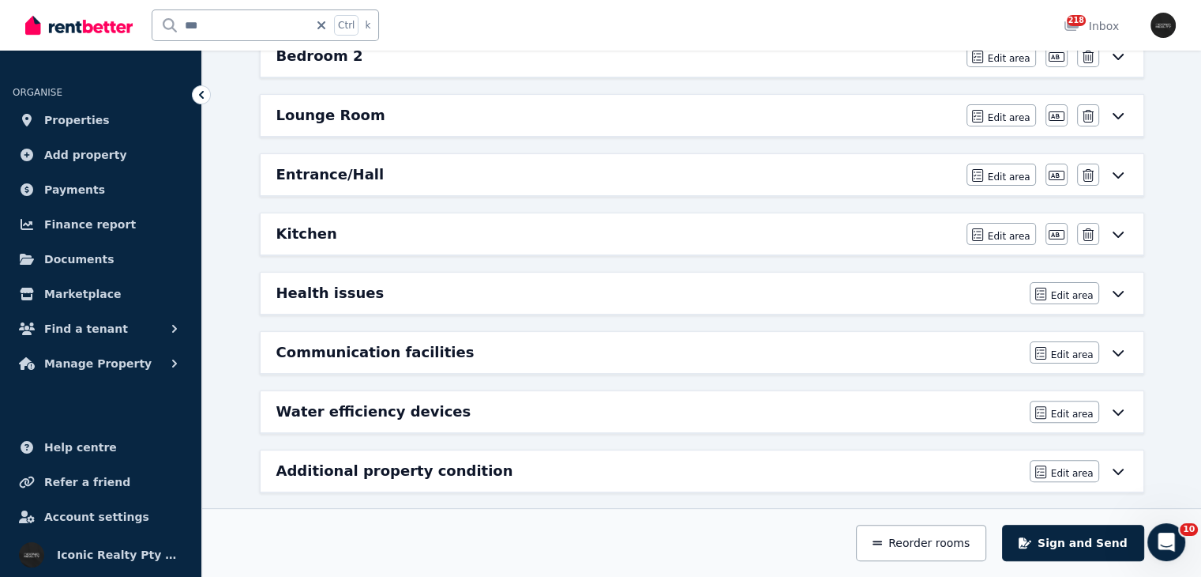
scroll to position [371, 0]
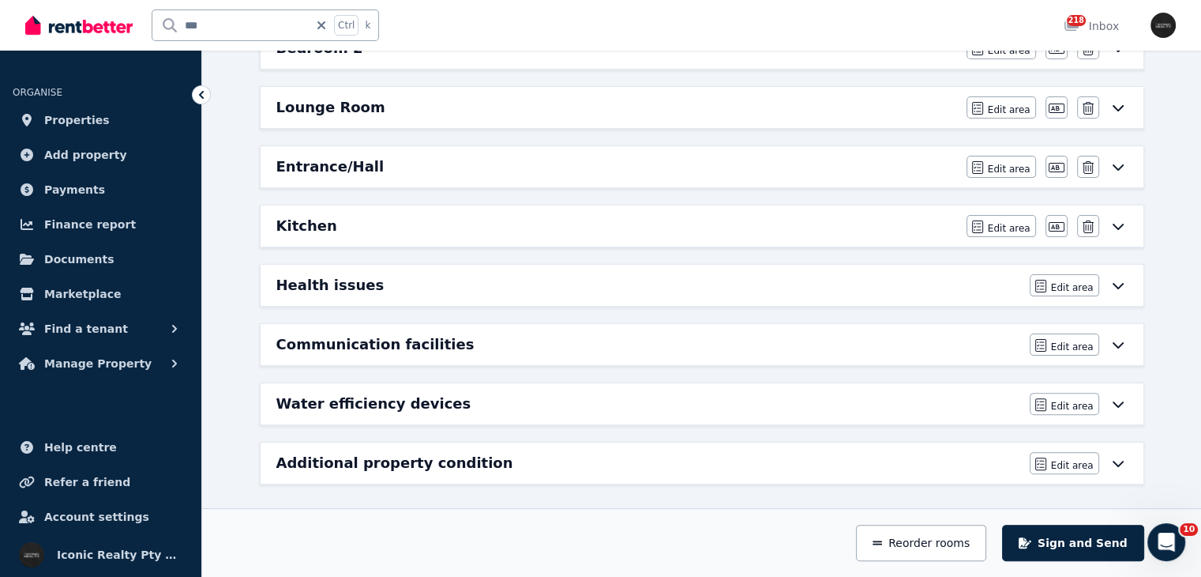
click at [475, 334] on div "Communication facilities" at bounding box center [648, 344] width 744 height 22
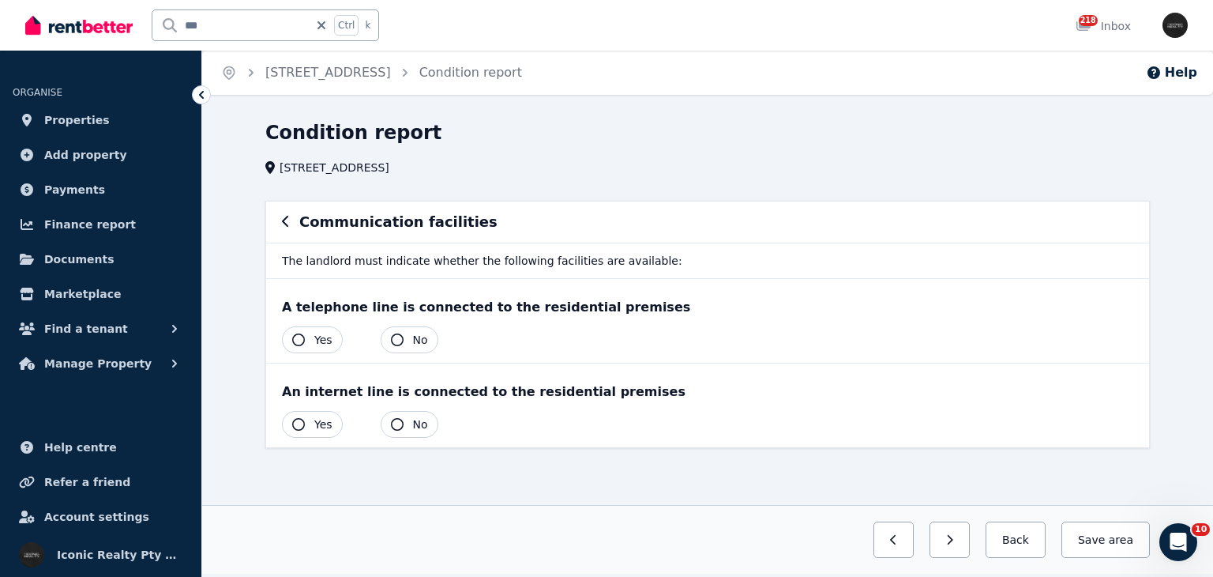
click at [310, 337] on button "Yes" at bounding box center [312, 339] width 61 height 27
click at [303, 419] on button "Yes" at bounding box center [312, 424] width 61 height 27
click at [303, 418] on button "Yes" at bounding box center [312, 424] width 61 height 27
drag, startPoint x: 287, startPoint y: 214, endPoint x: 280, endPoint y: 220, distance: 8.9
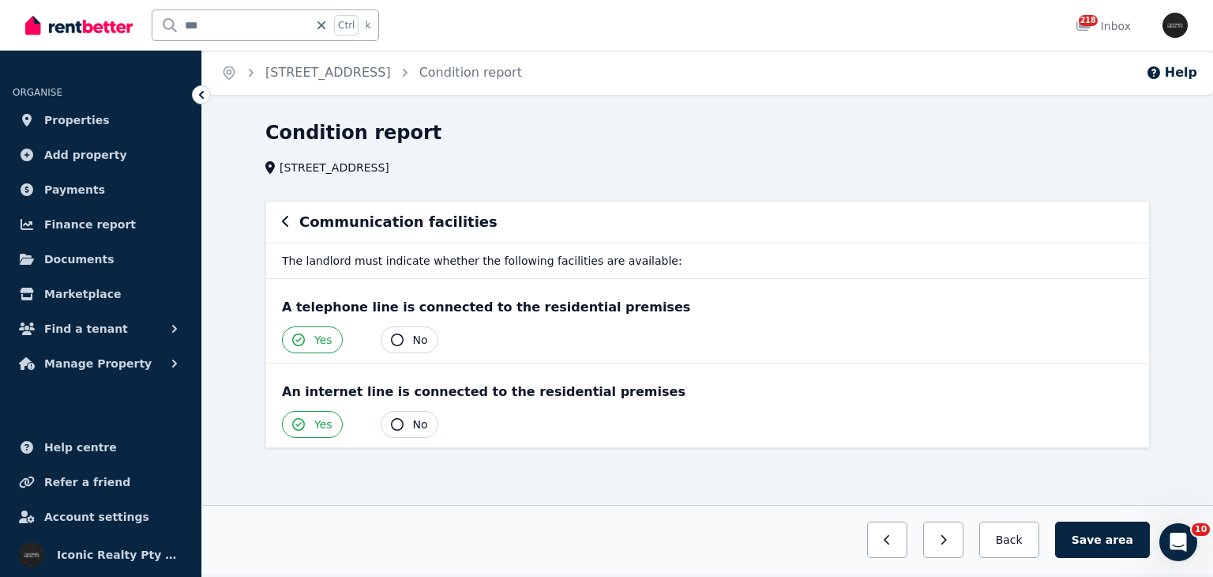
click at [287, 213] on button "button" at bounding box center [286, 221] width 8 height 19
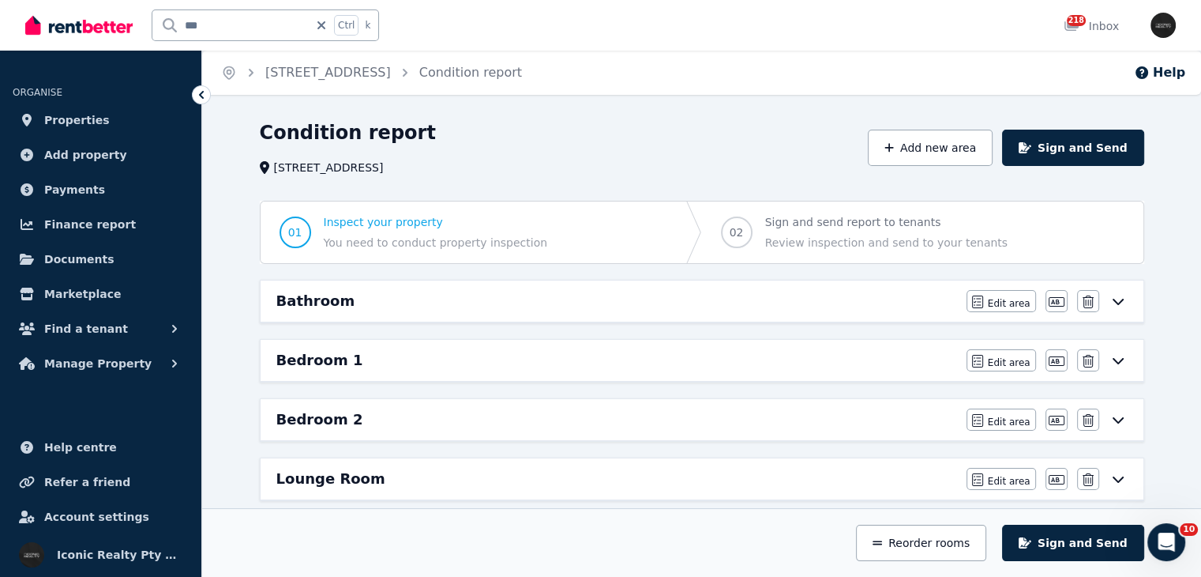
click at [907, 295] on div "Bathroom" at bounding box center [616, 301] width 681 height 22
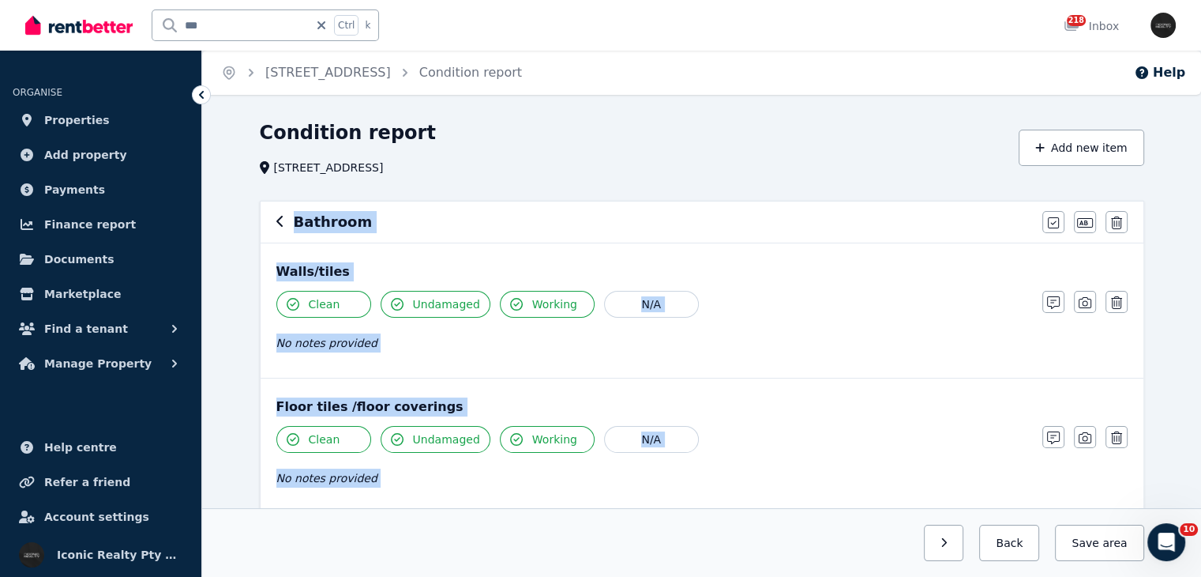
click at [794, 140] on div "Condition report" at bounding box center [634, 135] width 749 height 30
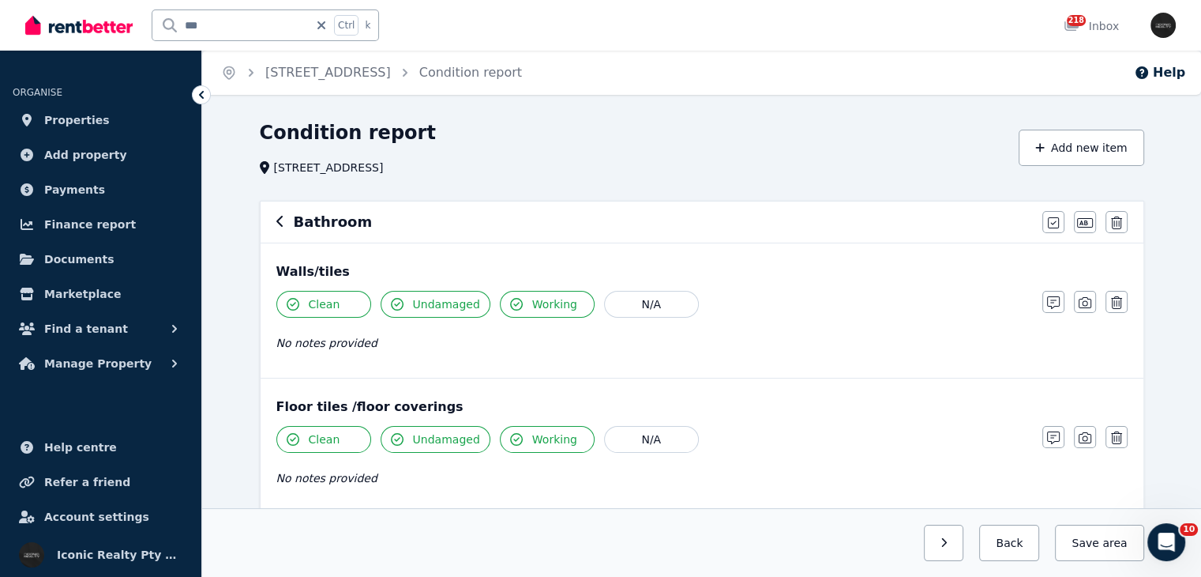
click at [794, 138] on div "Condition report" at bounding box center [634, 135] width 749 height 30
